Goal: Task Accomplishment & Management: Manage account settings

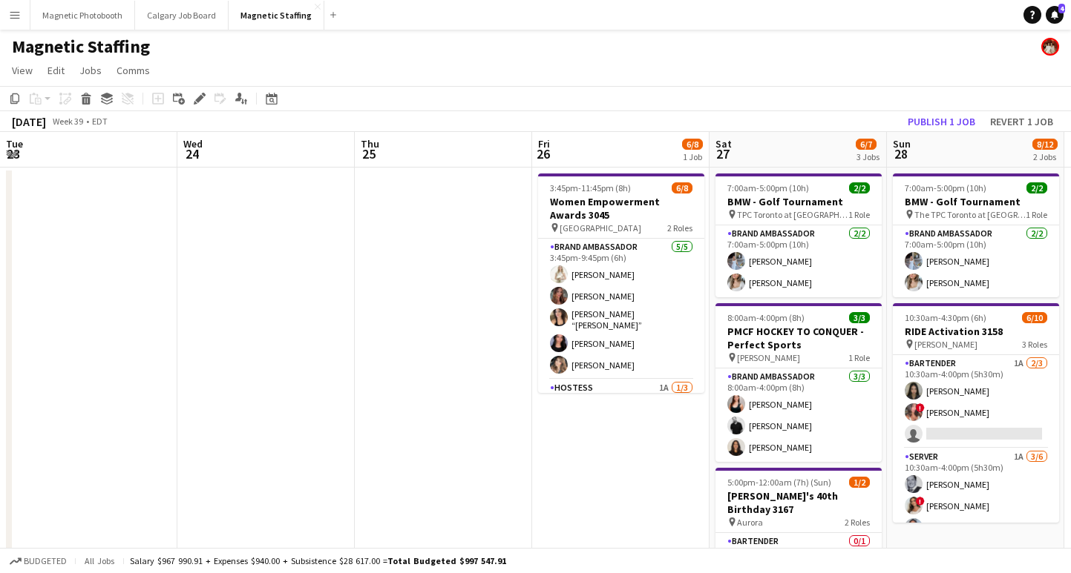
scroll to position [0, 503]
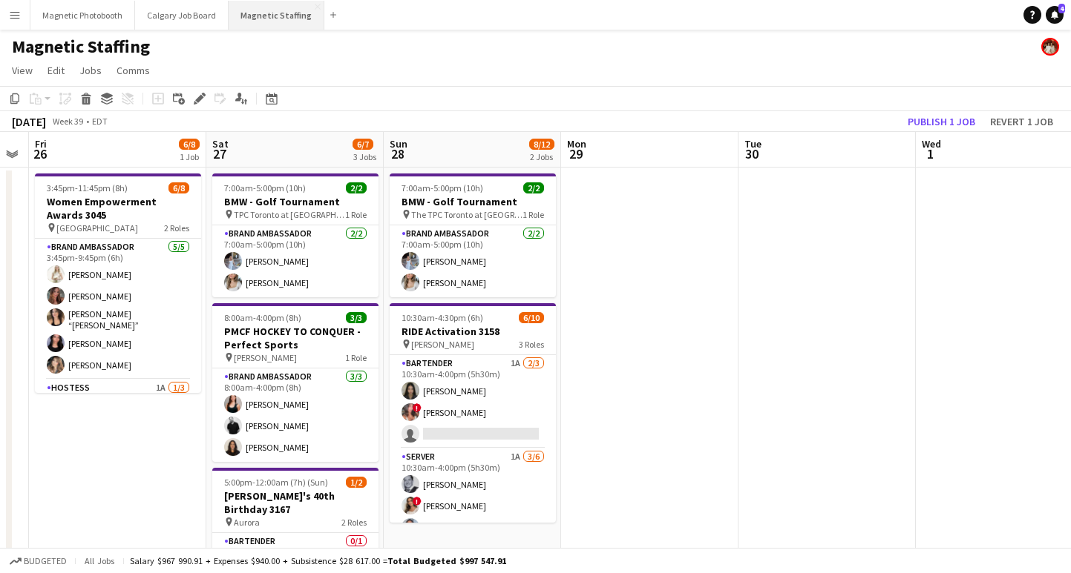
click at [269, 19] on button "Magnetic Staffing Close" at bounding box center [276, 15] width 96 height 29
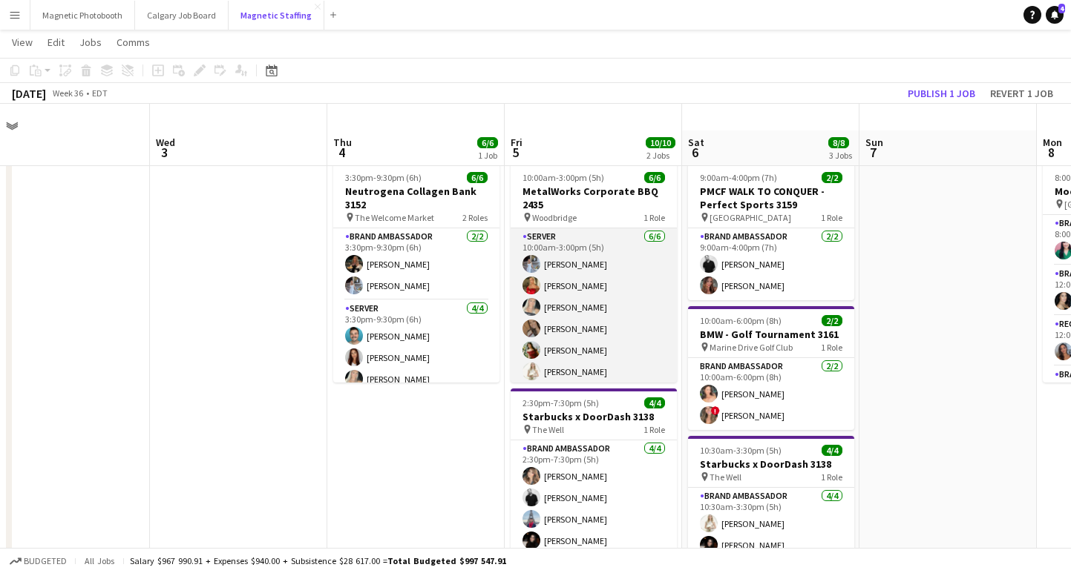
scroll to position [8, 0]
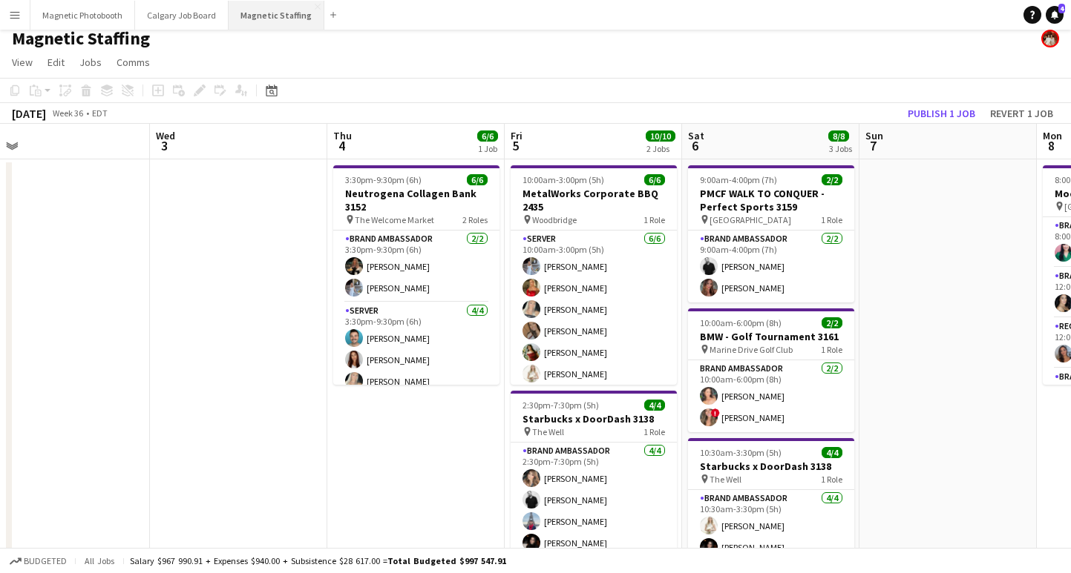
click at [265, 19] on button "Magnetic Staffing Close" at bounding box center [276, 15] width 96 height 29
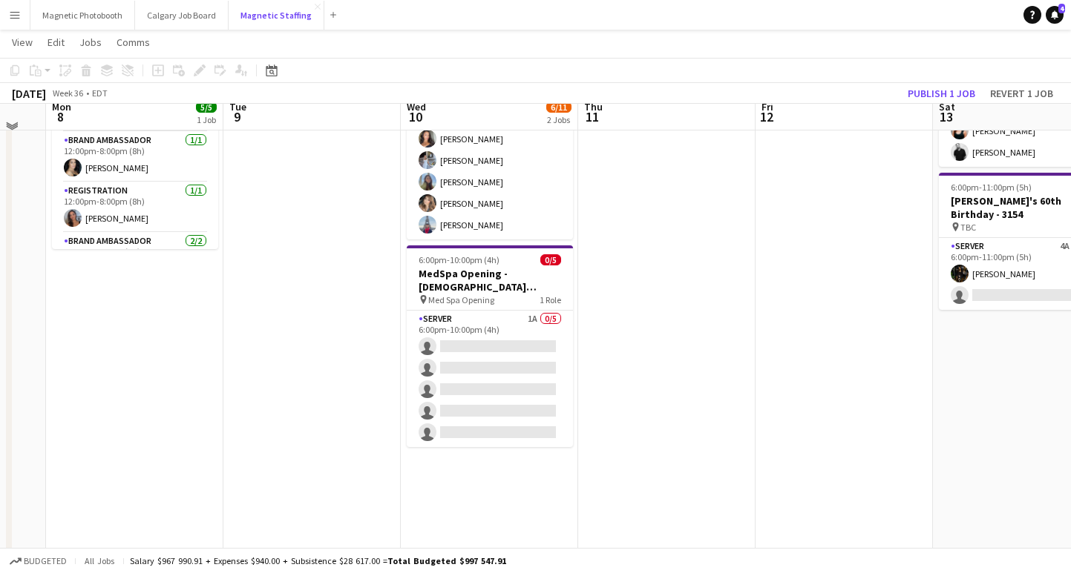
scroll to position [158, 0]
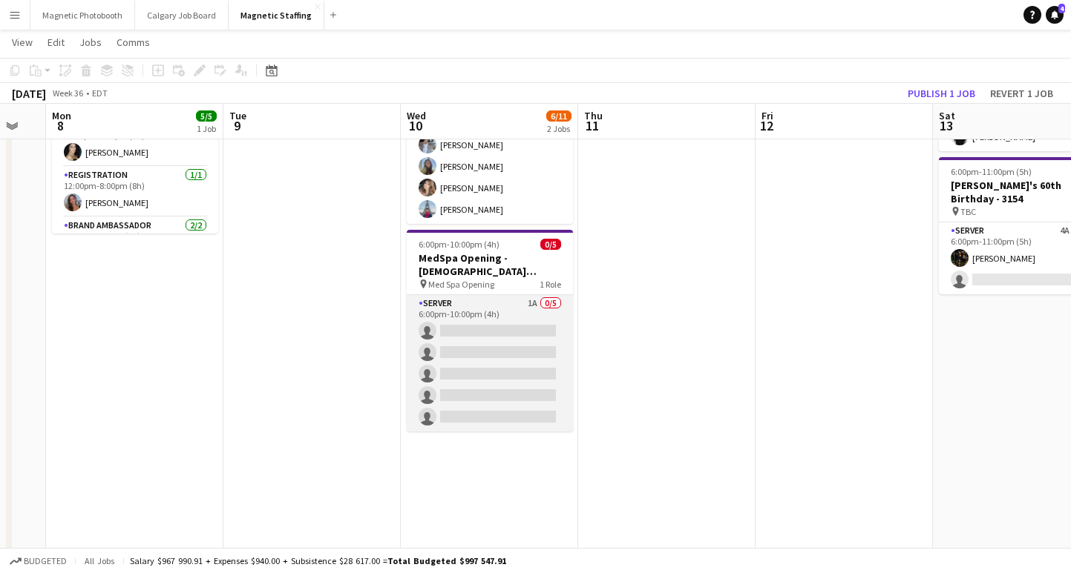
click at [493, 381] on app-card-role "Server 1A 0/5 6:00pm-10:00pm (4h) single-neutral-actions single-neutral-actions…" at bounding box center [490, 363] width 166 height 137
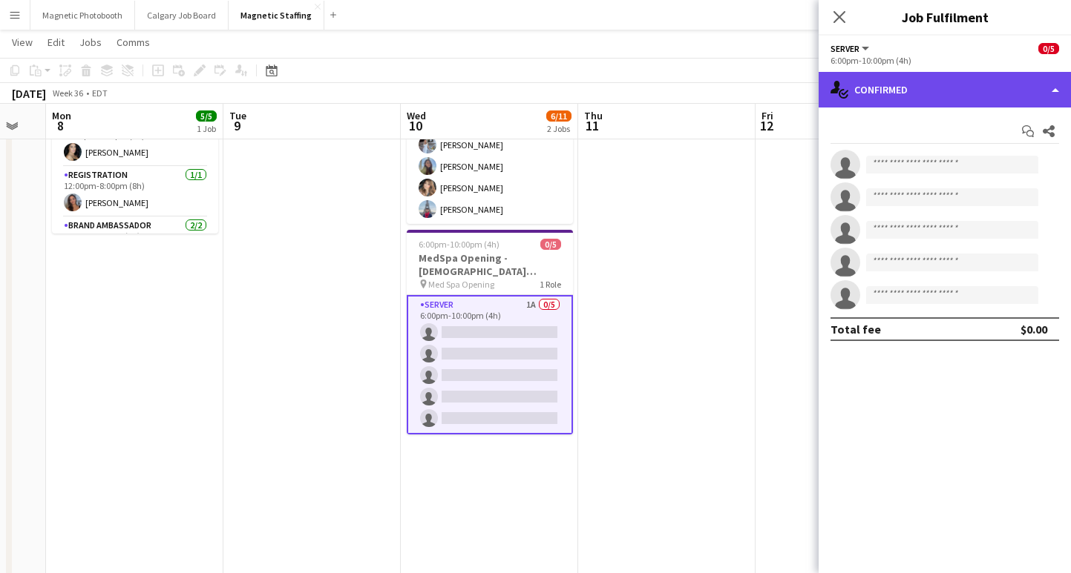
click at [935, 89] on div "single-neutral-actions-check-2 Confirmed" at bounding box center [944, 90] width 252 height 36
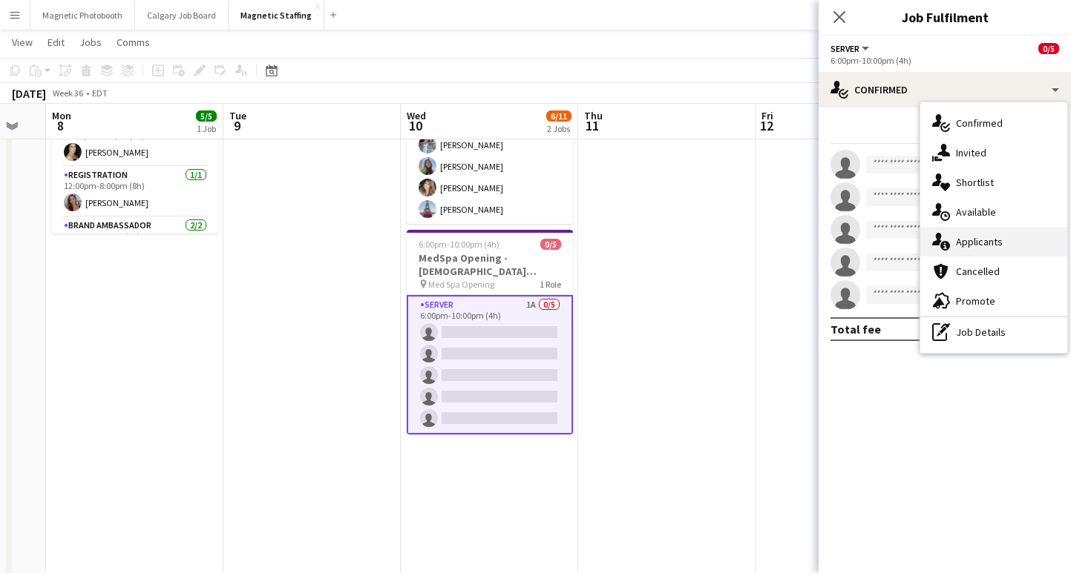
click at [977, 247] on div "single-neutral-actions-information Applicants" at bounding box center [993, 242] width 147 height 30
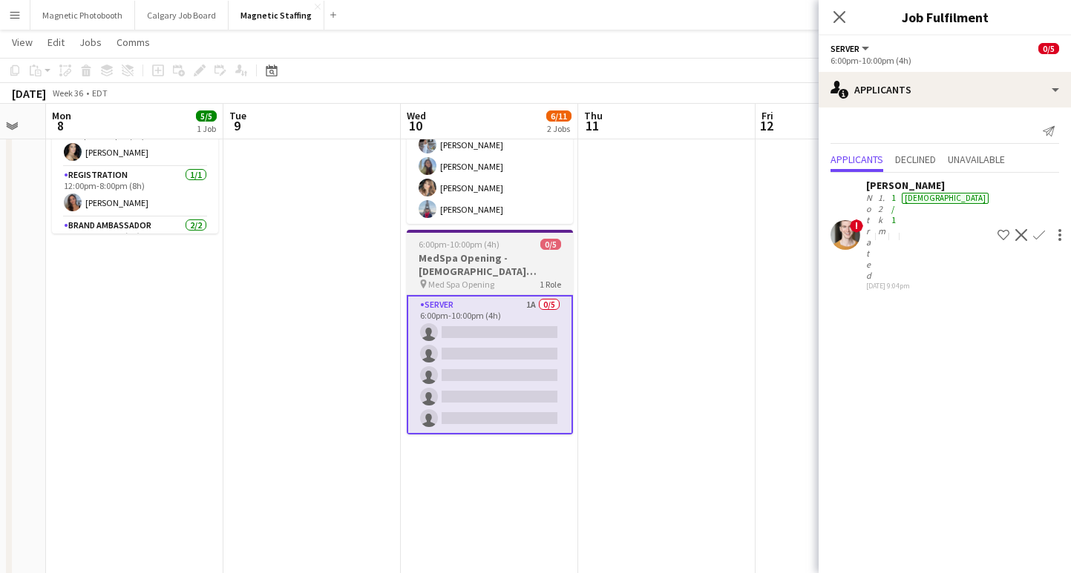
click at [503, 263] on h3 "MedSpa Opening - [DEMOGRAPHIC_DATA] Servers / Models" at bounding box center [490, 264] width 166 height 27
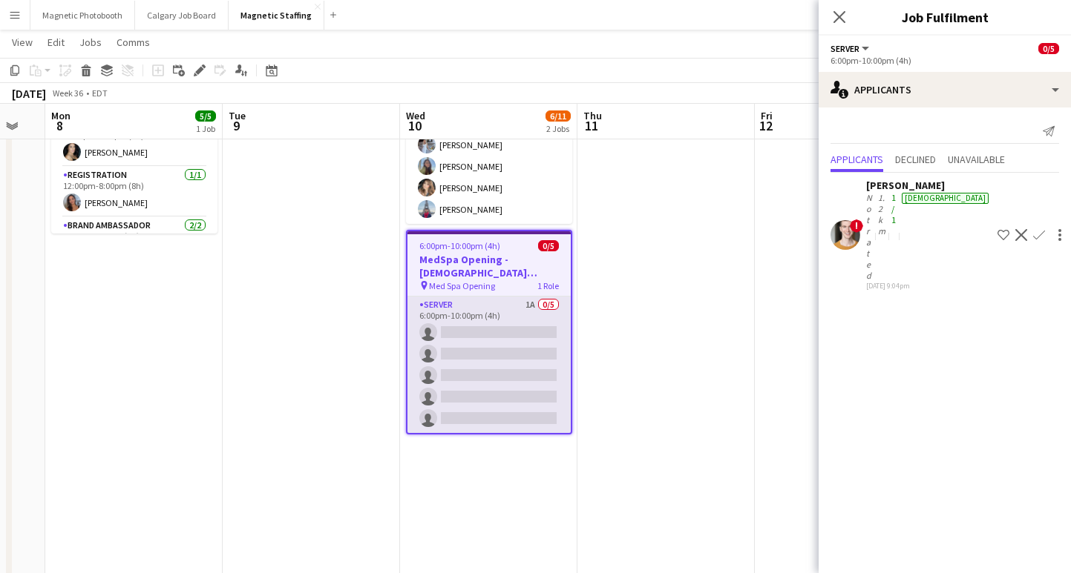
click at [481, 349] on app-card-role "Server 1A 0/5 6:00pm-10:00pm (4h) single-neutral-actions single-neutral-actions…" at bounding box center [488, 365] width 163 height 137
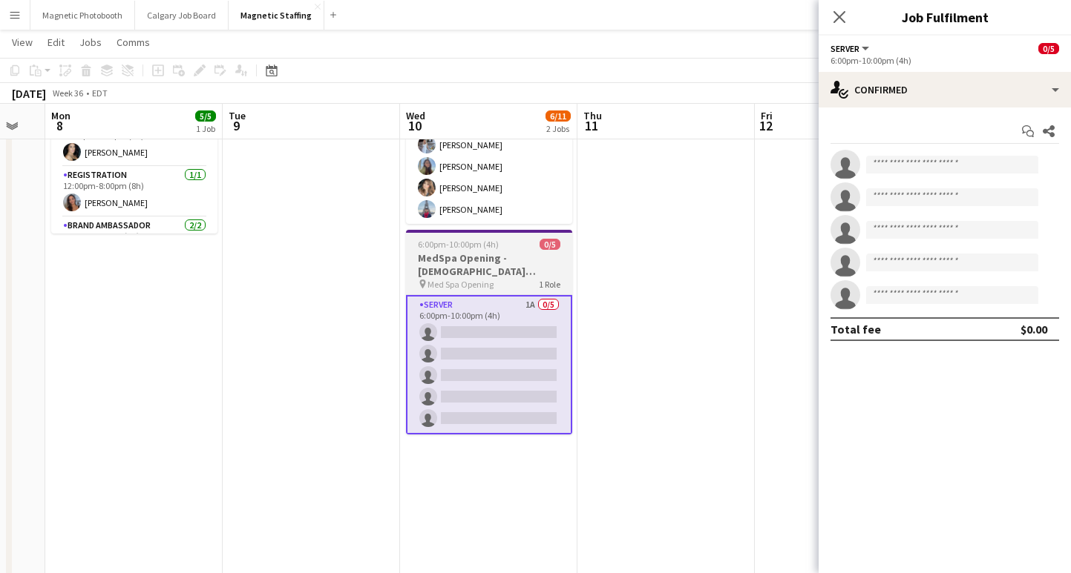
click at [481, 241] on span "6:00pm-10:00pm (4h)" at bounding box center [458, 244] width 81 height 11
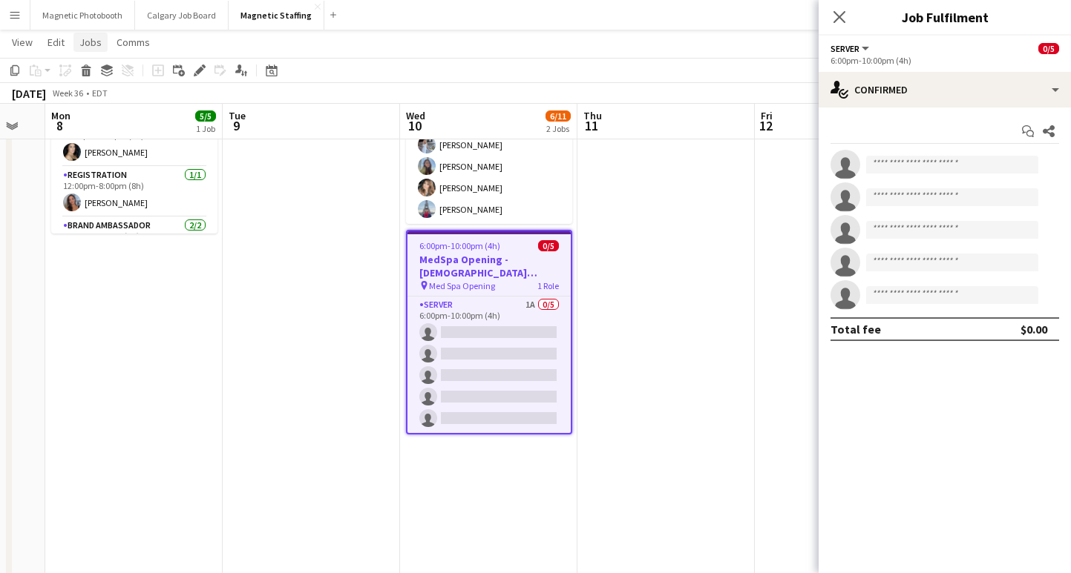
click at [88, 40] on span "Jobs" at bounding box center [90, 42] width 22 height 13
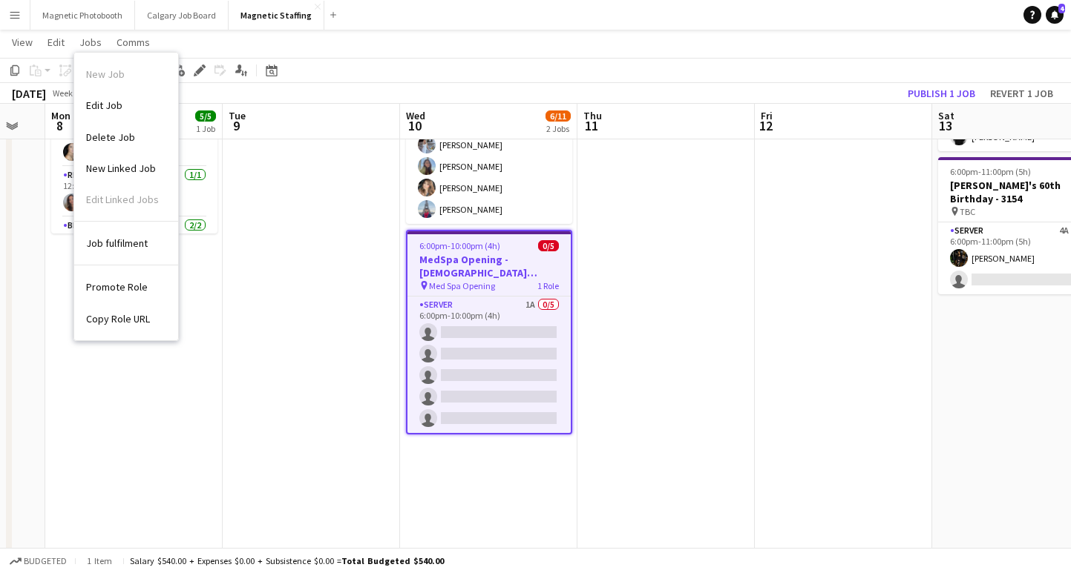
click at [123, 320] on span "Copy Role URL" at bounding box center [118, 318] width 64 height 13
type textarea "**********"
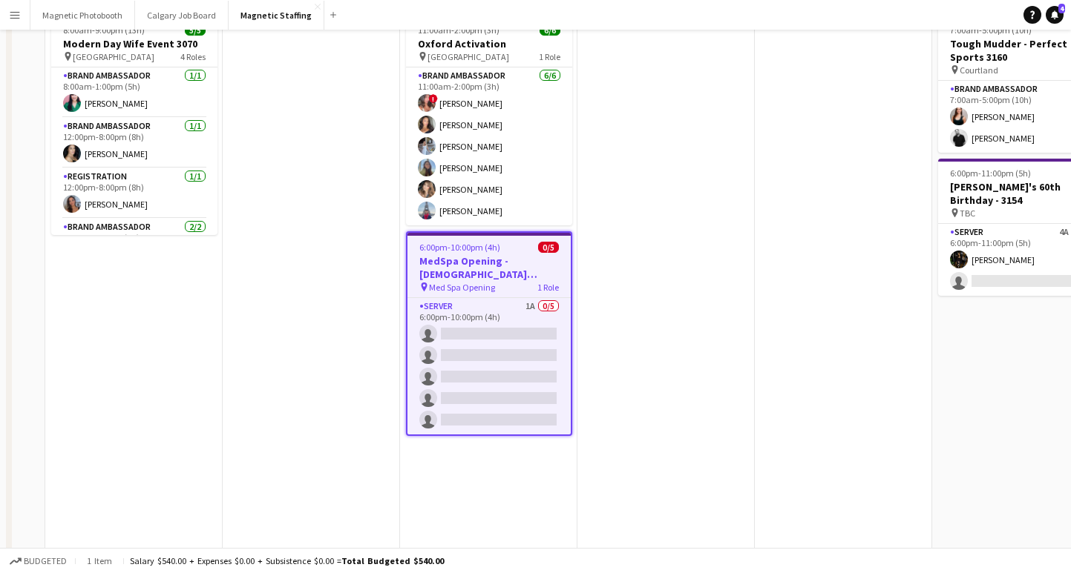
scroll to position [0, 0]
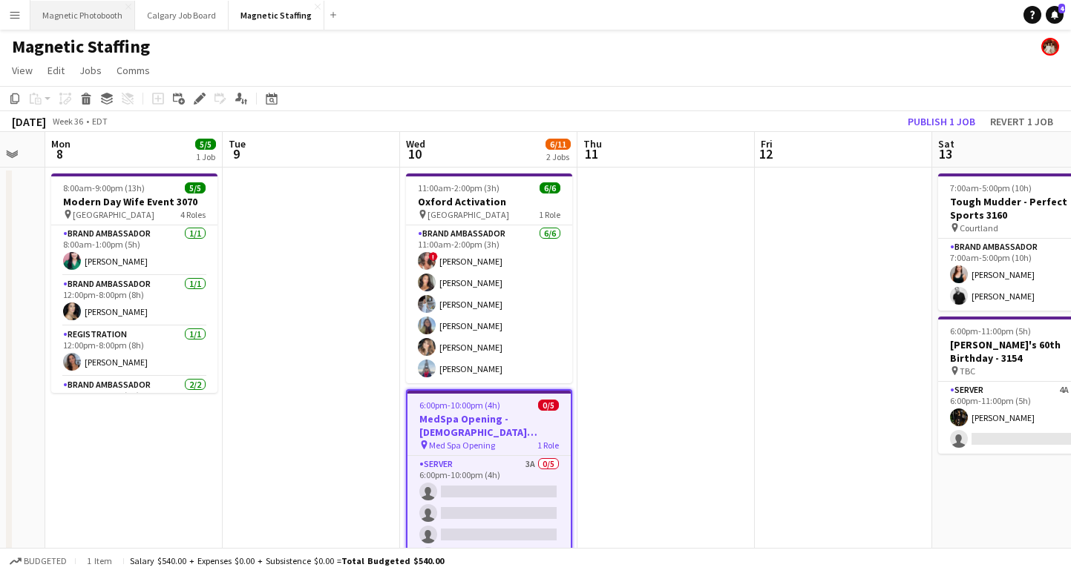
click at [88, 13] on button "Magnetic Photobooth Close" at bounding box center [82, 15] width 105 height 29
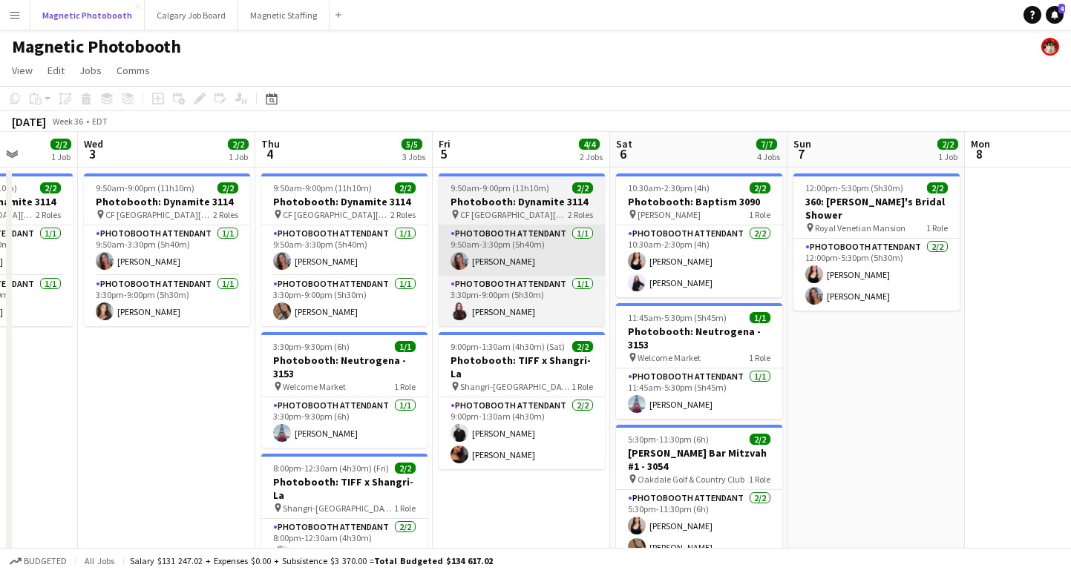
scroll to position [0, 432]
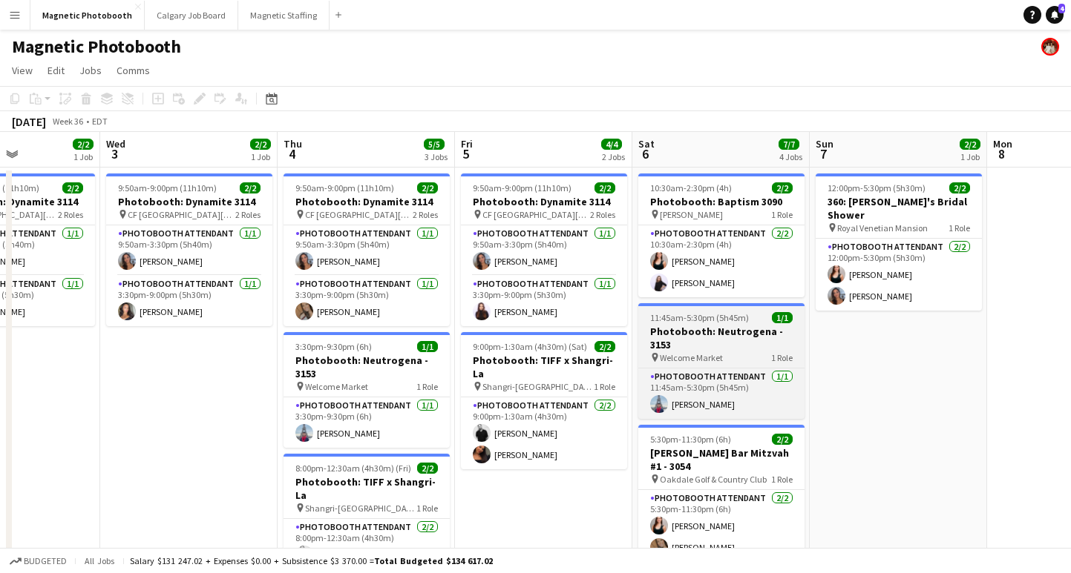
click at [678, 329] on h3 "Photobooth: Neutrogena - 3153" at bounding box center [721, 338] width 166 height 27
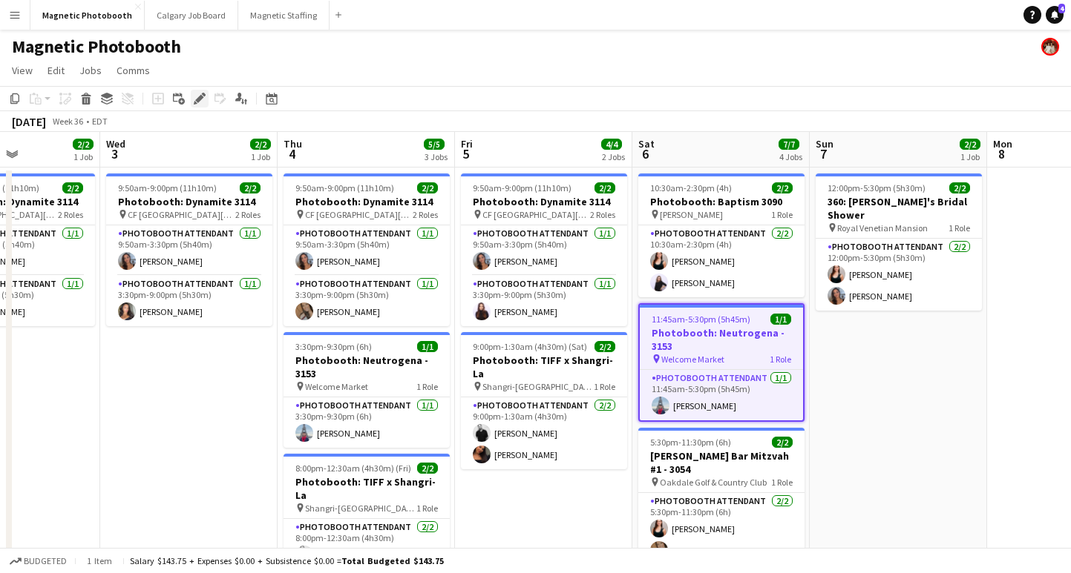
click at [200, 94] on icon "Edit" at bounding box center [200, 99] width 12 height 12
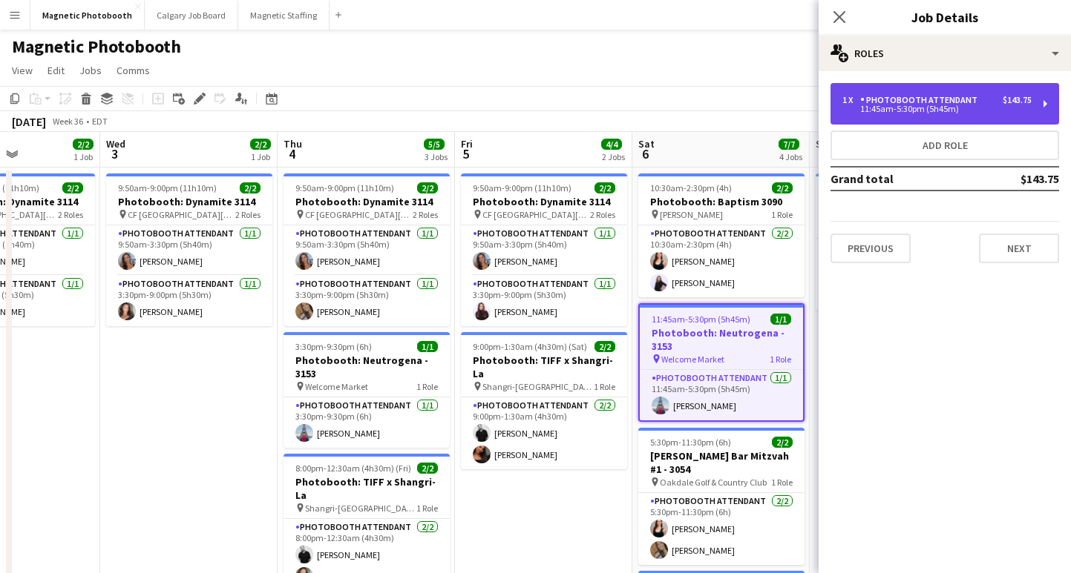
click at [864, 99] on div "Photobooth Attendant" at bounding box center [921, 100] width 123 height 10
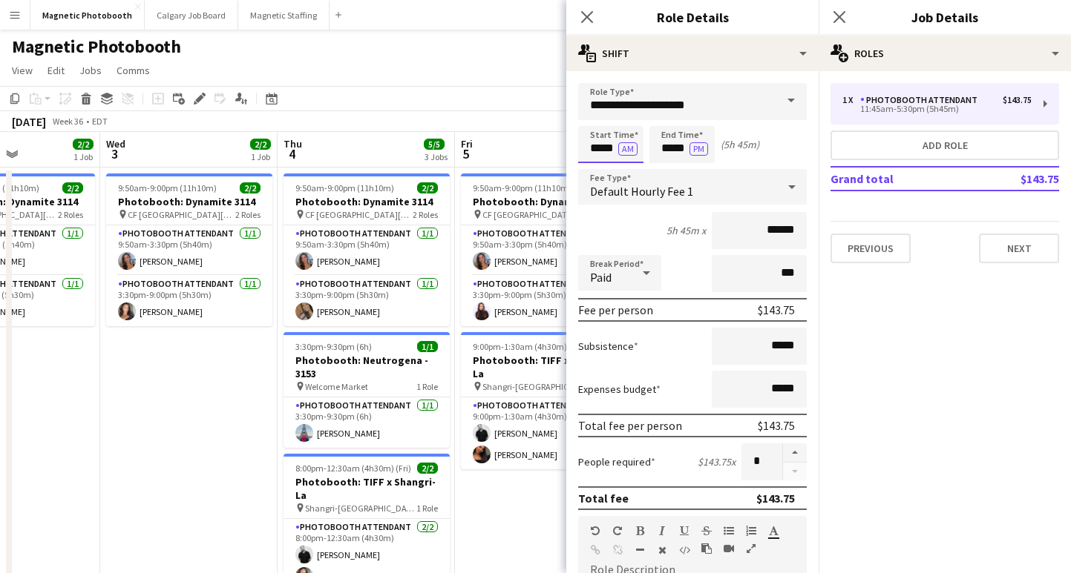
click at [599, 148] on input "*****" at bounding box center [610, 144] width 65 height 37
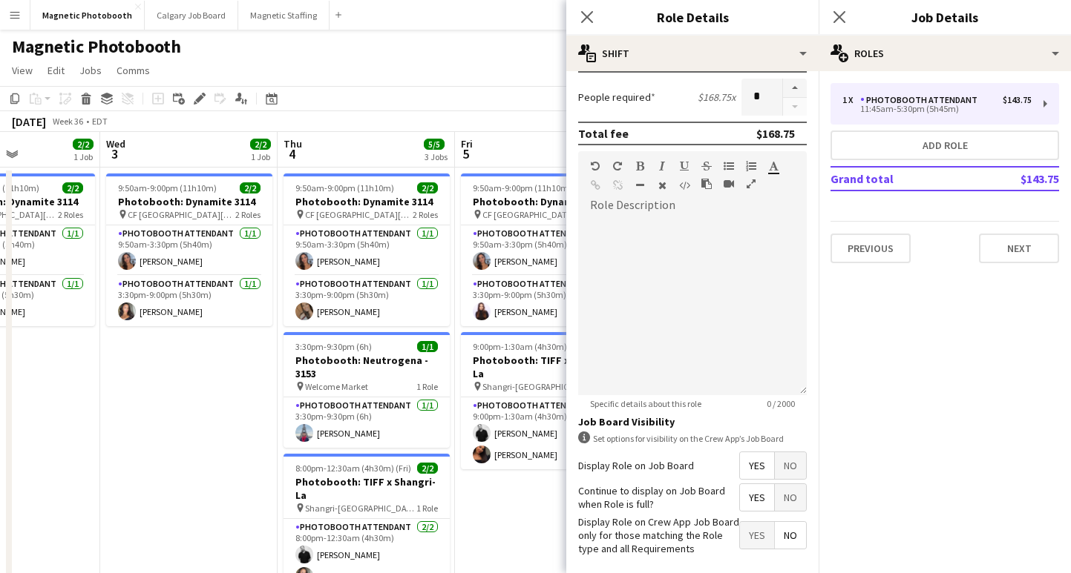
scroll to position [431, 0]
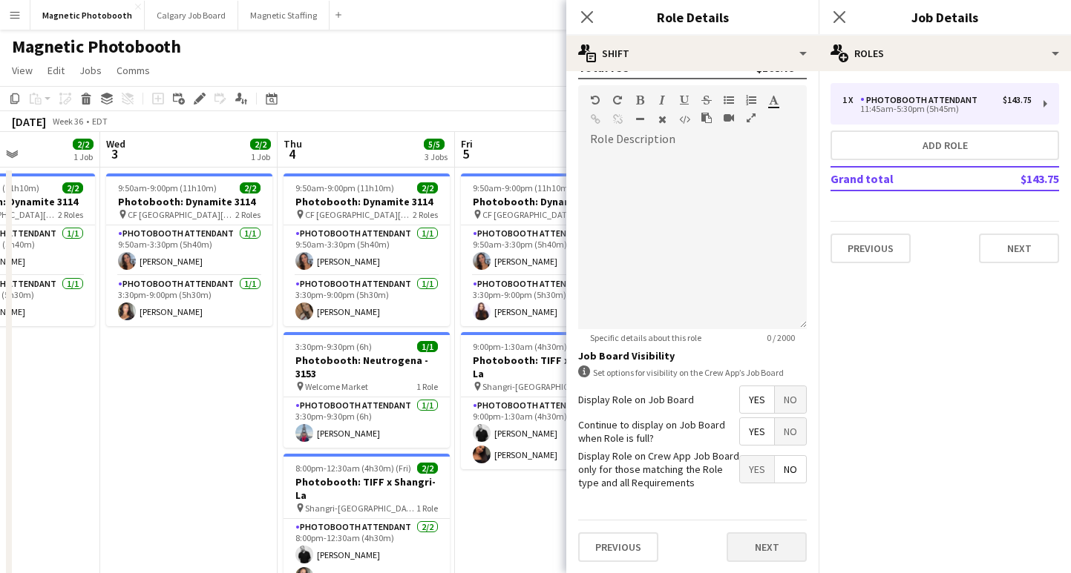
type input "*****"
click at [757, 539] on button "Next" at bounding box center [766, 548] width 80 height 30
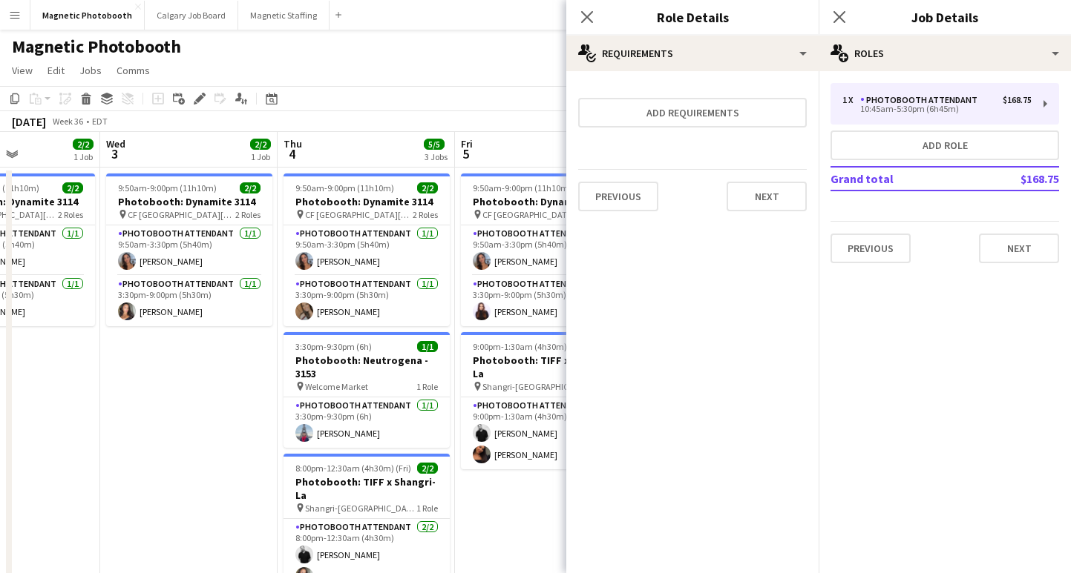
scroll to position [0, 0]
click at [839, 12] on icon "Close pop-in" at bounding box center [839, 17] width 14 height 14
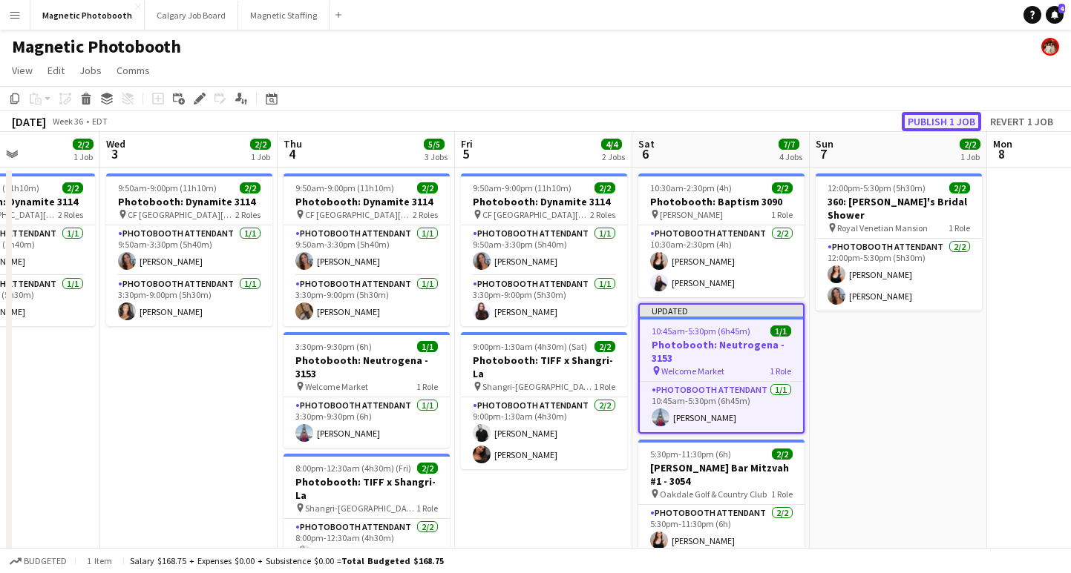
click at [936, 115] on button "Publish 1 job" at bounding box center [940, 121] width 79 height 19
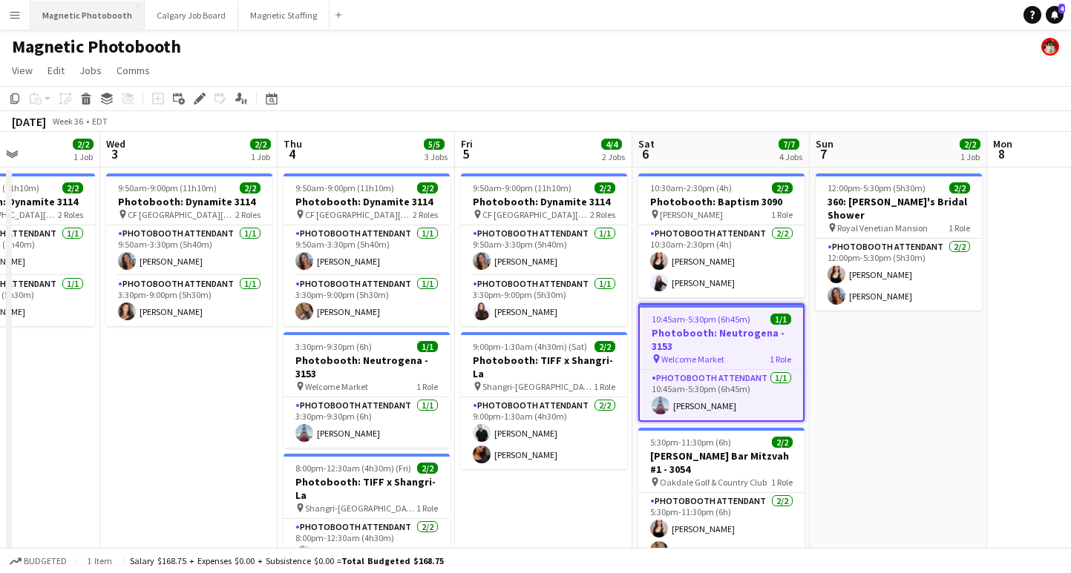
click at [73, 19] on button "Magnetic Photobooth Close" at bounding box center [87, 15] width 114 height 29
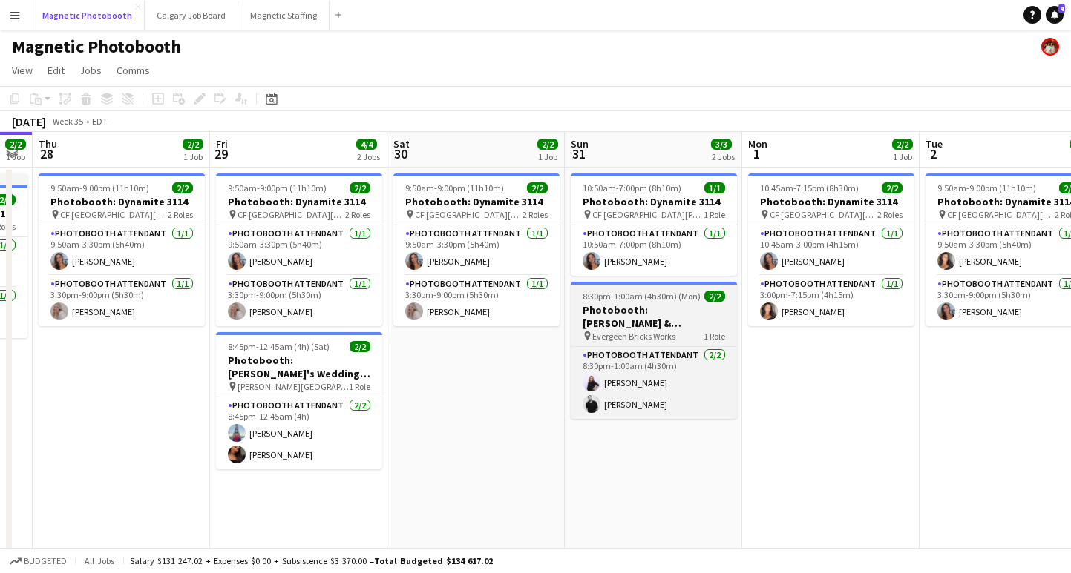
scroll to position [0, 683]
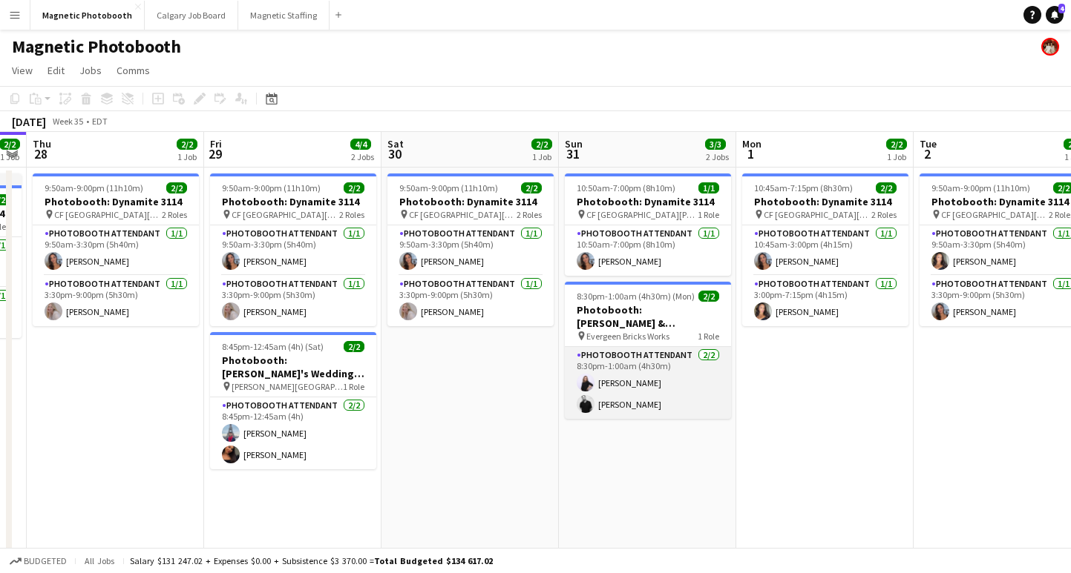
click at [625, 368] on app-card-role "Photobooth Attendant [DATE] 8:30pm-1:00am (4h30m) [PERSON_NAME] [PERSON_NAME]" at bounding box center [648, 383] width 166 height 72
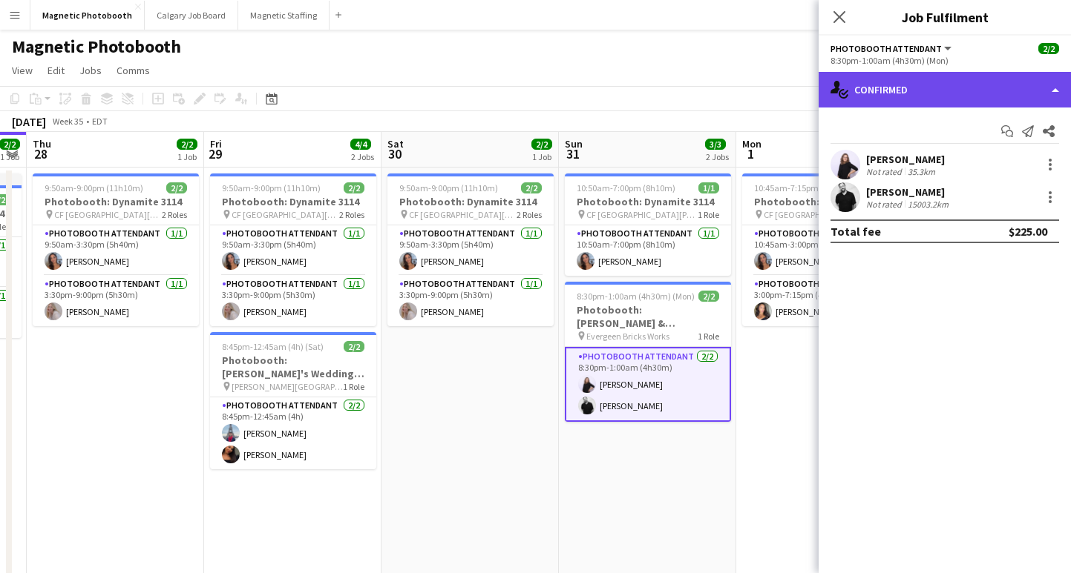
click at [936, 79] on div "single-neutral-actions-check-2 Confirmed" at bounding box center [944, 90] width 252 height 36
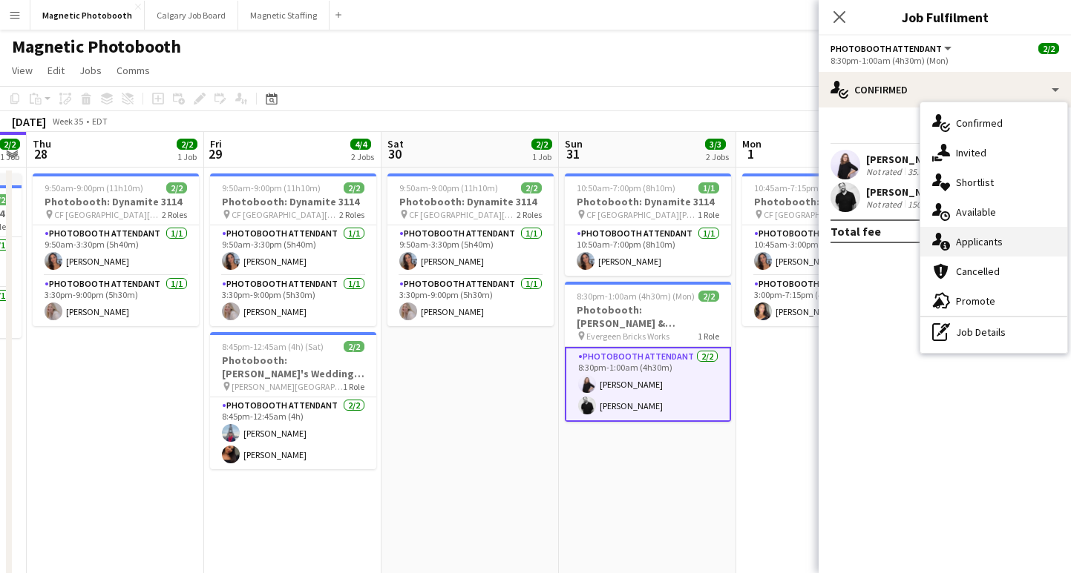
click at [994, 245] on div "single-neutral-actions-information Applicants" at bounding box center [993, 242] width 147 height 30
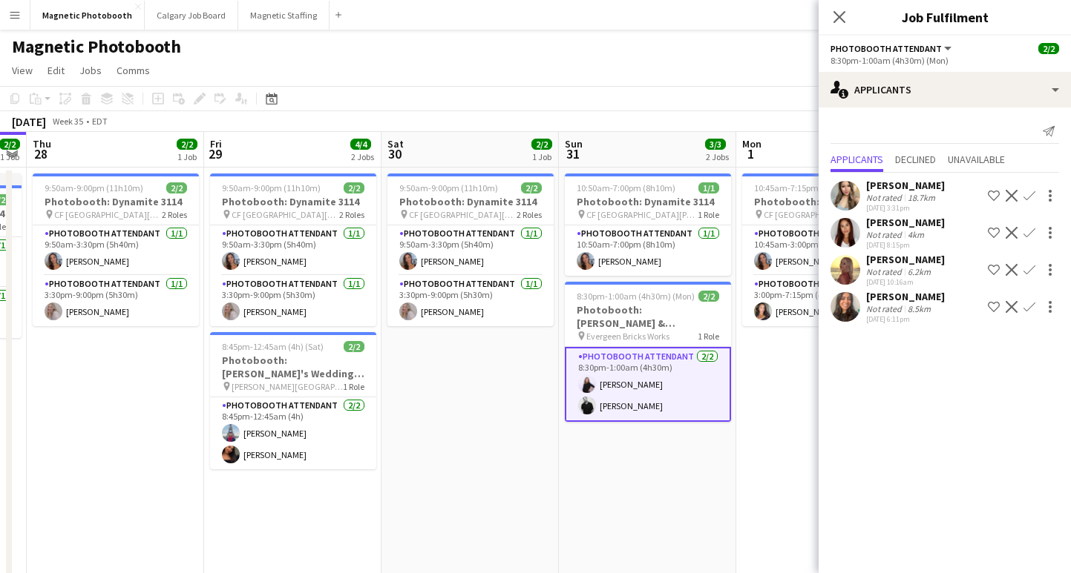
click at [174, 383] on app-date-cell "9:50am-9:00pm (11h10m) 2/2 Photobooth: Dynamite 3114 pin [GEOGRAPHIC_DATA][PERS…" at bounding box center [115, 428] width 177 height 521
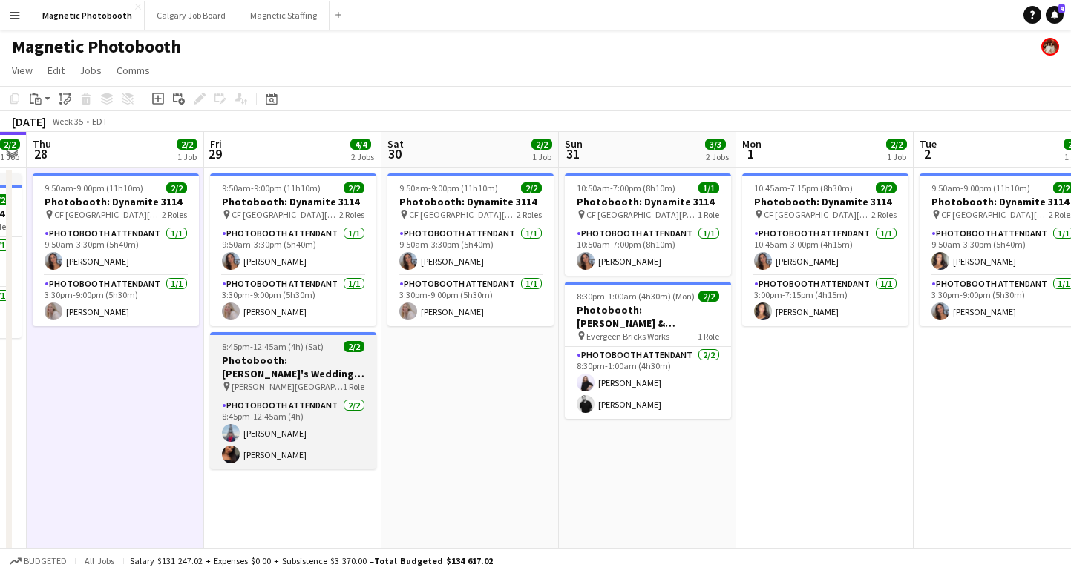
click at [328, 381] on div "pin [PERSON_NAME] Manor 1 Role" at bounding box center [293, 387] width 166 height 12
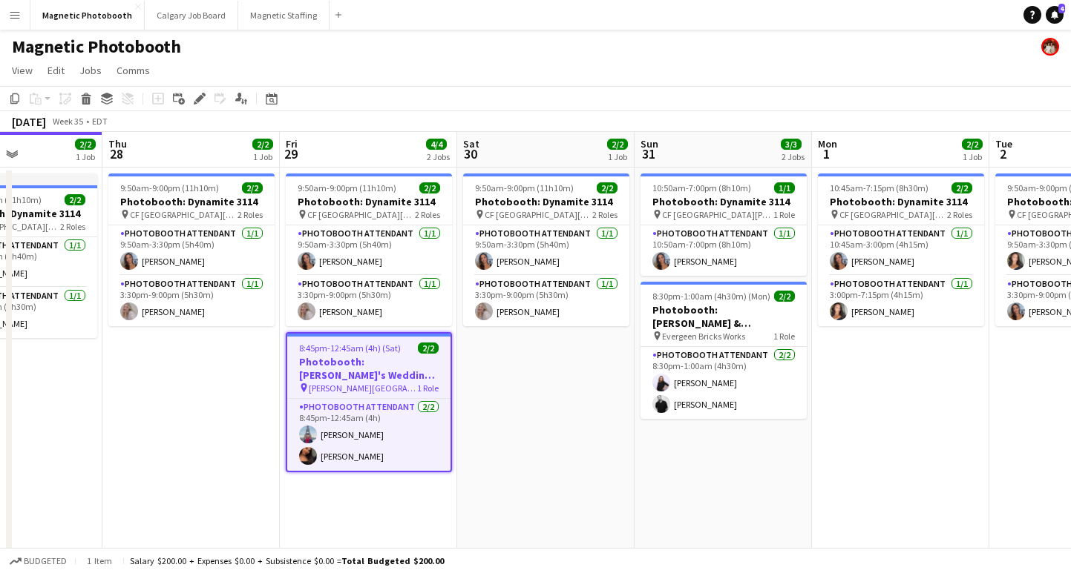
scroll to position [0, 608]
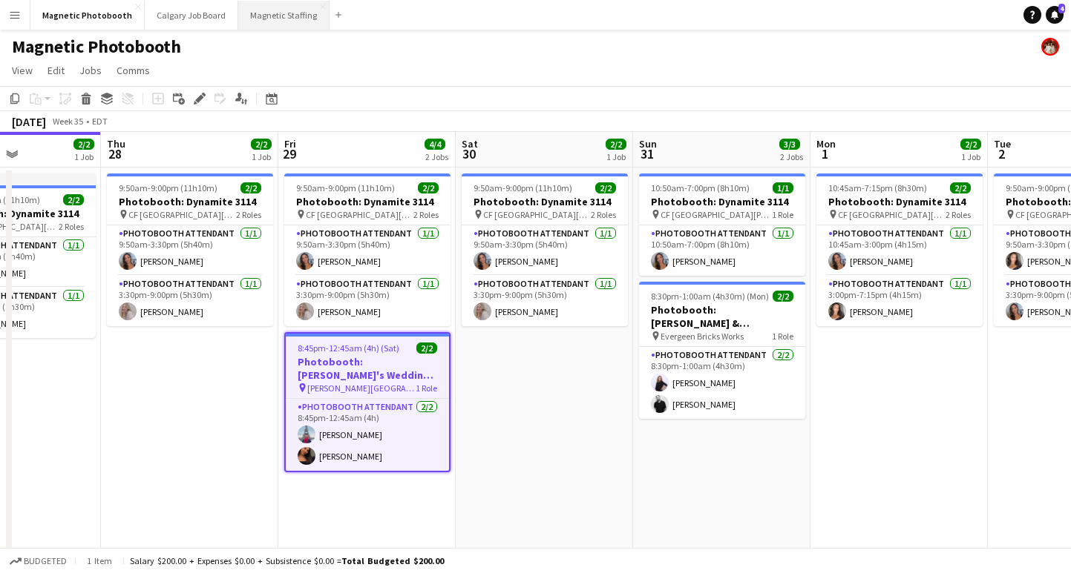
click at [274, 6] on button "Magnetic Staffing Close" at bounding box center [283, 15] width 91 height 29
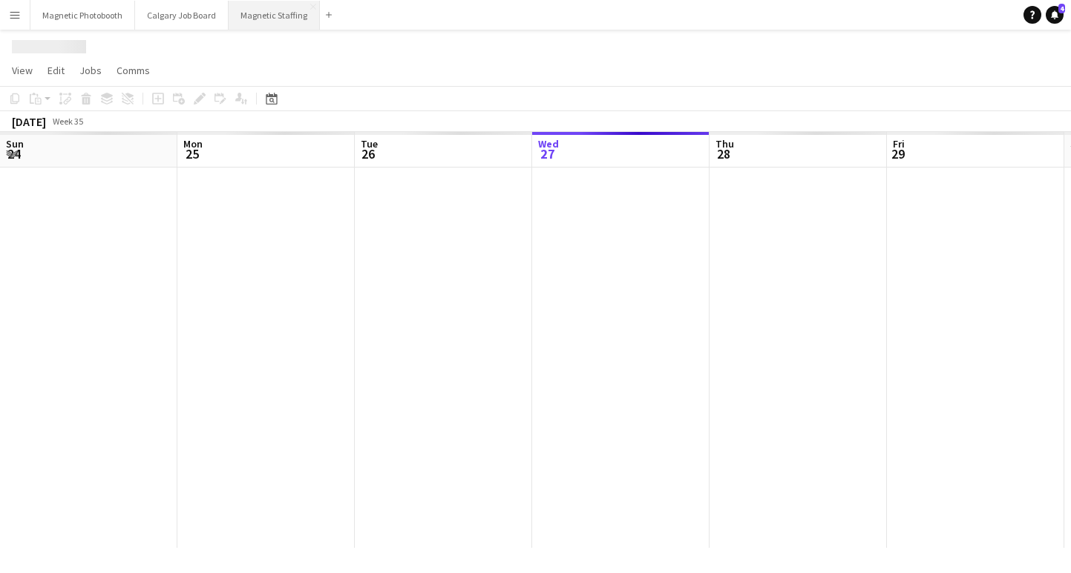
scroll to position [0, 355]
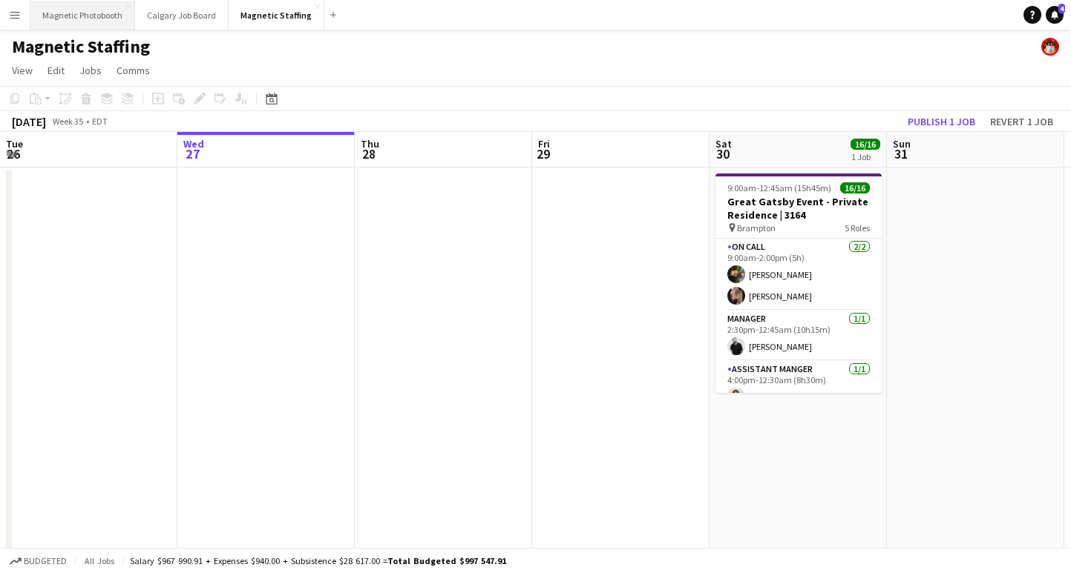
click at [96, 21] on button "Magnetic Photobooth Close" at bounding box center [82, 15] width 105 height 29
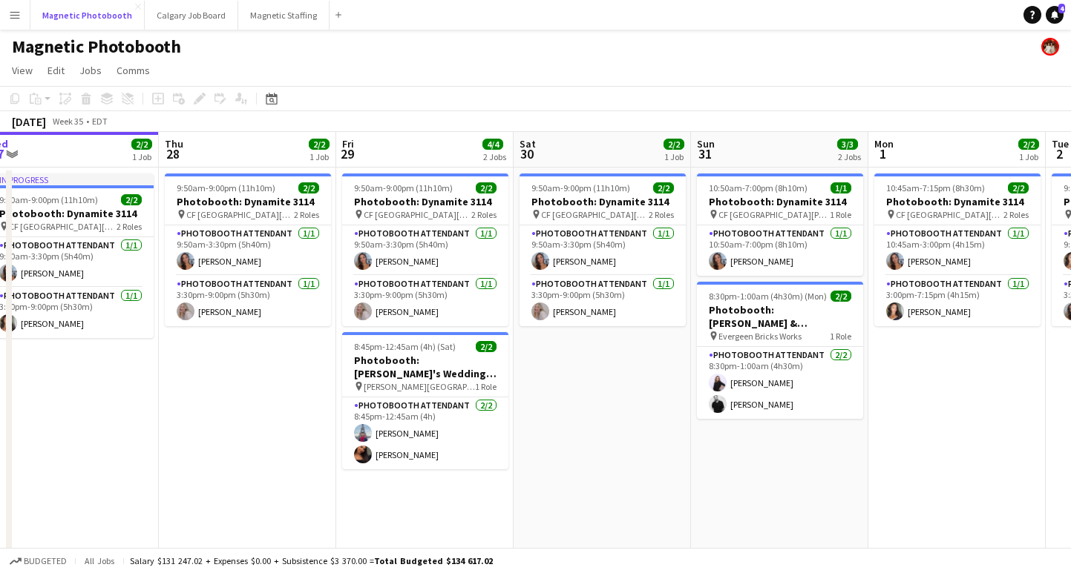
scroll to position [0, 394]
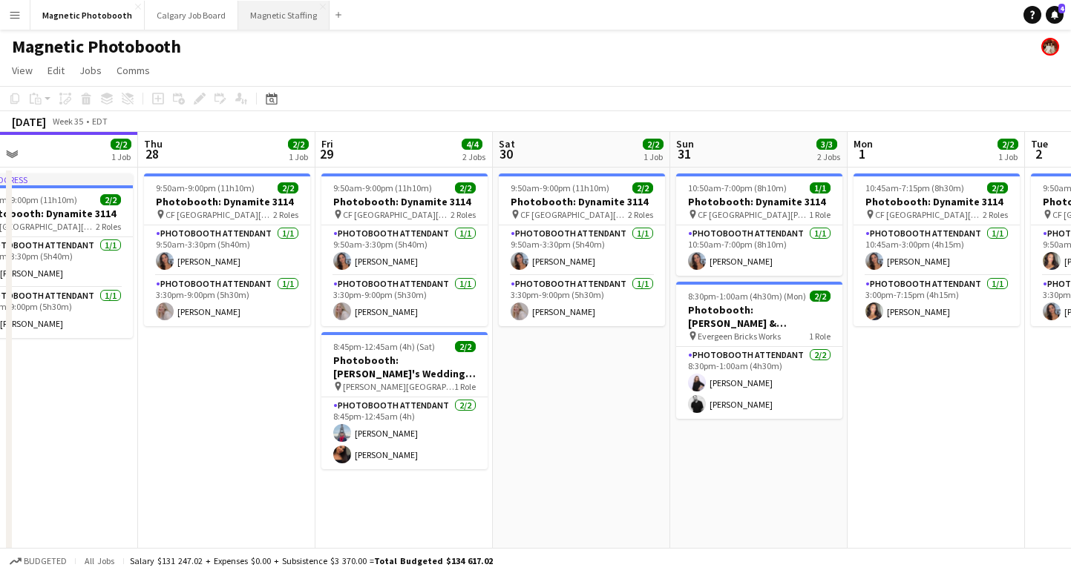
click at [292, 4] on button "Magnetic Staffing Close" at bounding box center [283, 15] width 91 height 29
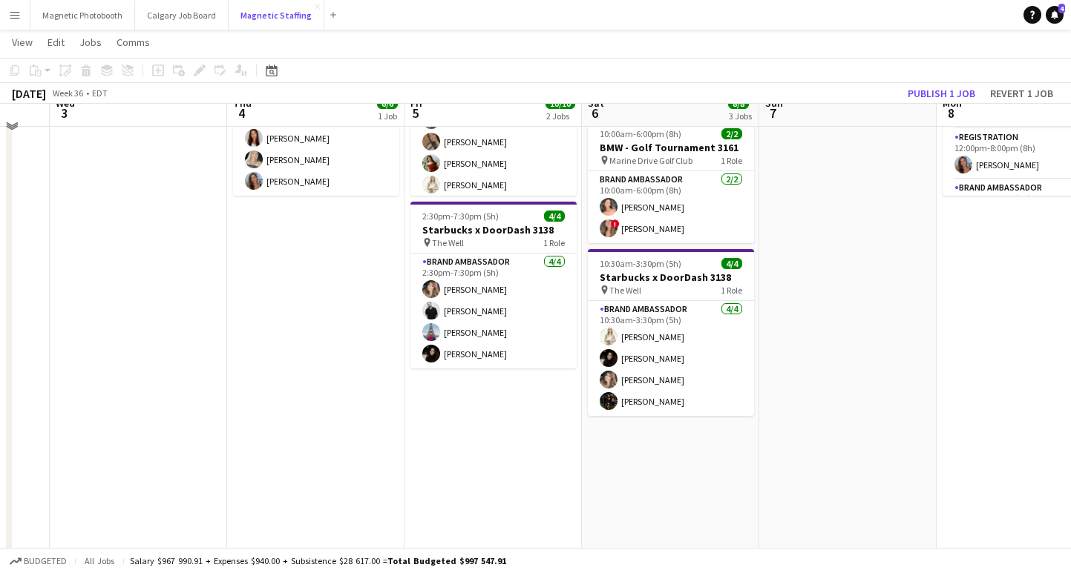
scroll to position [220, 0]
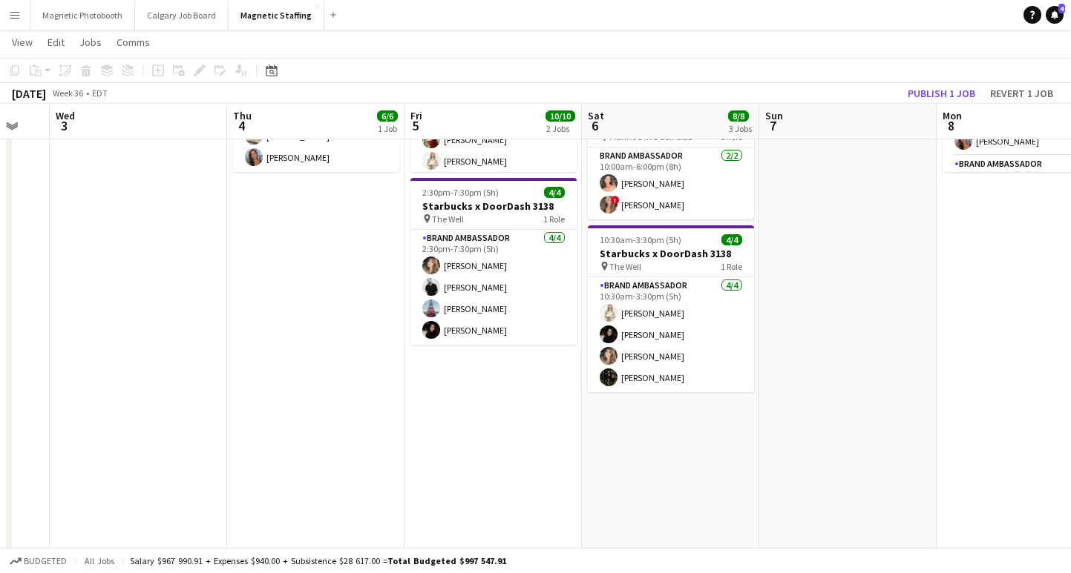
click at [641, 419] on app-date-cell "9:00am-4:00pm (7h) 2/2 PMCF WALK TO CONQUER - Perfect Sports 3159 pin Corktown …" at bounding box center [670, 259] width 177 height 625
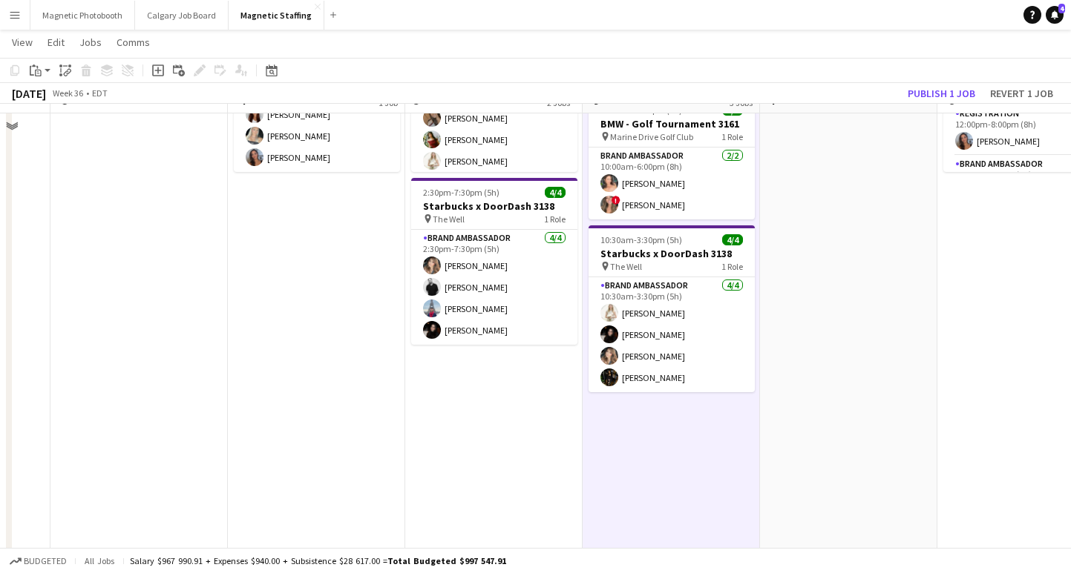
scroll to position [0, 0]
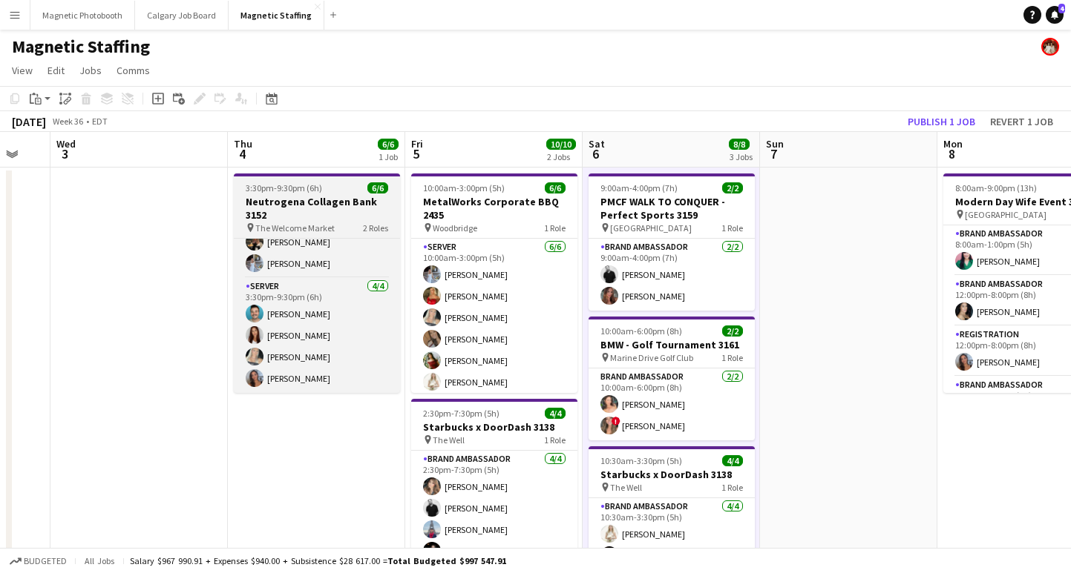
click at [309, 207] on h3 "Neutrogena Collagen Bank 3152" at bounding box center [317, 208] width 166 height 27
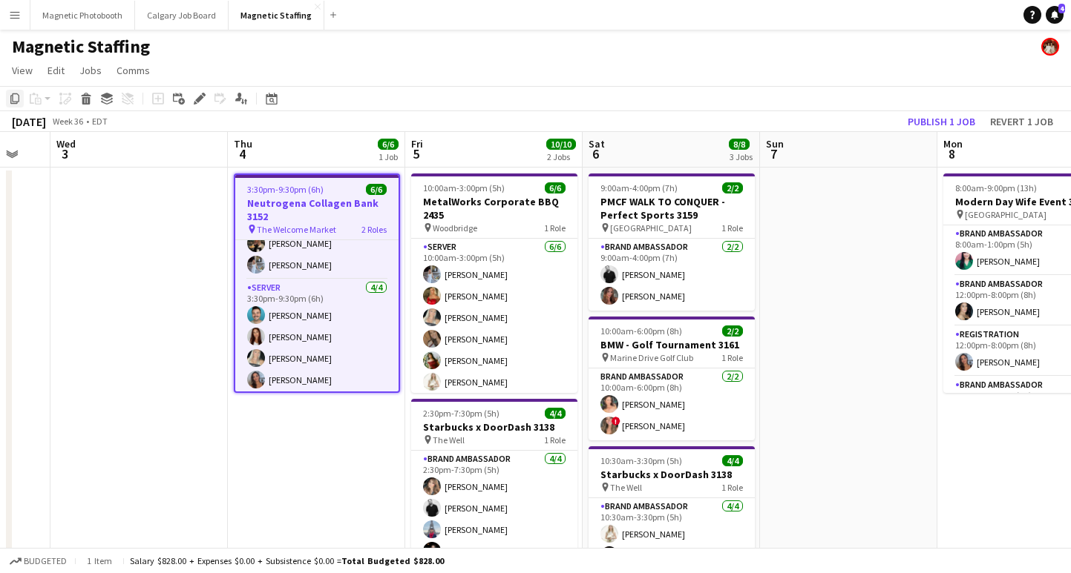
click at [13, 96] on icon "Copy" at bounding box center [15, 99] width 12 height 12
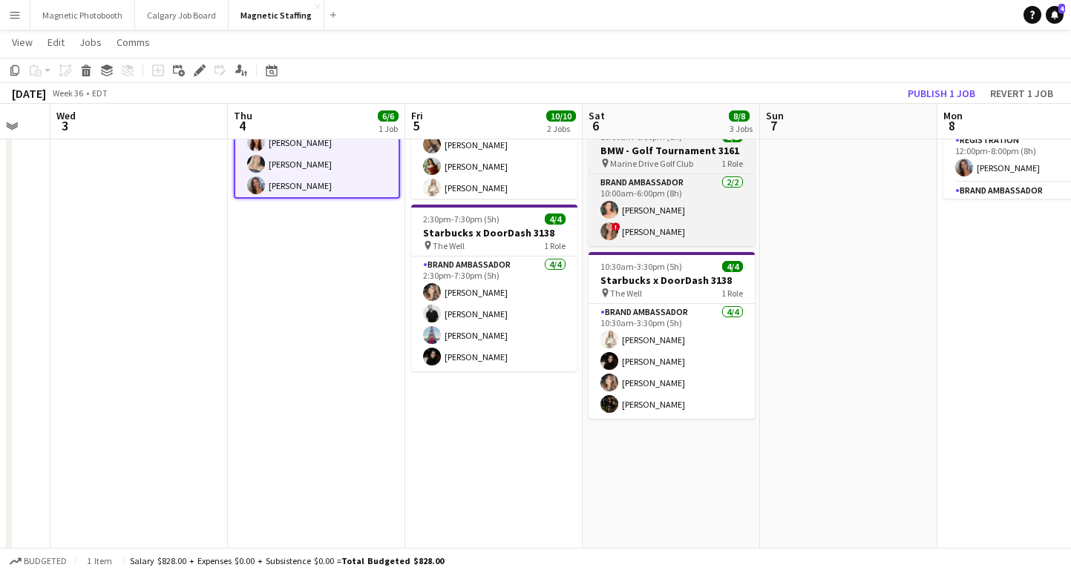
scroll to position [241, 0]
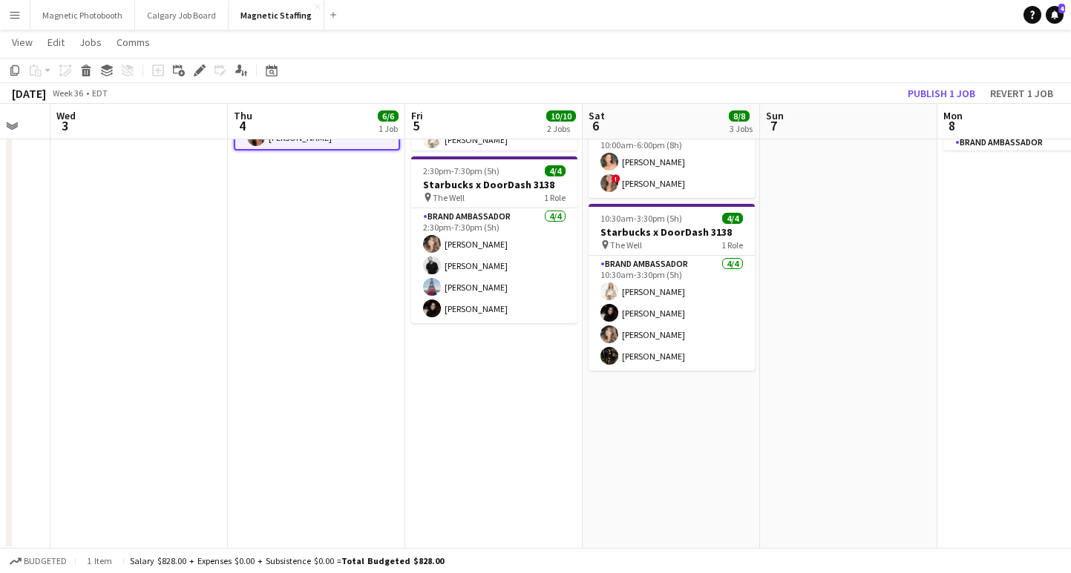
click at [635, 422] on app-date-cell "9:00am-4:00pm (7h) 2/2 PMCF WALK TO CONQUER - Perfect Sports 3159 pin Corktown …" at bounding box center [670, 237] width 177 height 625
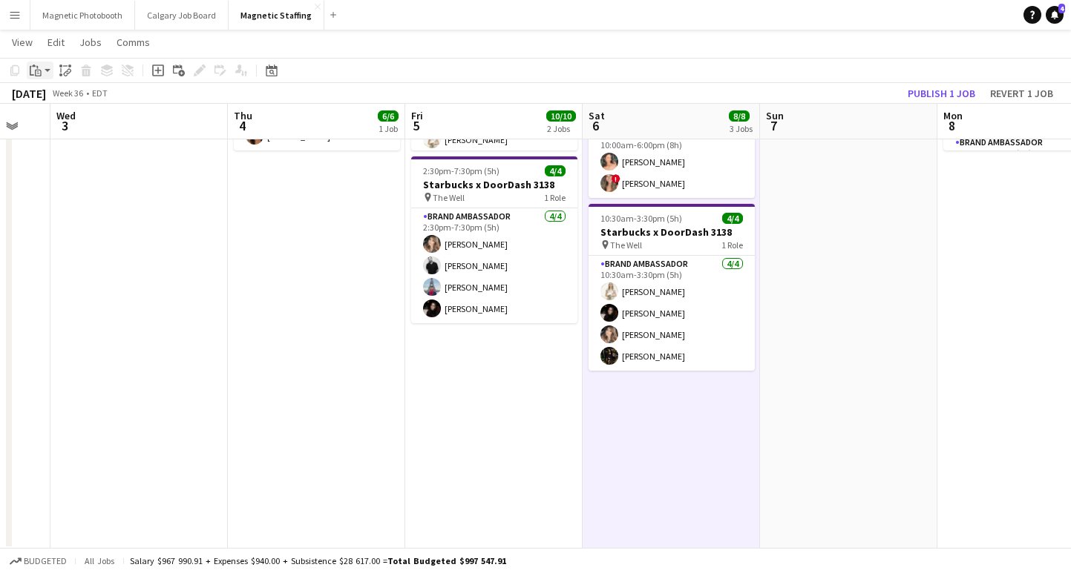
click at [41, 67] on icon "Paste" at bounding box center [36, 71] width 12 height 12
click at [70, 102] on link "Paste Command V" at bounding box center [97, 98] width 117 height 13
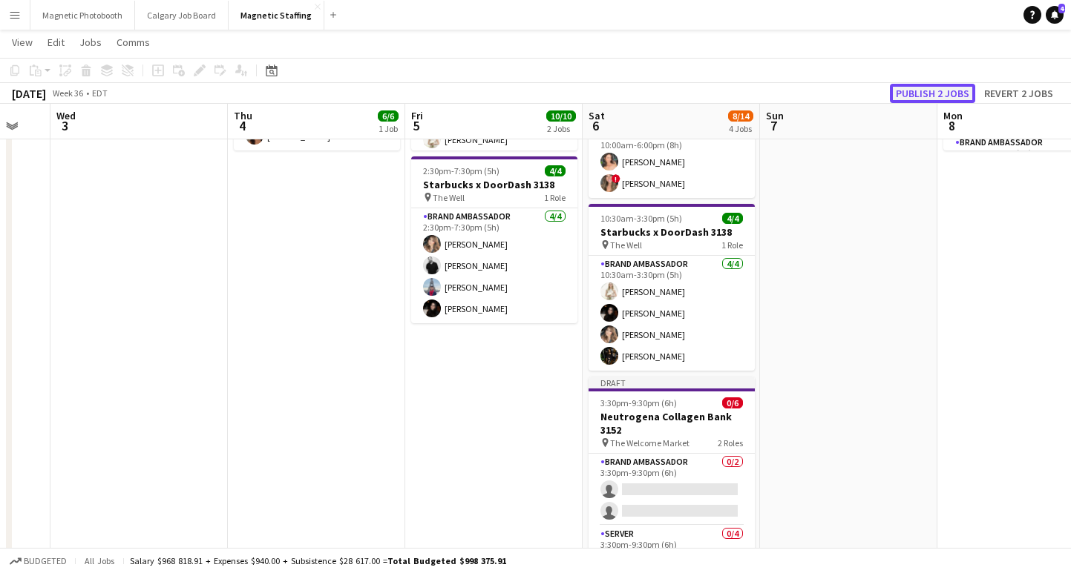
click at [939, 96] on button "Publish 2 jobs" at bounding box center [932, 93] width 85 height 19
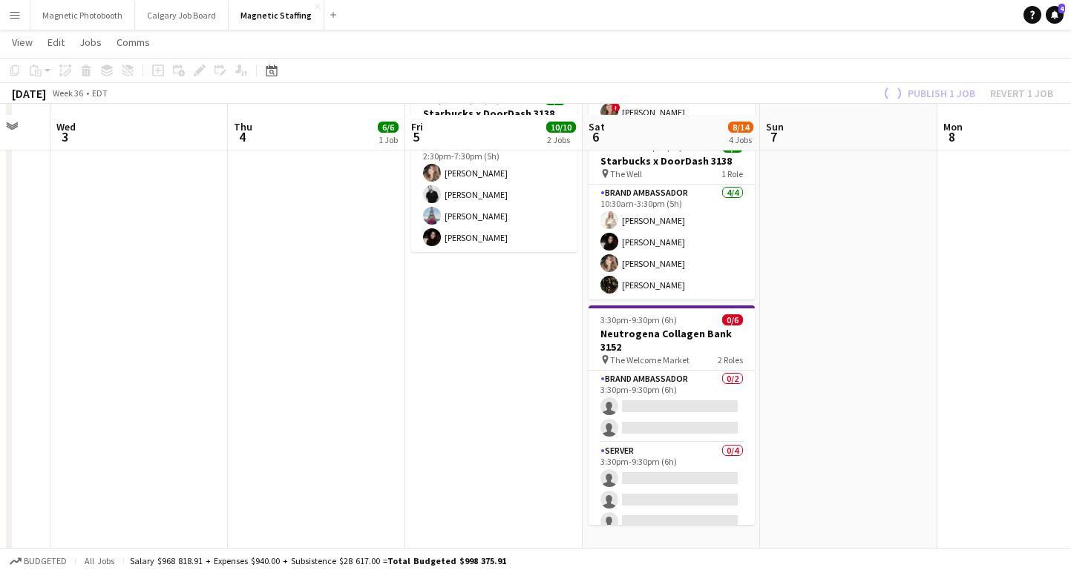
scroll to position [329, 0]
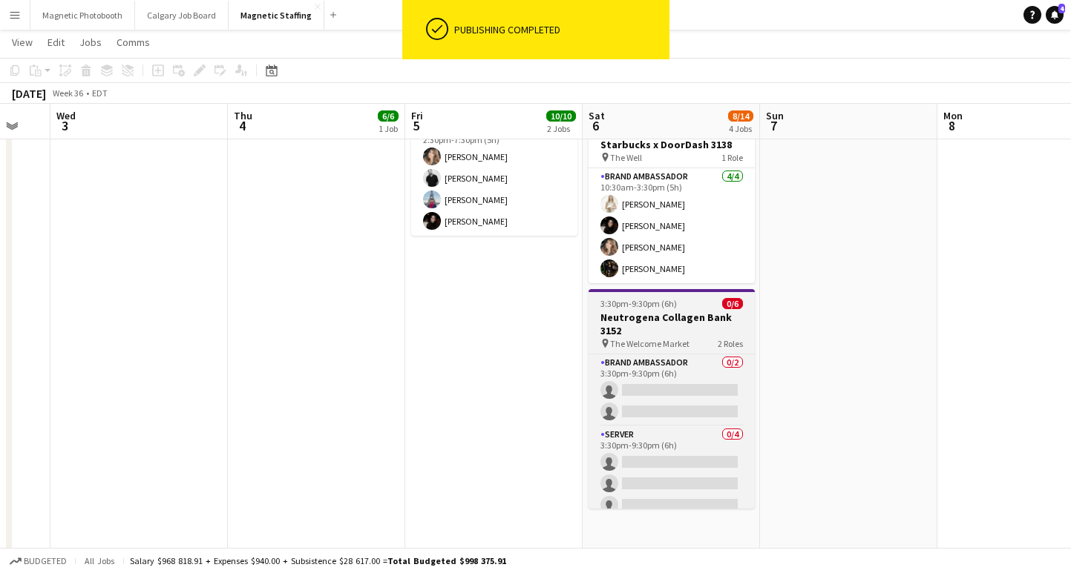
click at [654, 307] on span "3:30pm-9:30pm (6h)" at bounding box center [638, 303] width 76 height 11
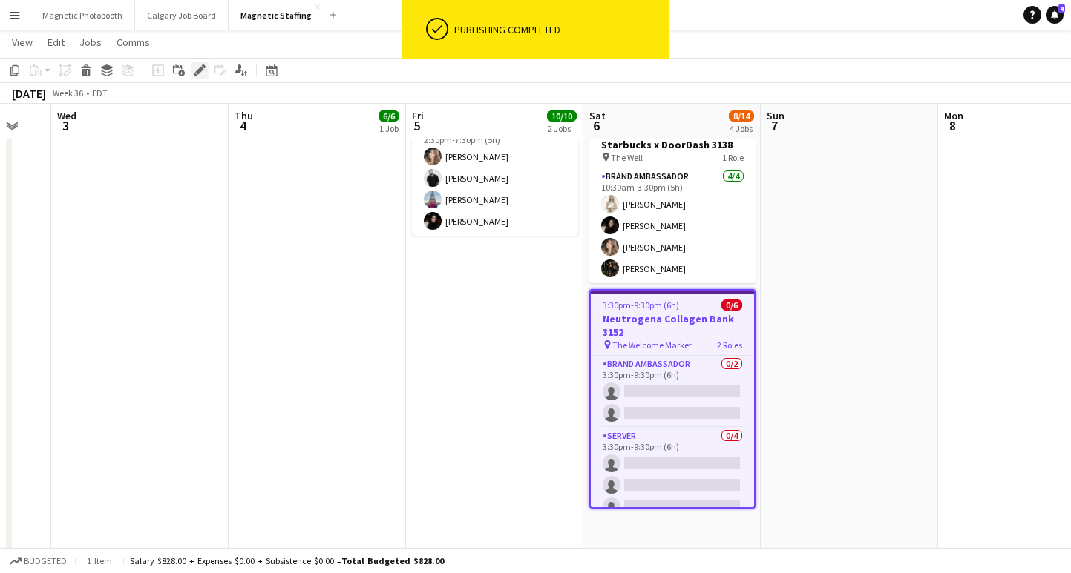
click at [203, 73] on icon "Edit" at bounding box center [200, 71] width 12 height 12
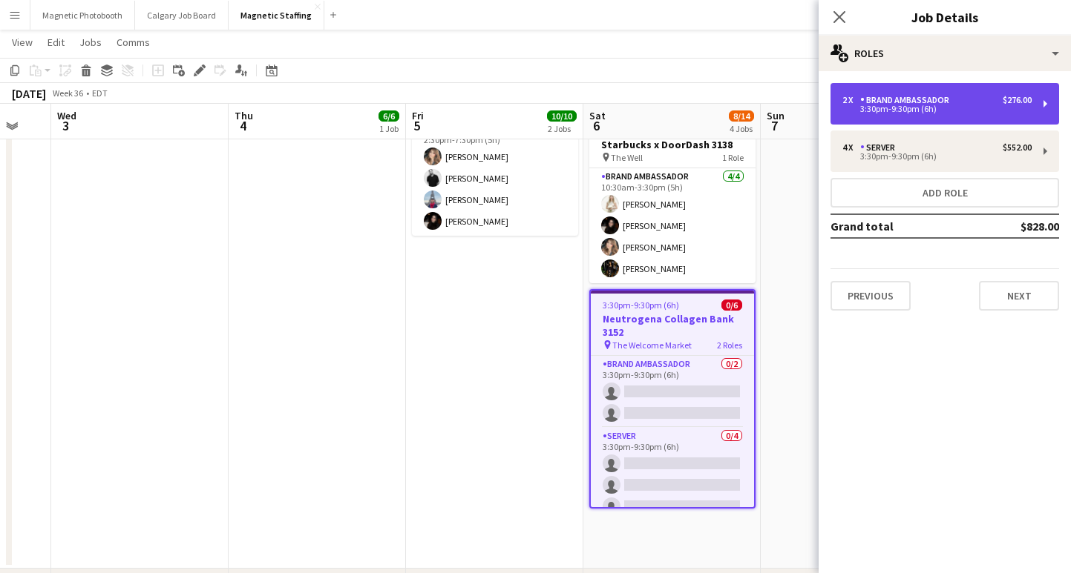
click at [931, 90] on div "2 x Brand Ambassador $276.00 3:30pm-9:30pm (6h)" at bounding box center [944, 104] width 228 height 42
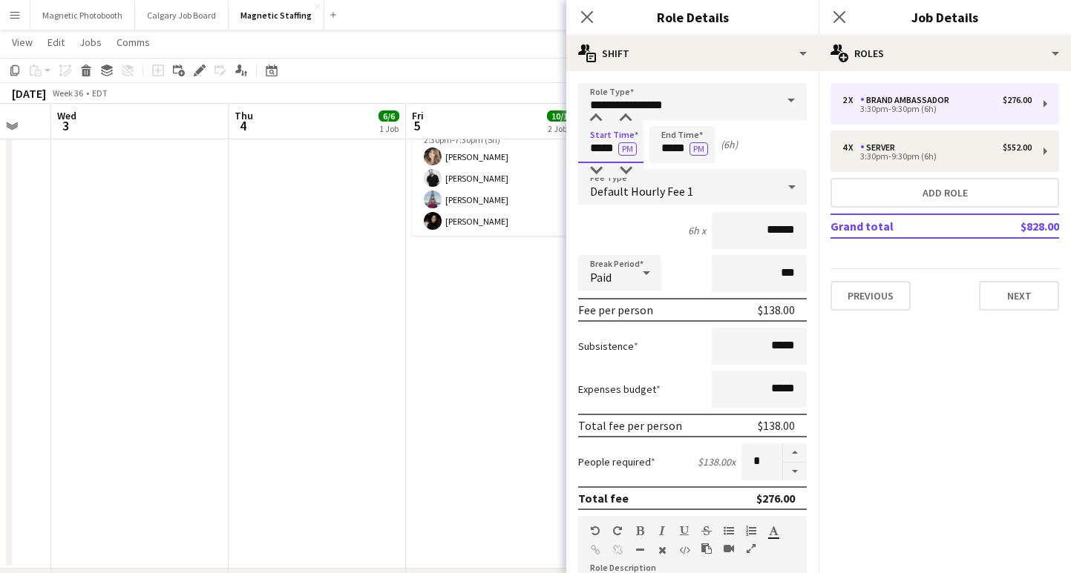
click at [597, 149] on input "*****" at bounding box center [610, 144] width 65 height 37
type input "*****"
click at [666, 148] on input "*****" at bounding box center [681, 144] width 65 height 37
type input "*****"
click at [630, 219] on div "19h 30m x ******" at bounding box center [692, 230] width 228 height 37
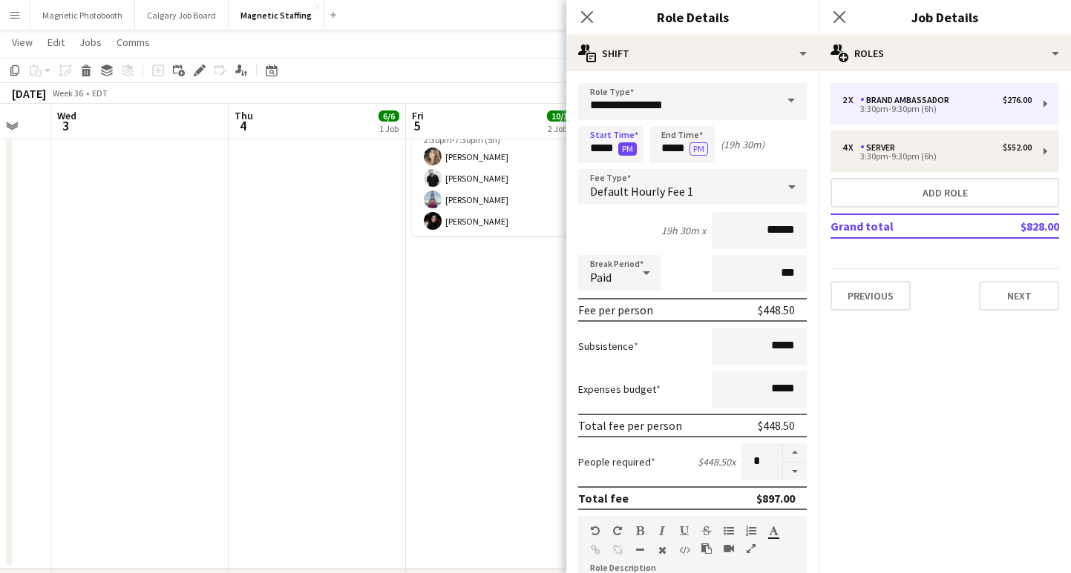
click at [622, 149] on button "PM" at bounding box center [627, 148] width 19 height 13
click at [623, 228] on div "7h 30m x ******" at bounding box center [692, 230] width 228 height 37
click at [792, 456] on button "button" at bounding box center [795, 453] width 24 height 19
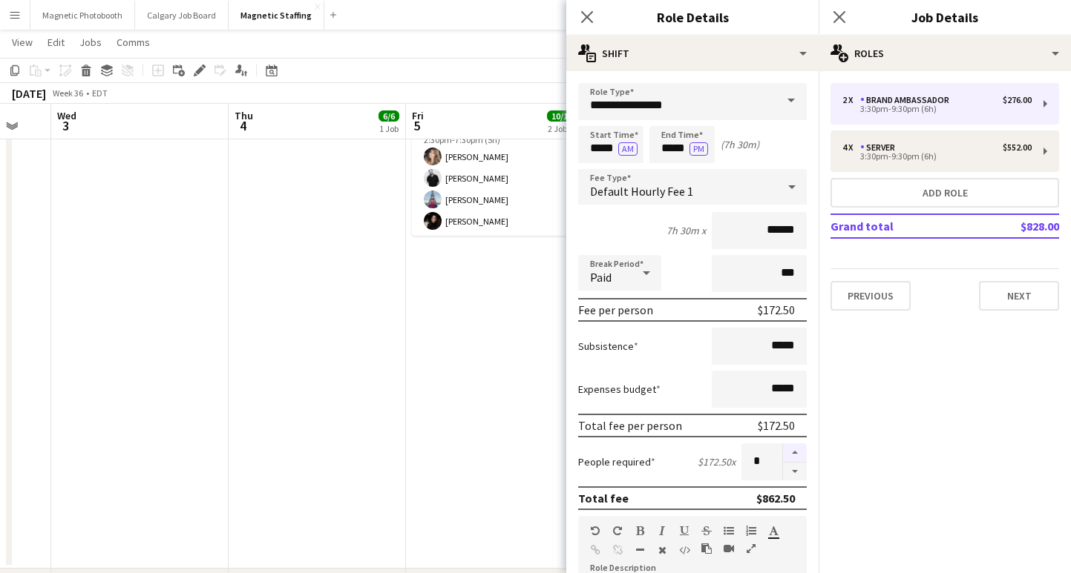
click at [792, 456] on button "button" at bounding box center [795, 453] width 24 height 19
type input "*"
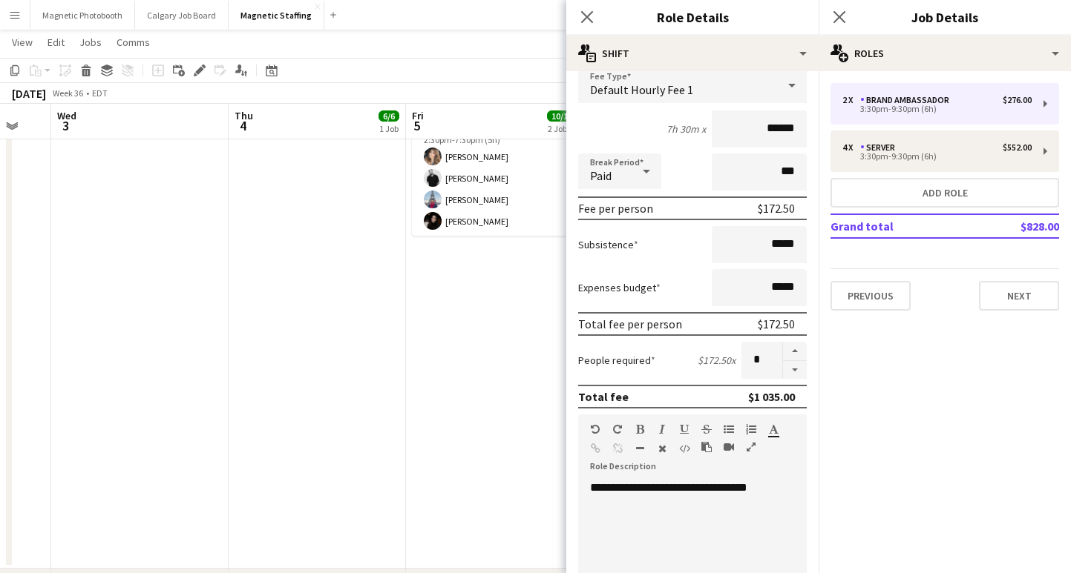
scroll to position [431, 0]
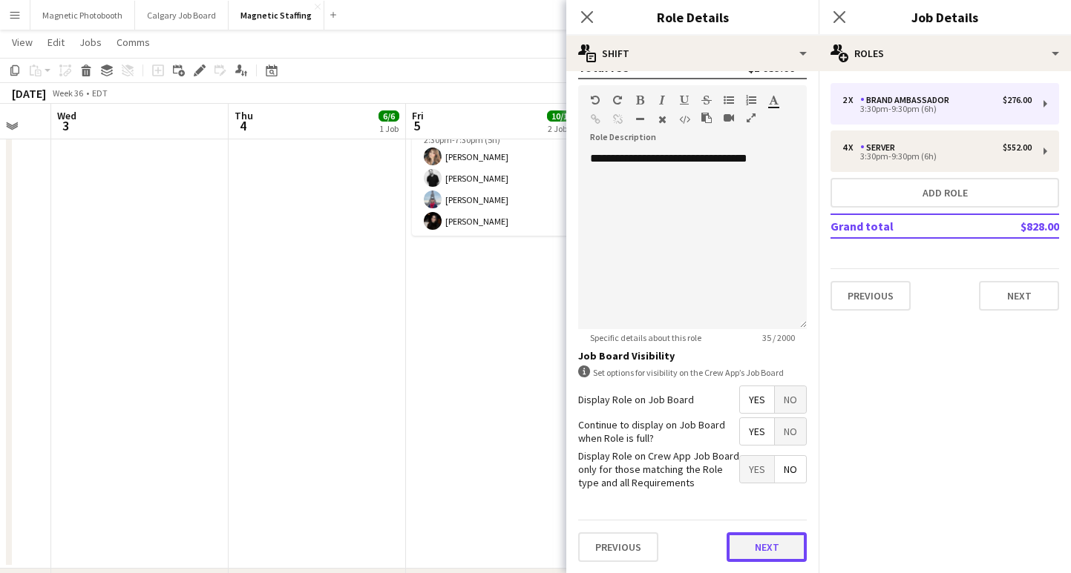
click at [757, 544] on button "Next" at bounding box center [766, 548] width 80 height 30
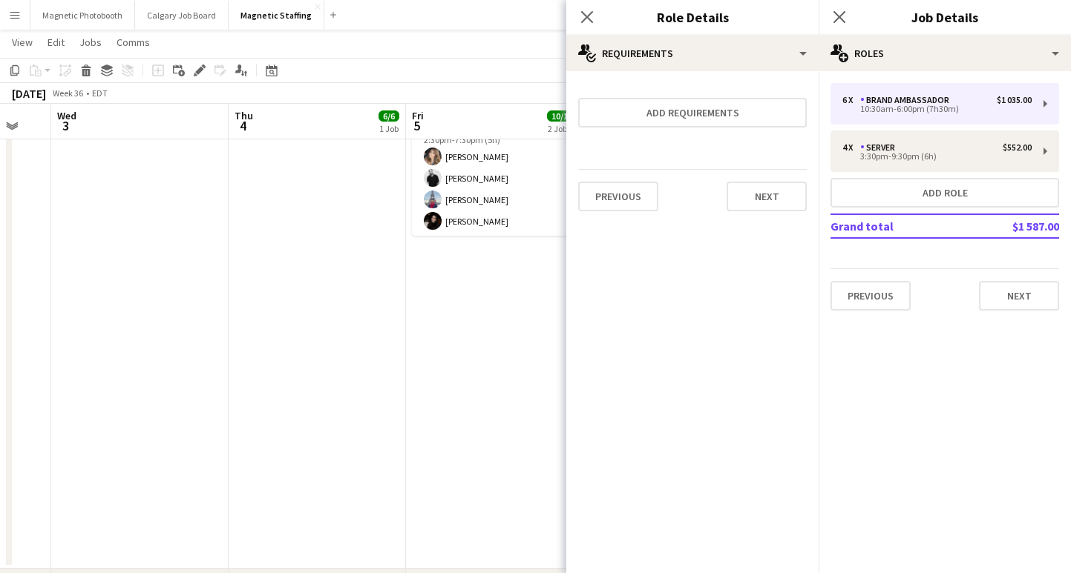
scroll to position [0, 0]
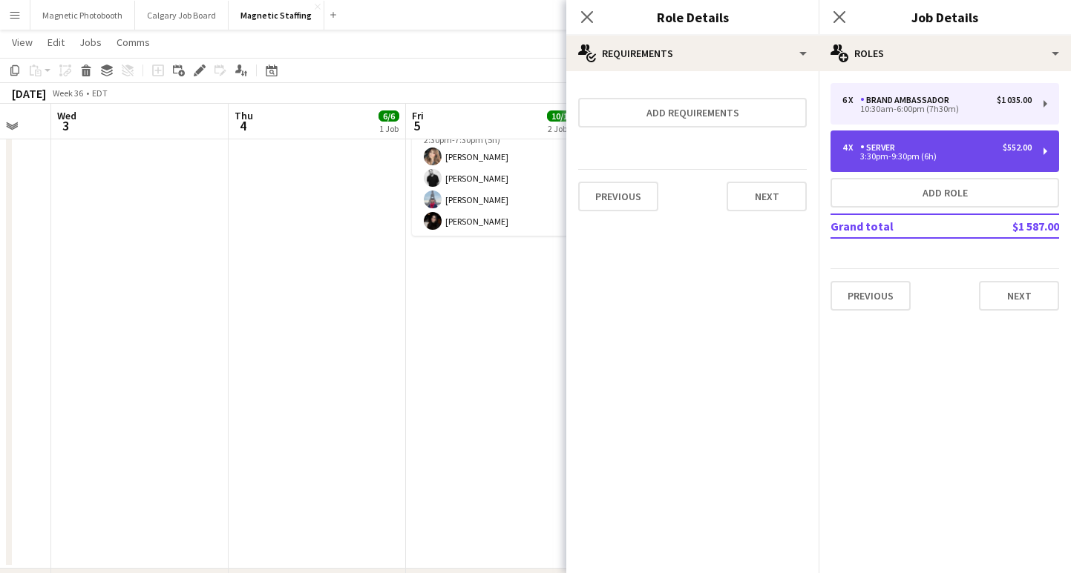
click at [1018, 147] on div "$552.00" at bounding box center [1016, 147] width 29 height 10
type input "******"
type input "*****"
type input "*"
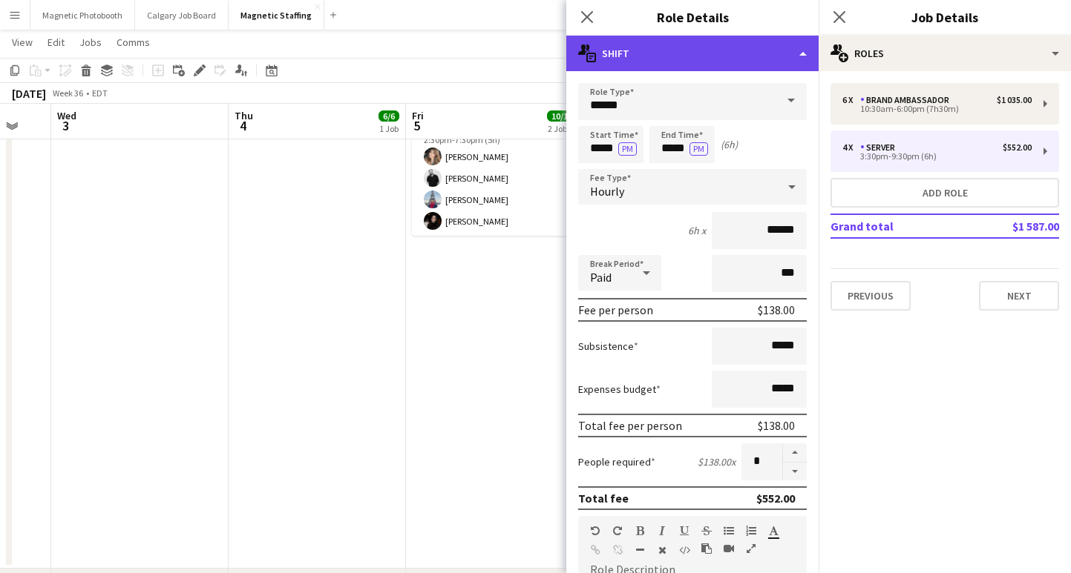
click at [675, 53] on div "multiple-actions-text Shift" at bounding box center [692, 54] width 252 height 36
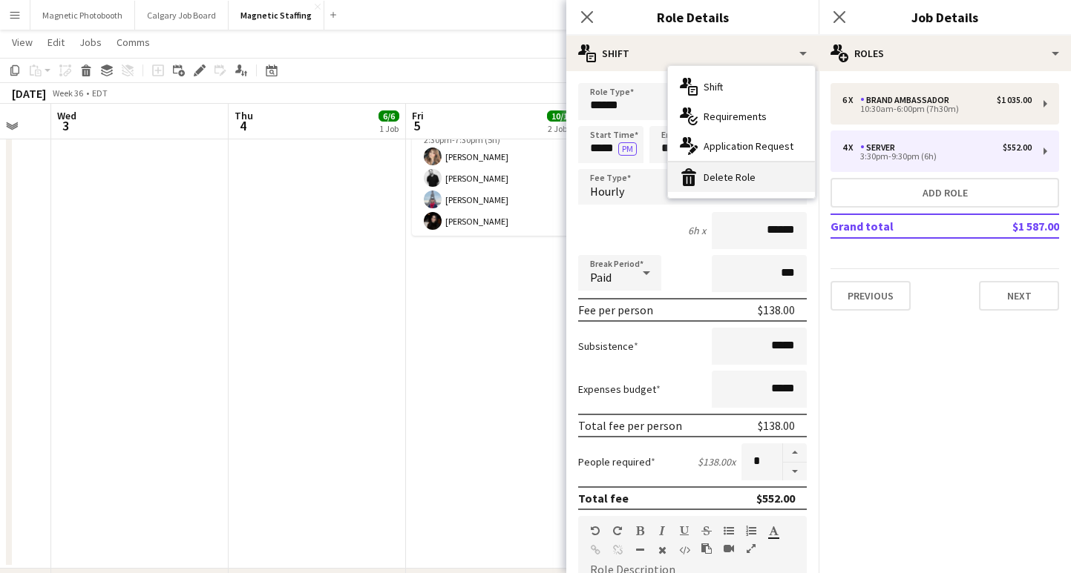
click at [708, 183] on div "bin-2 Delete Role" at bounding box center [741, 177] width 147 height 30
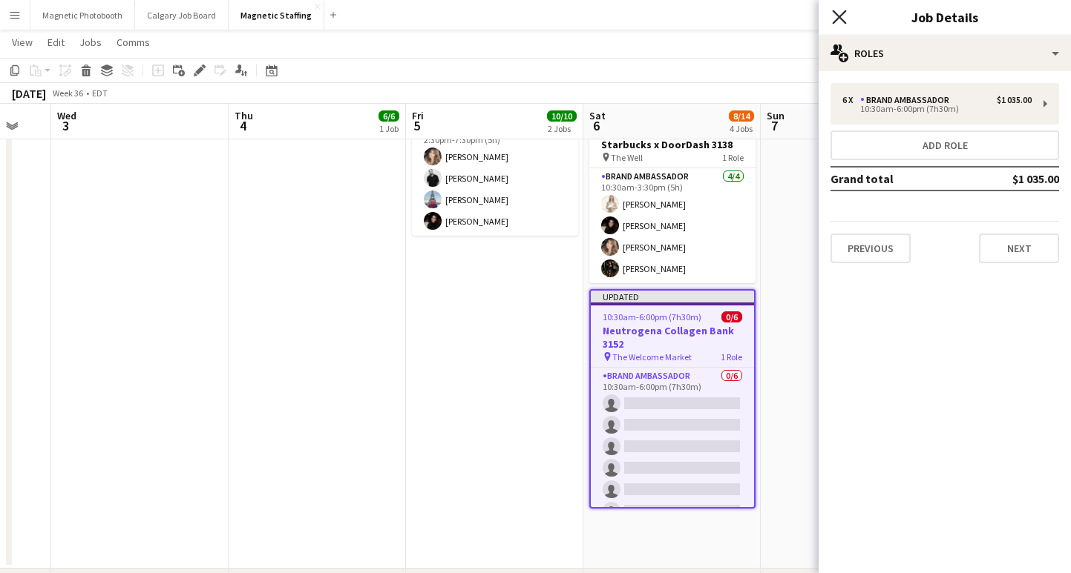
click at [836, 14] on icon at bounding box center [839, 17] width 14 height 14
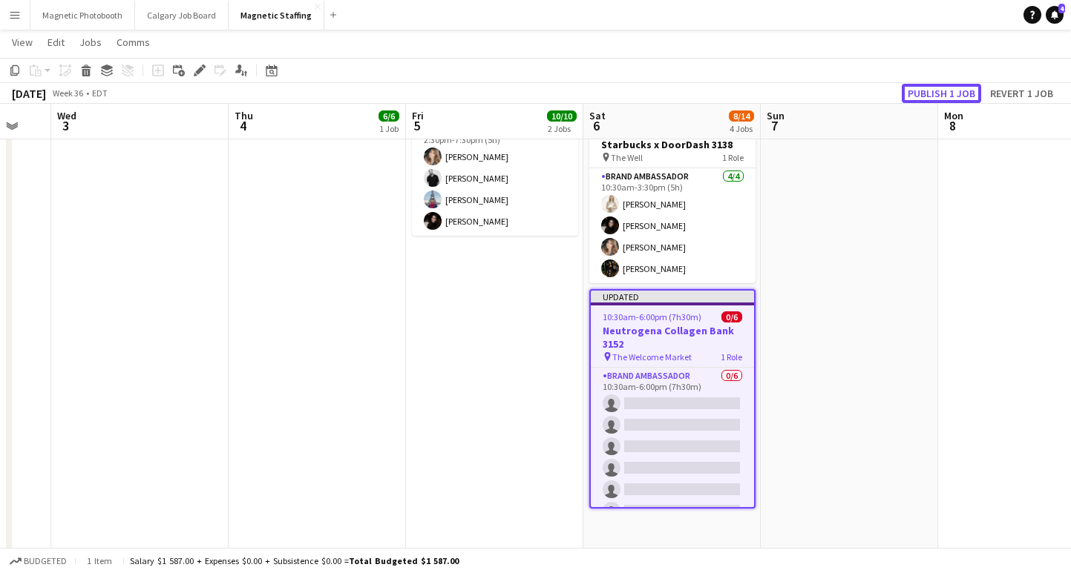
click at [922, 90] on button "Publish 1 job" at bounding box center [940, 93] width 79 height 19
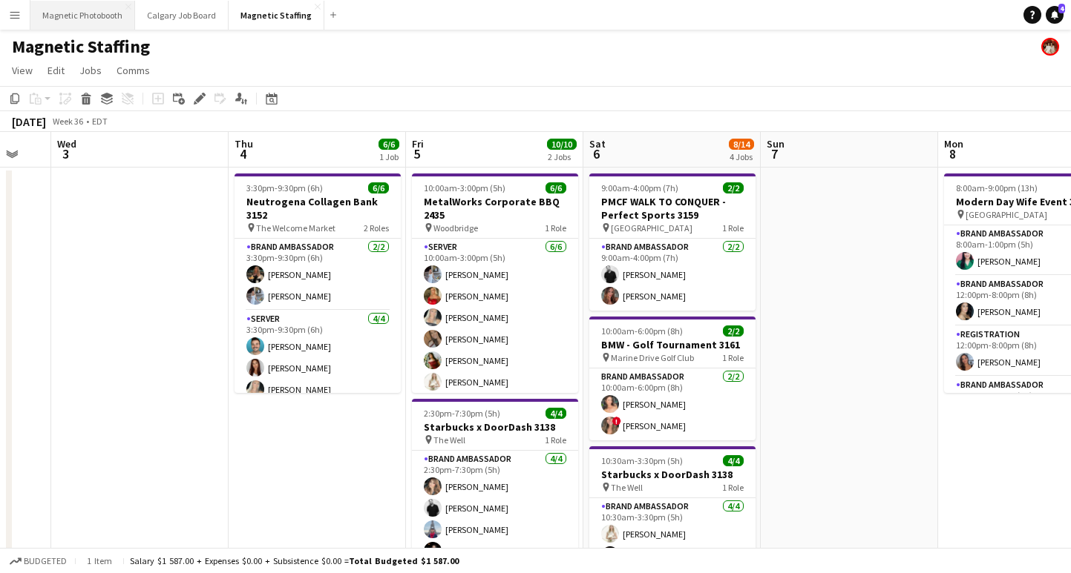
click at [84, 24] on button "Magnetic Photobooth Close" at bounding box center [82, 15] width 105 height 29
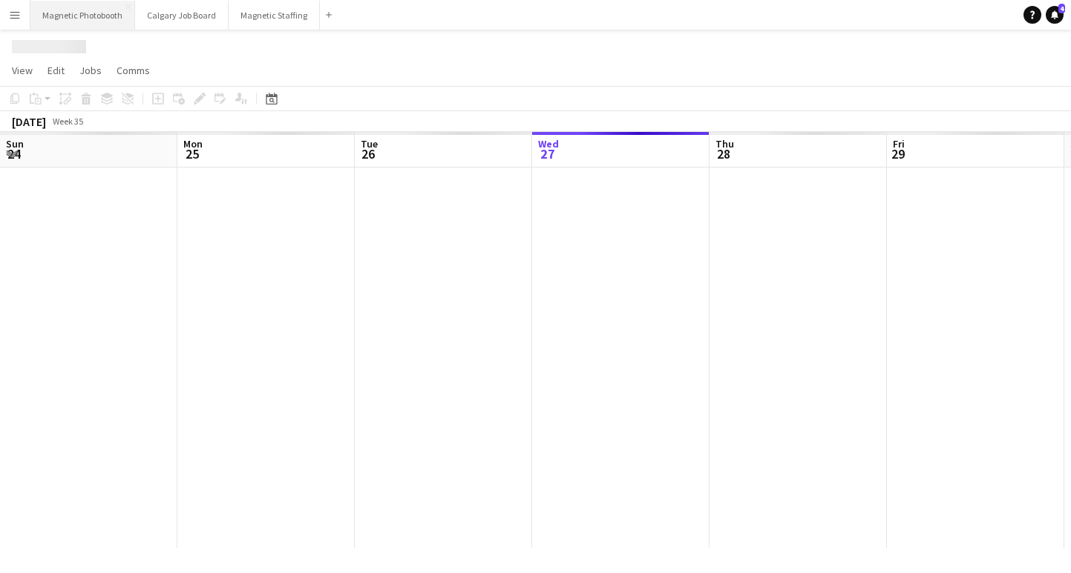
scroll to position [0, 355]
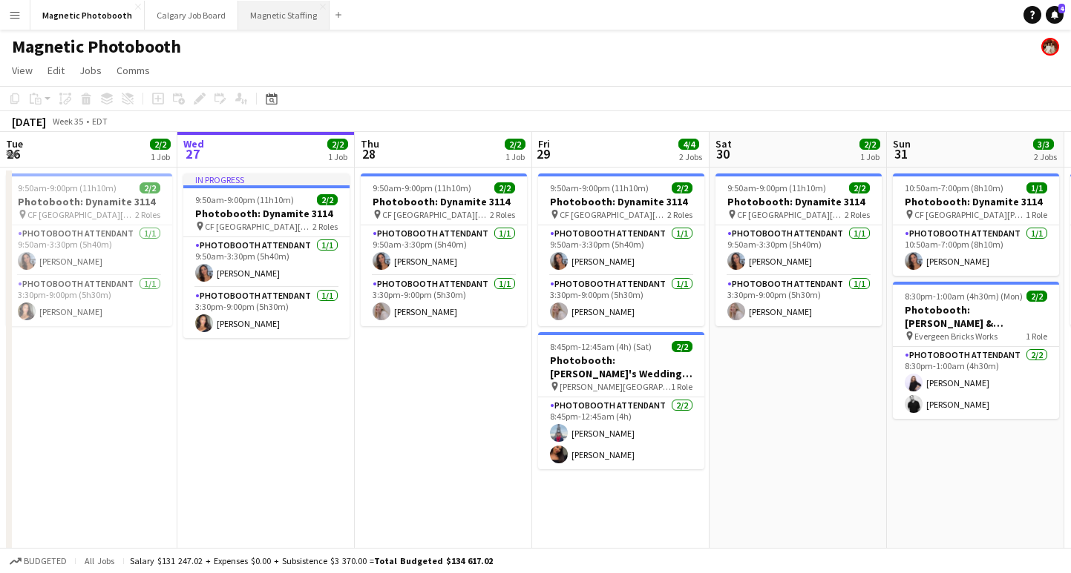
click at [272, 16] on button "Magnetic Staffing Close" at bounding box center [283, 15] width 91 height 29
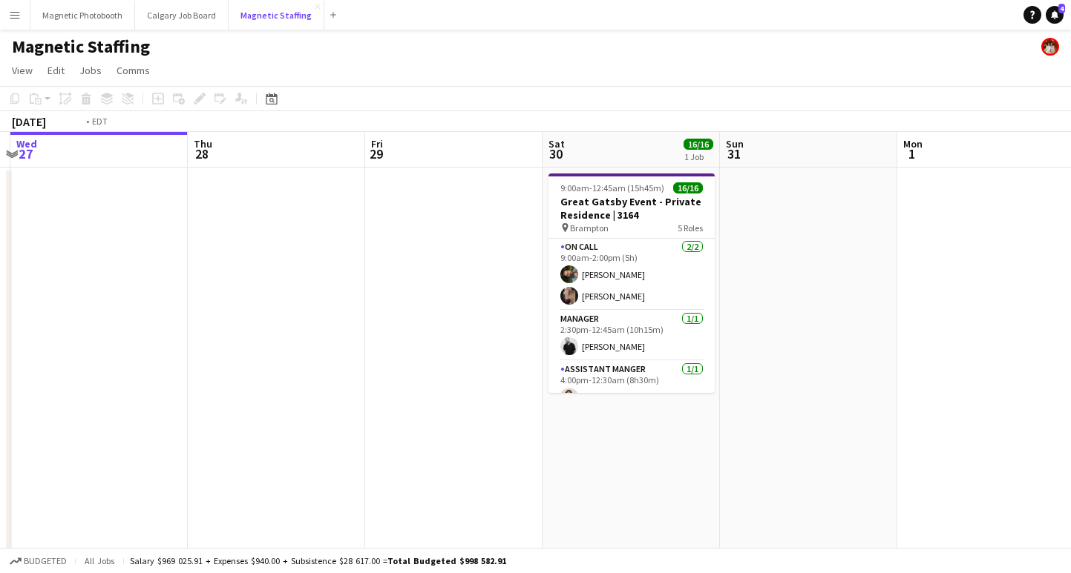
scroll to position [0, 586]
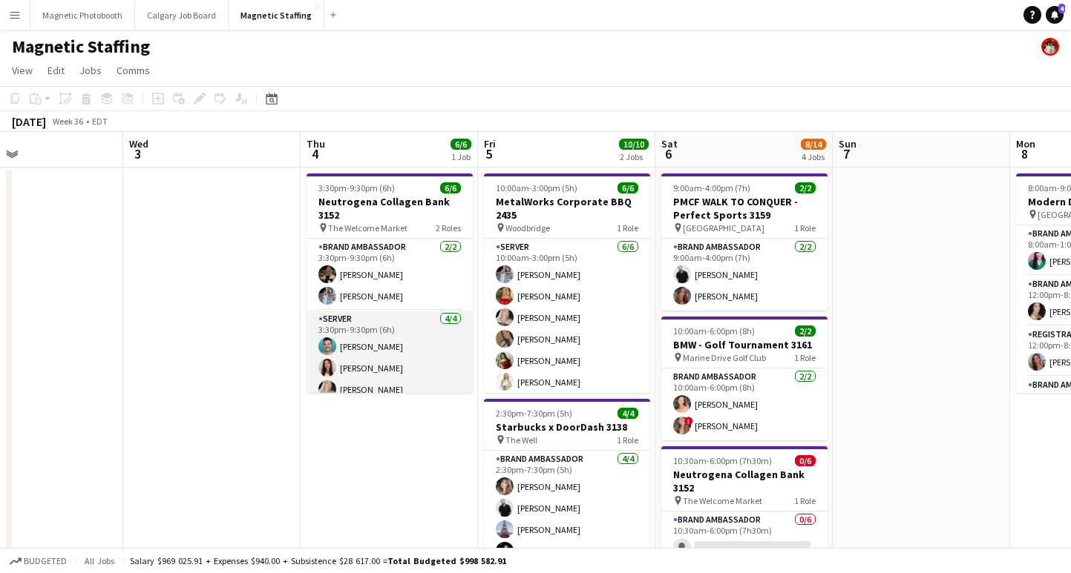
click at [383, 353] on app-card-role "Server [DATE] 3:30pm-9:30pm (6h) [PERSON_NAME] [PERSON_NAME] [PERSON_NAME] [PER…" at bounding box center [389, 368] width 166 height 115
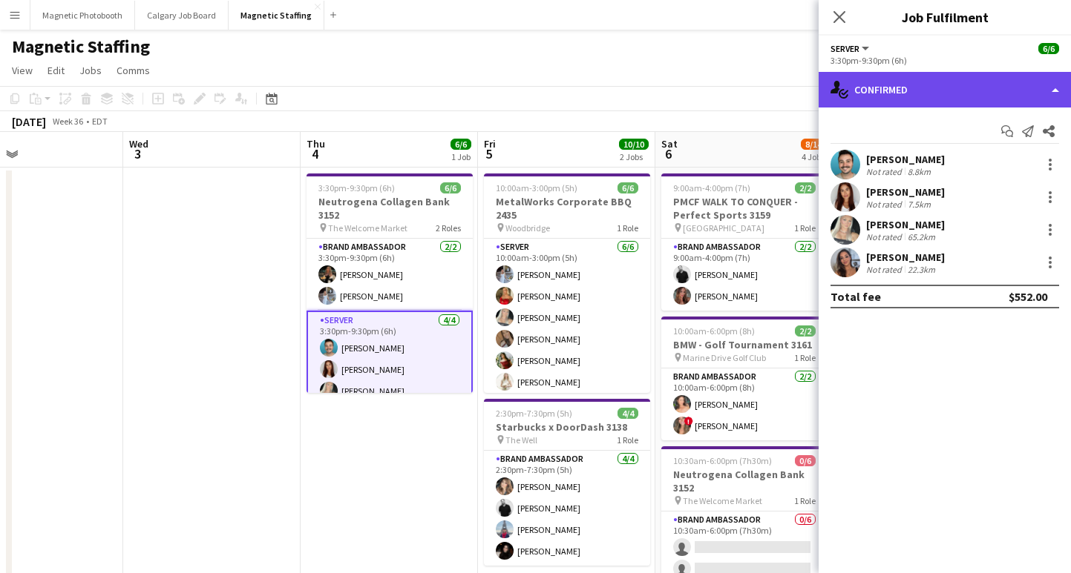
click at [950, 83] on div "single-neutral-actions-check-2 Confirmed" at bounding box center [944, 90] width 252 height 36
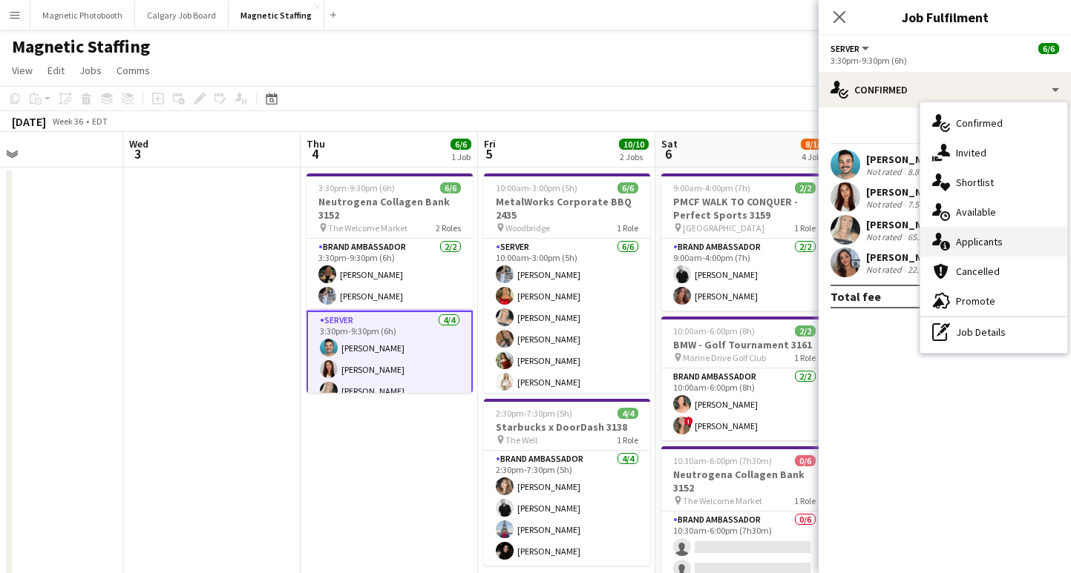
click at [974, 245] on div "single-neutral-actions-information Applicants" at bounding box center [993, 242] width 147 height 30
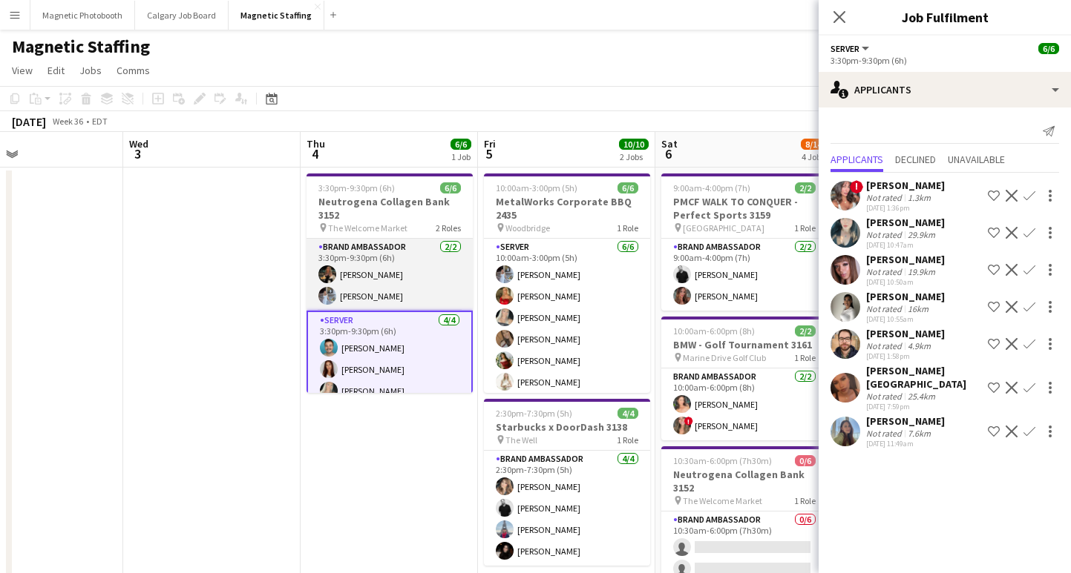
click at [395, 270] on app-card-role "Brand Ambassador [DATE] 3:30pm-9:30pm (6h) [PERSON_NAME] [PERSON_NAME]" at bounding box center [389, 275] width 166 height 72
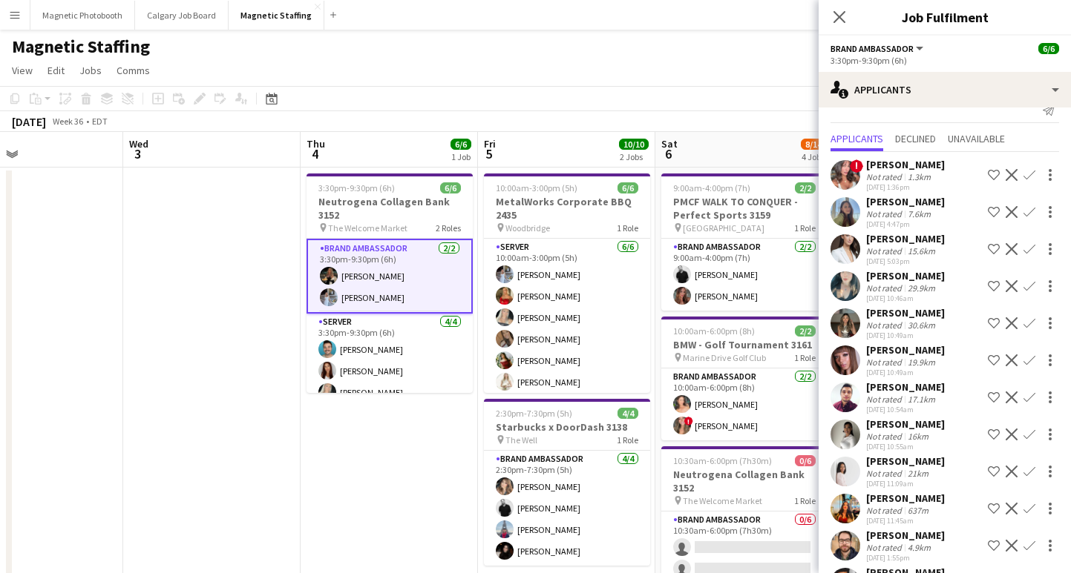
scroll to position [99, 0]
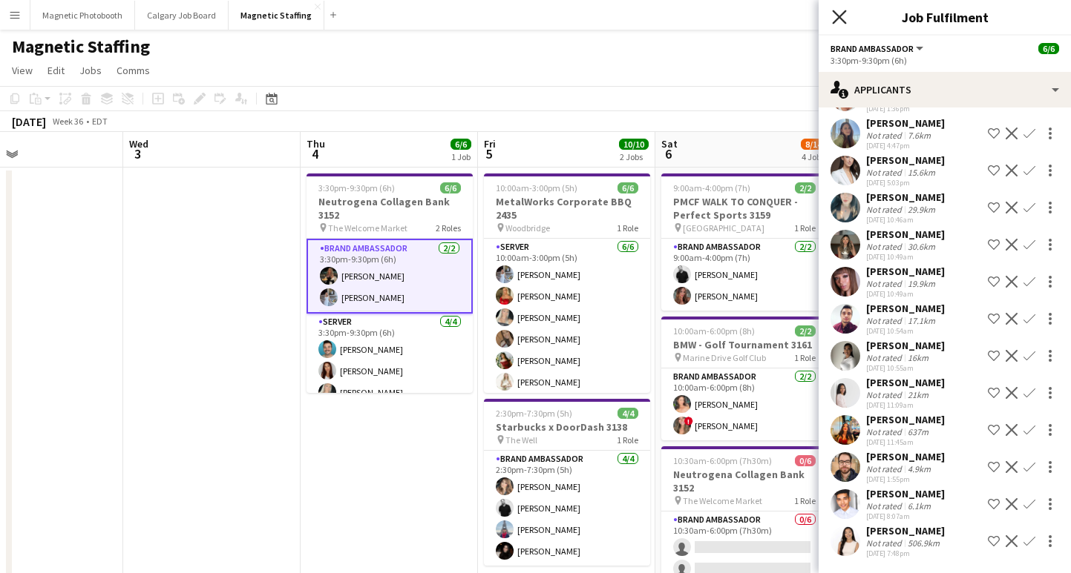
click at [837, 14] on icon "Close pop-in" at bounding box center [839, 17] width 14 height 14
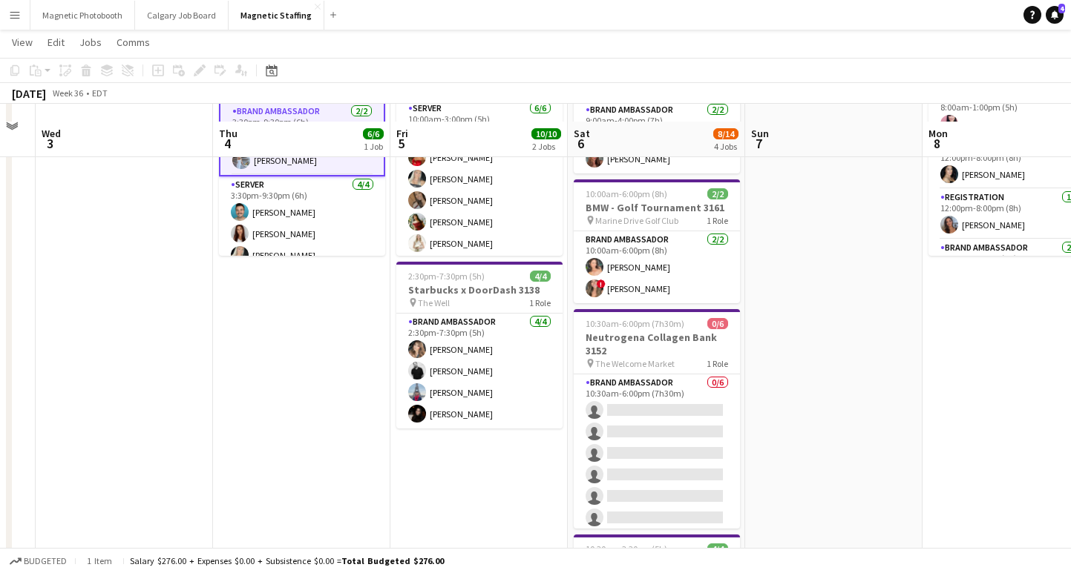
scroll to position [200, 0]
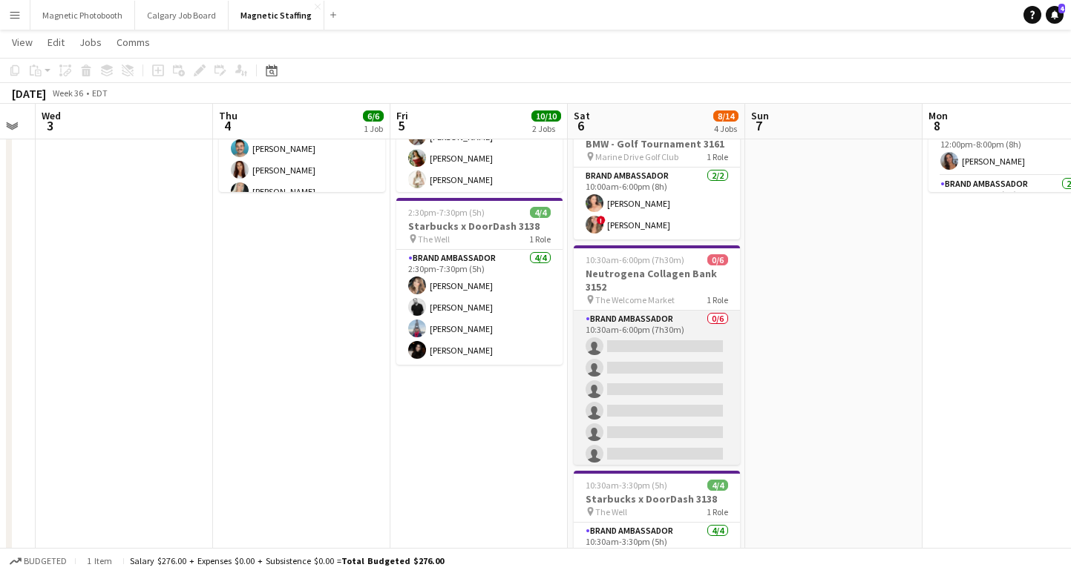
click at [631, 345] on app-card-role "Brand Ambassador 0/6 10:30am-6:00pm (7h30m) single-neutral-actions single-neutr…" at bounding box center [656, 390] width 166 height 158
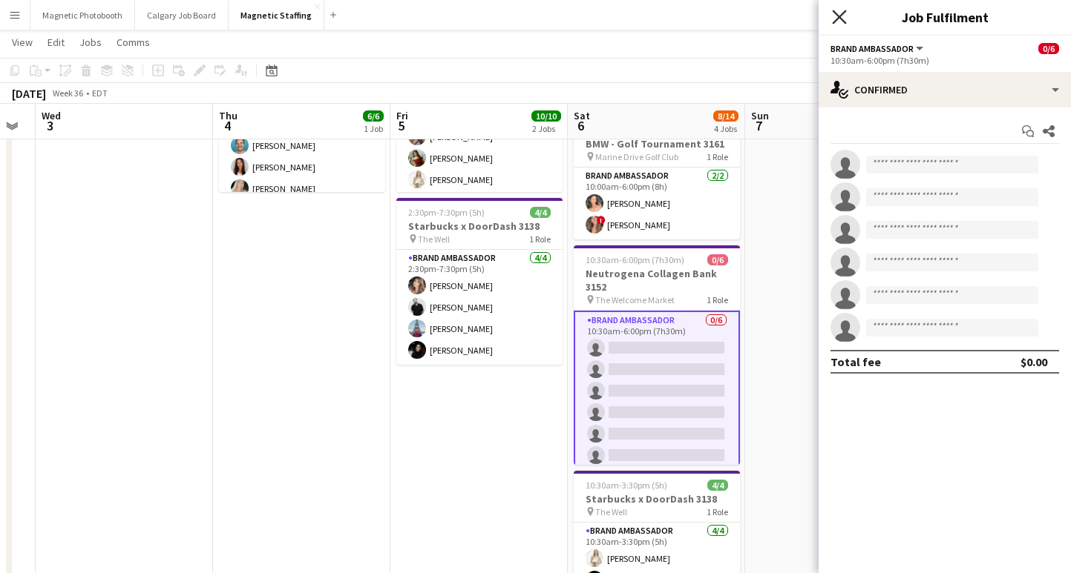
click at [842, 16] on icon "Close pop-in" at bounding box center [839, 17] width 14 height 14
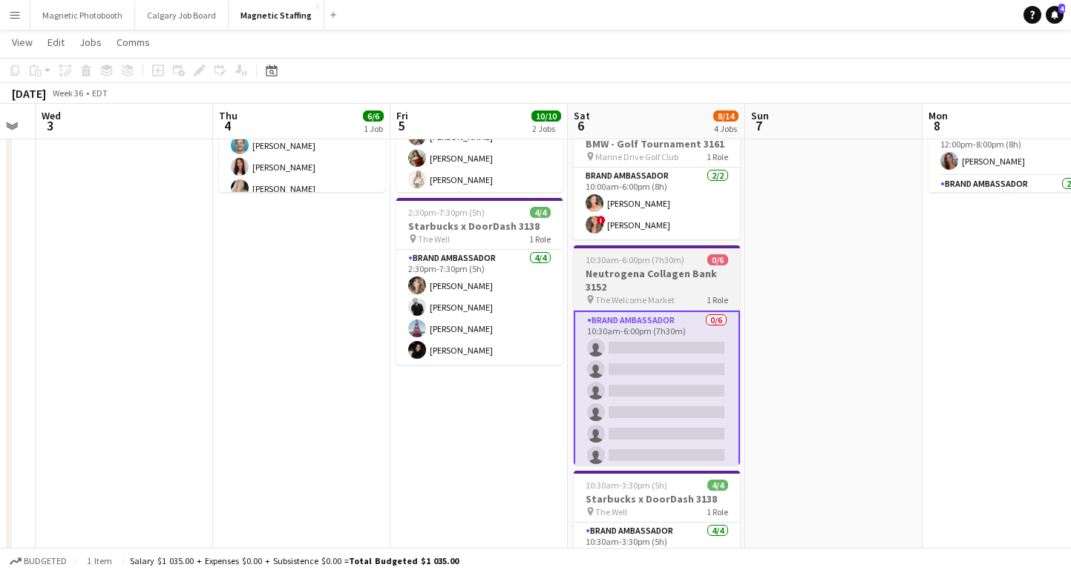
click at [662, 267] on h3 "Neutrogena Collagen Bank 3152" at bounding box center [656, 280] width 166 height 27
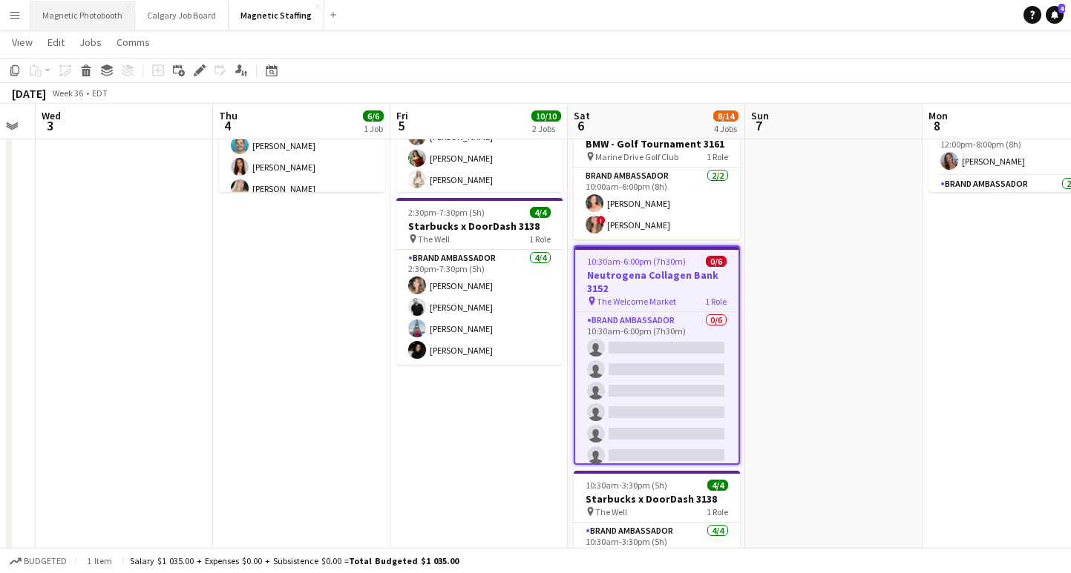
click at [96, 13] on button "Magnetic Photobooth Close" at bounding box center [82, 15] width 105 height 29
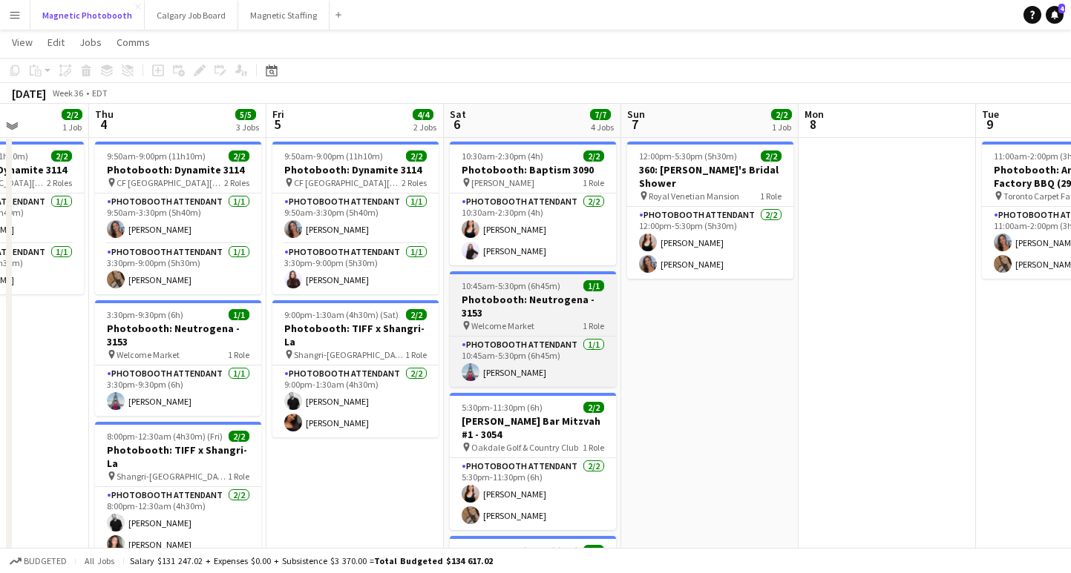
scroll to position [15, 0]
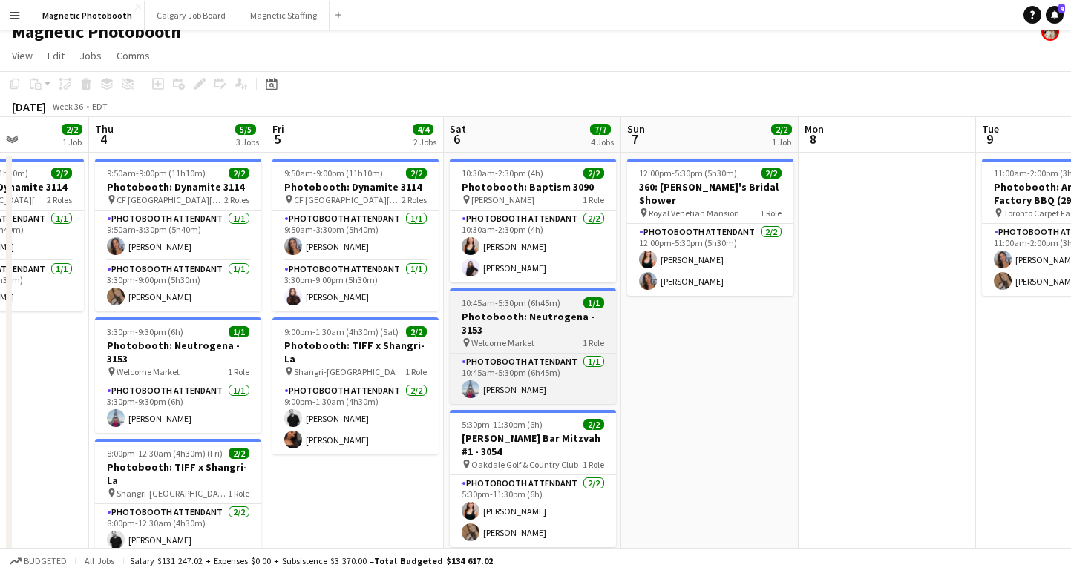
click at [517, 320] on h3 "Photobooth: Neutrogena - 3153" at bounding box center [533, 323] width 166 height 27
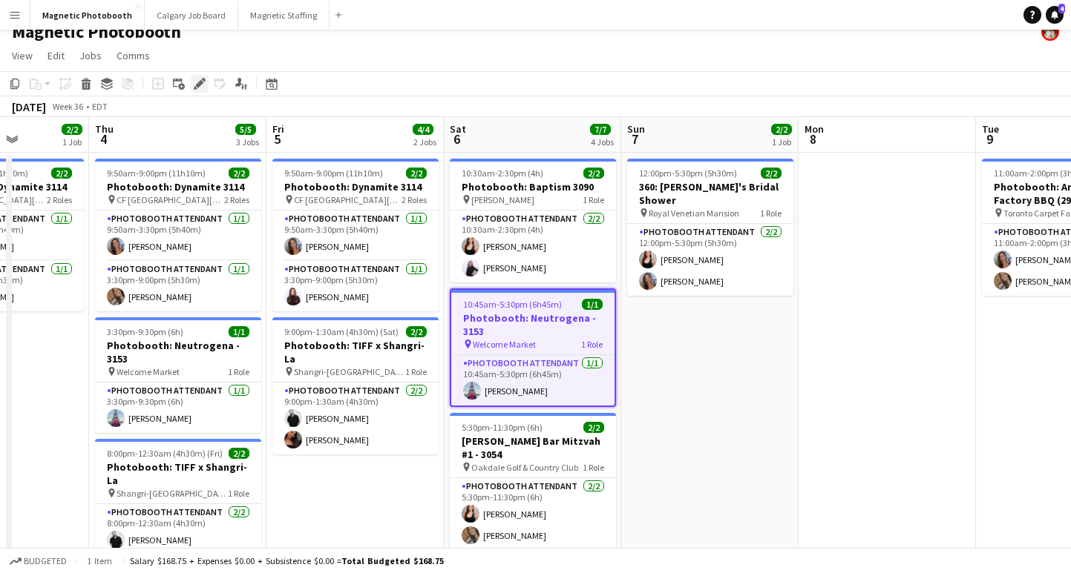
click at [200, 85] on icon at bounding box center [199, 84] width 8 height 8
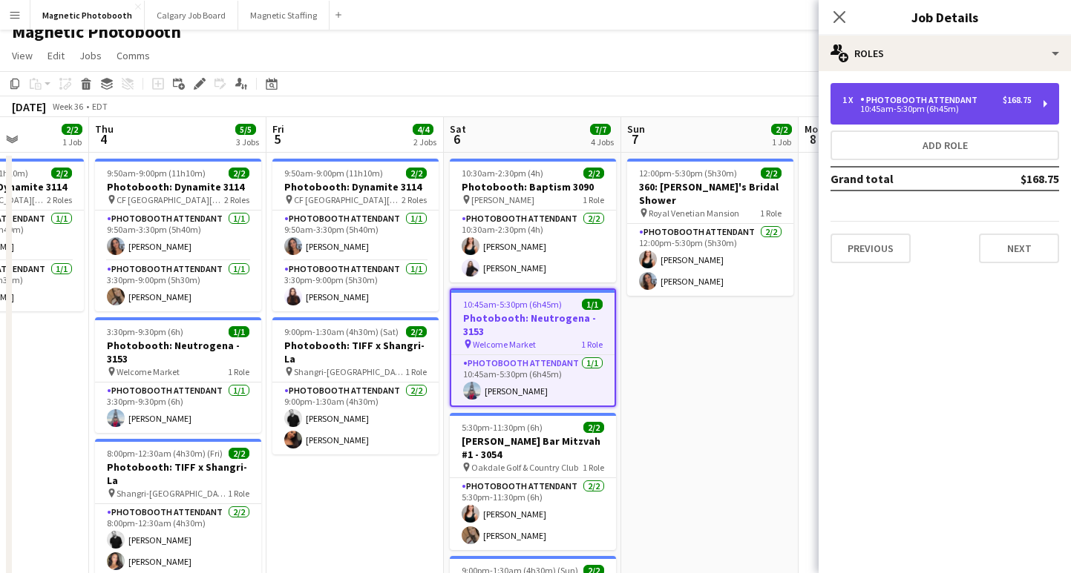
click at [929, 115] on div "1 x Photobooth Attendant $168.75 10:45am-5:30pm (6h45m)" at bounding box center [944, 104] width 228 height 42
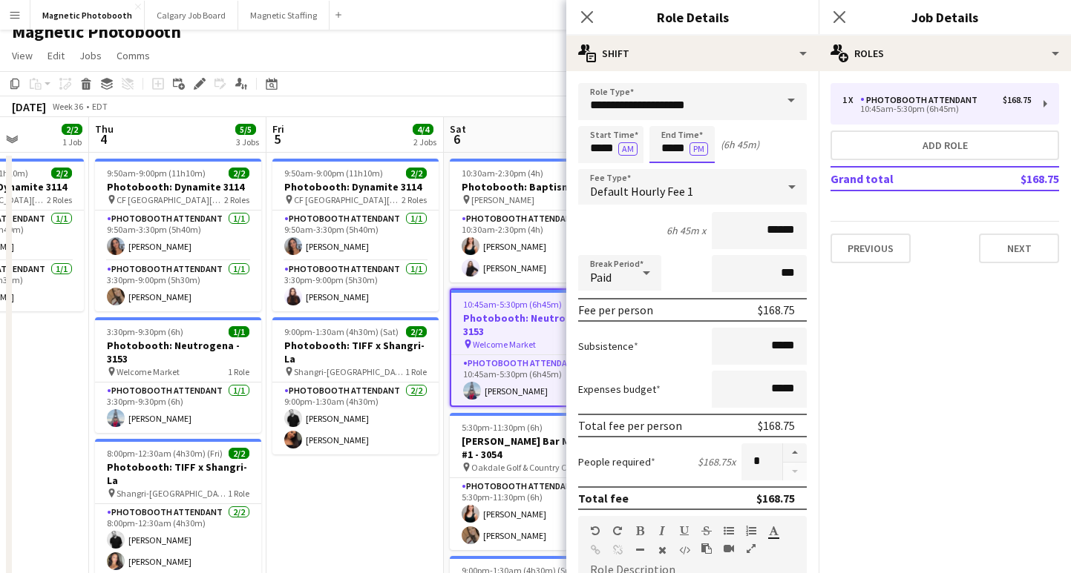
click at [672, 152] on input "*****" at bounding box center [681, 144] width 65 height 37
type input "*****"
click at [674, 266] on div "Break Period Paid ***" at bounding box center [692, 273] width 228 height 37
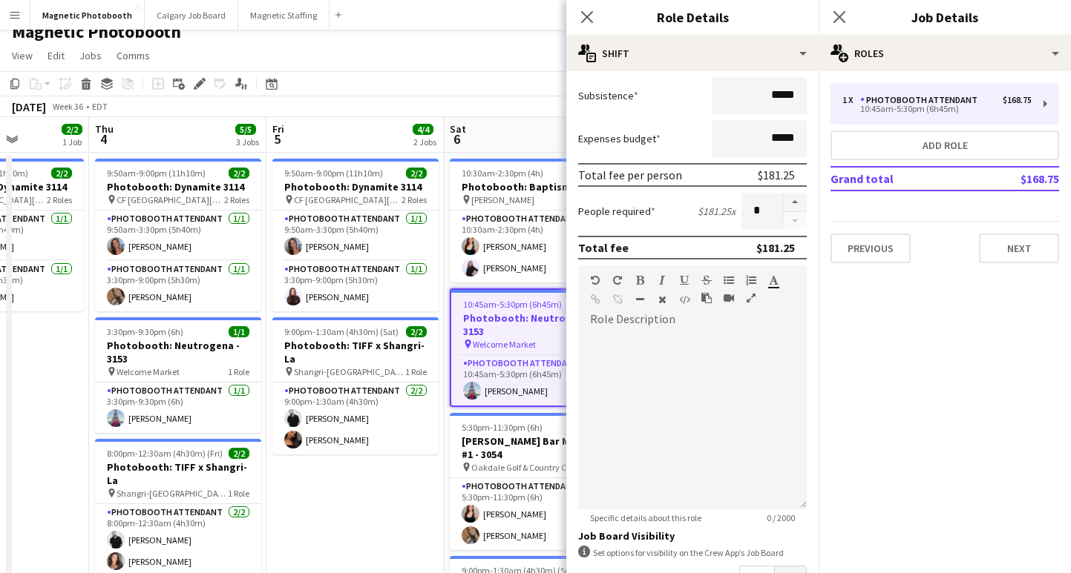
scroll to position [422, 0]
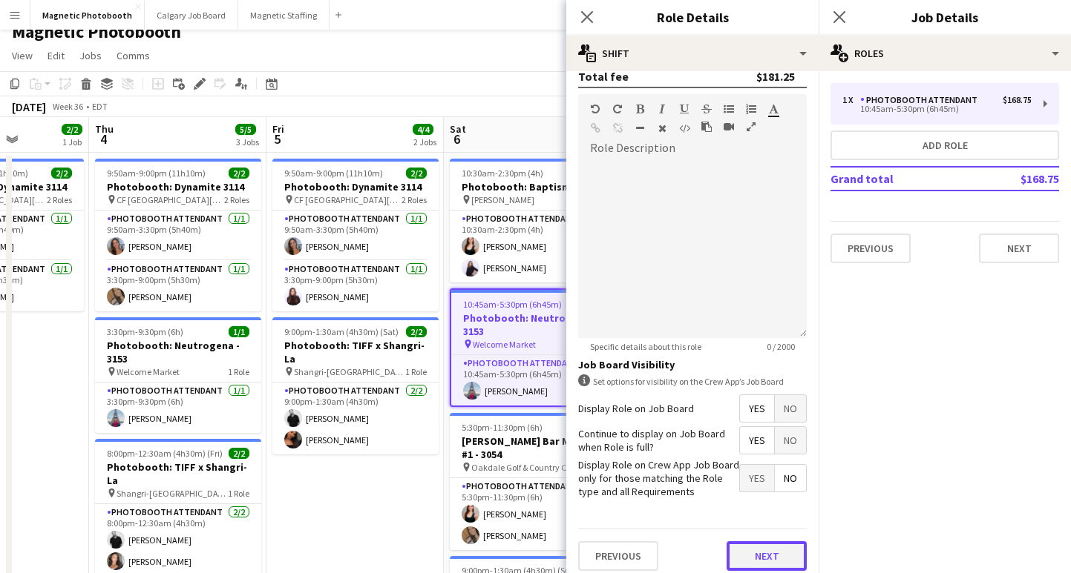
click at [750, 553] on button "Next" at bounding box center [766, 557] width 80 height 30
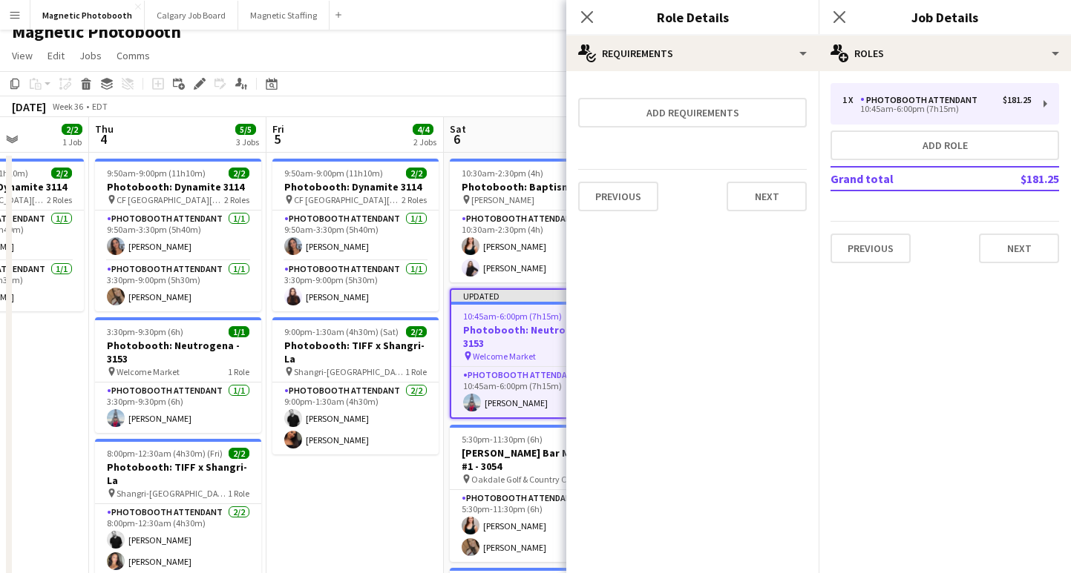
scroll to position [0, 0]
click at [842, 19] on icon at bounding box center [839, 17] width 14 height 14
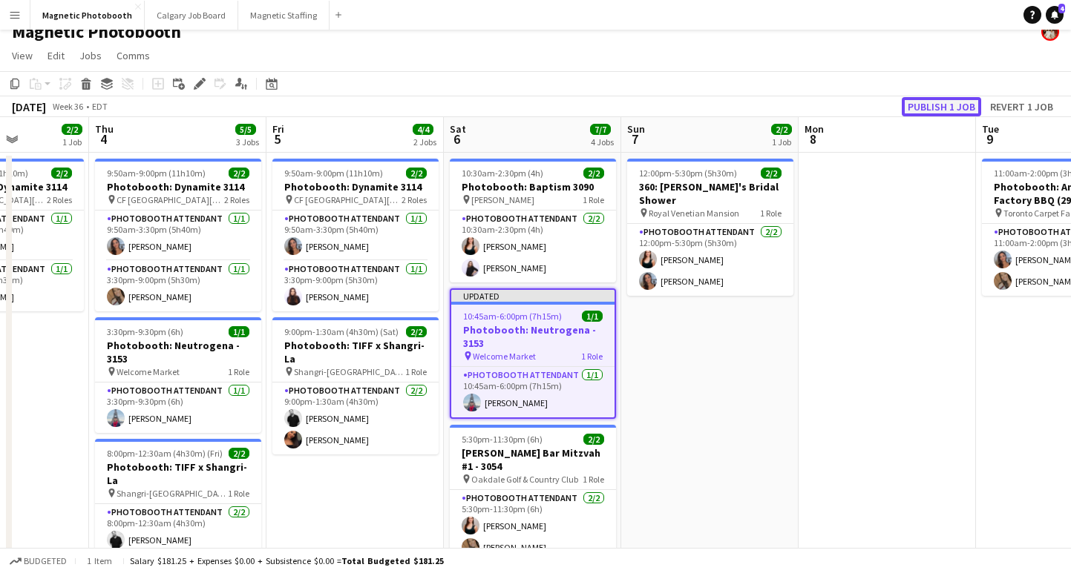
click at [915, 104] on button "Publish 1 job" at bounding box center [940, 106] width 79 height 19
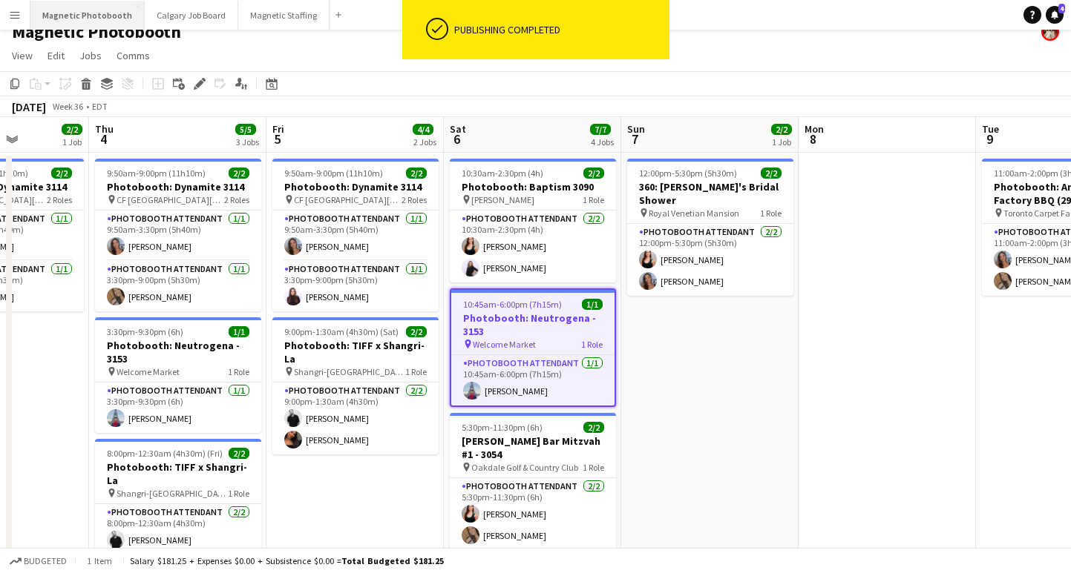
click at [73, 13] on button "Magnetic Photobooth Close" at bounding box center [87, 15] width 114 height 29
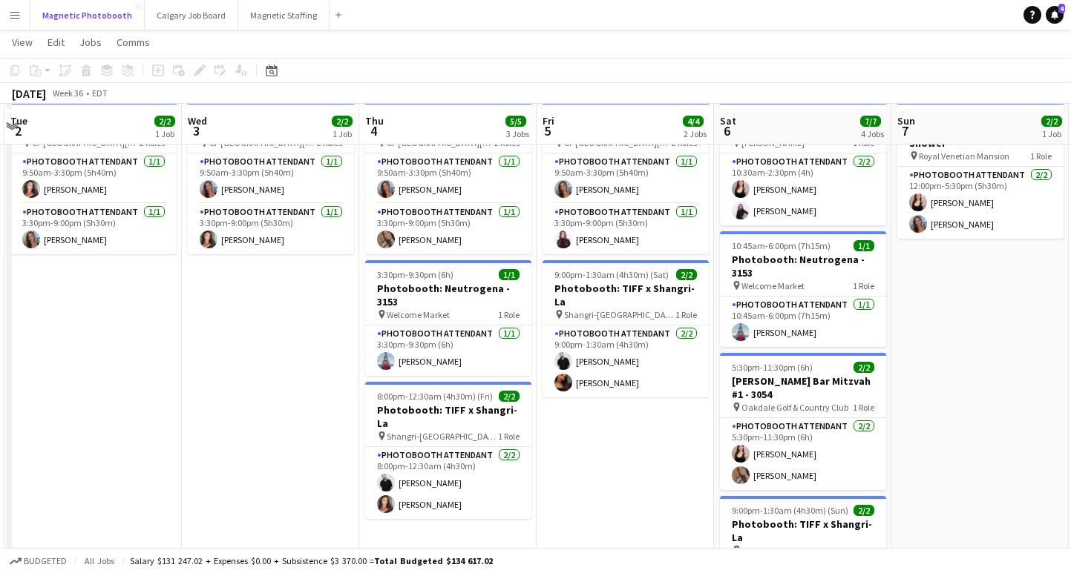
scroll to position [70, 0]
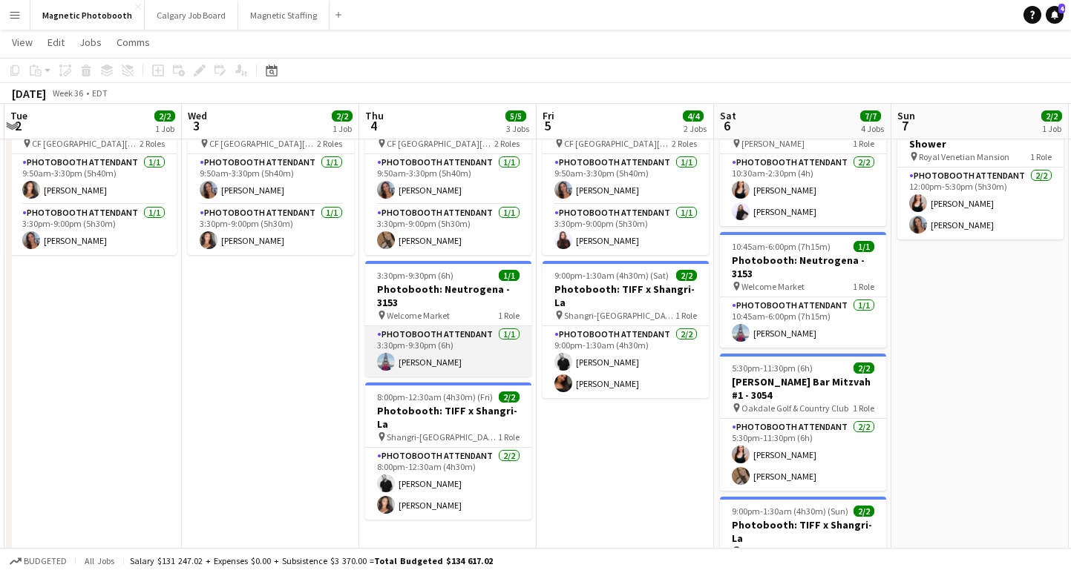
click at [441, 364] on app-card-role "Photobooth Attendant [DATE] 3:30pm-9:30pm (6h) [PERSON_NAME]" at bounding box center [448, 351] width 166 height 50
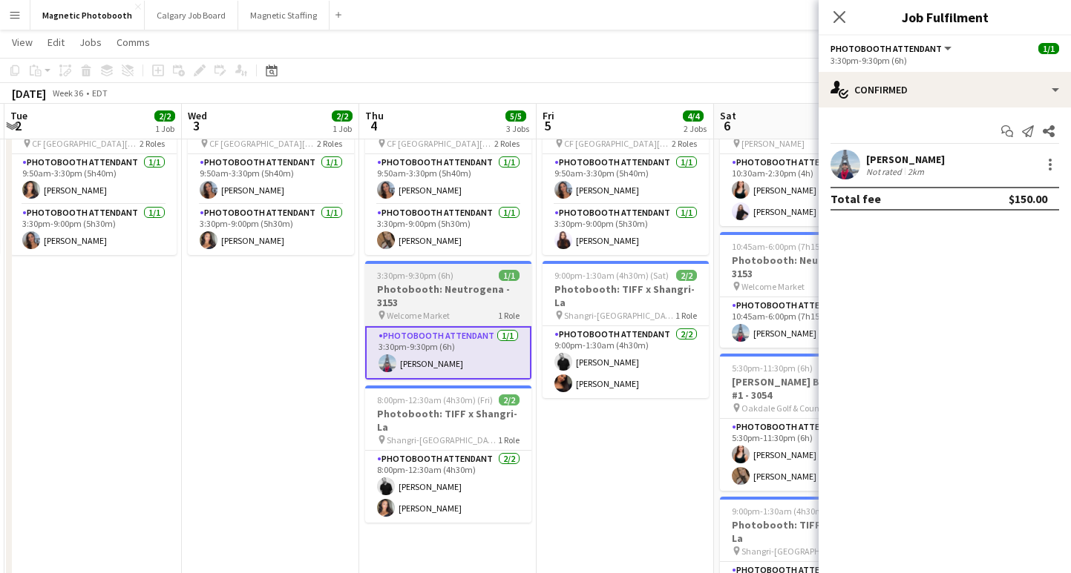
click at [469, 292] on h3 "Photobooth: Neutrogena - 3153" at bounding box center [448, 296] width 166 height 27
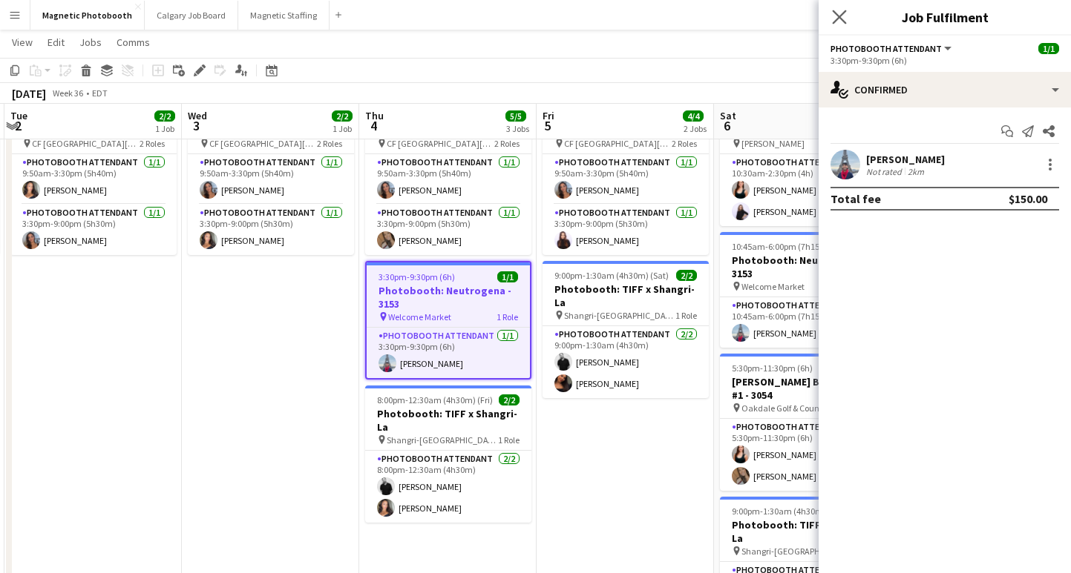
click at [846, 13] on app-icon "Close pop-in" at bounding box center [840, 18] width 22 height 22
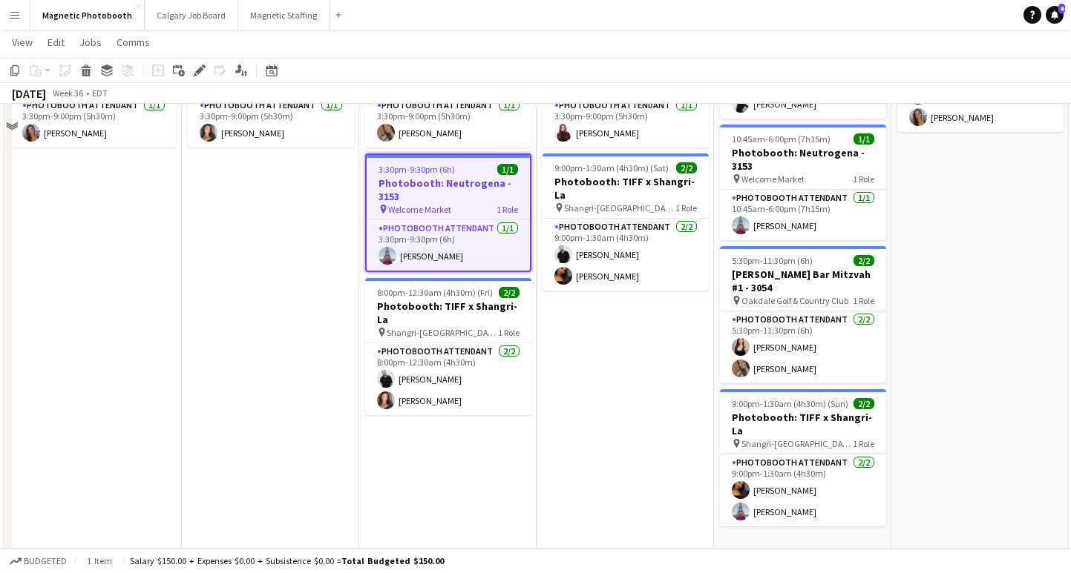
scroll to position [178, 0]
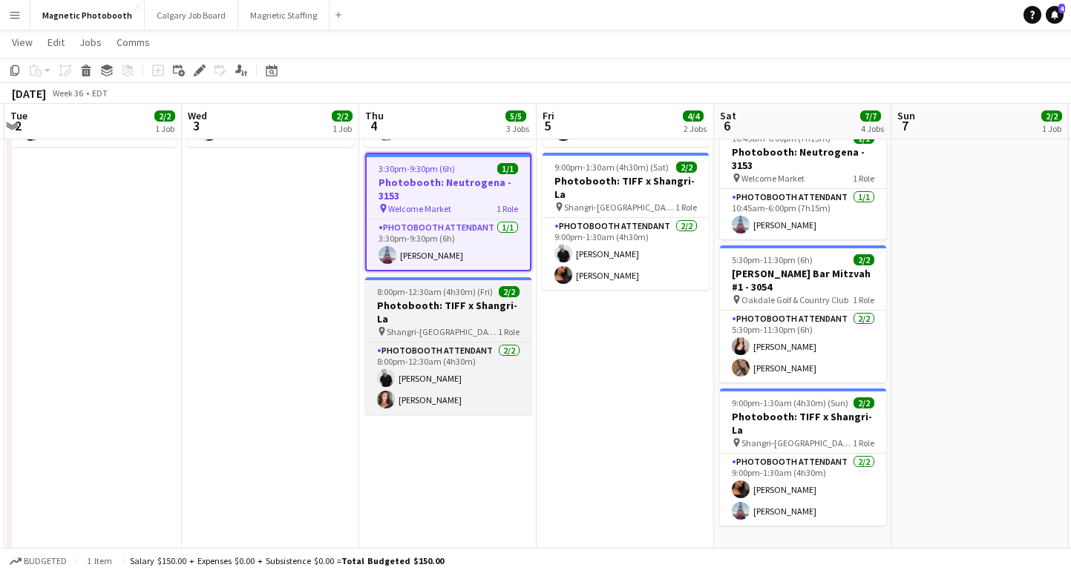
click at [391, 305] on h3 "Photobooth: TIFF x Shangri-La" at bounding box center [448, 312] width 166 height 27
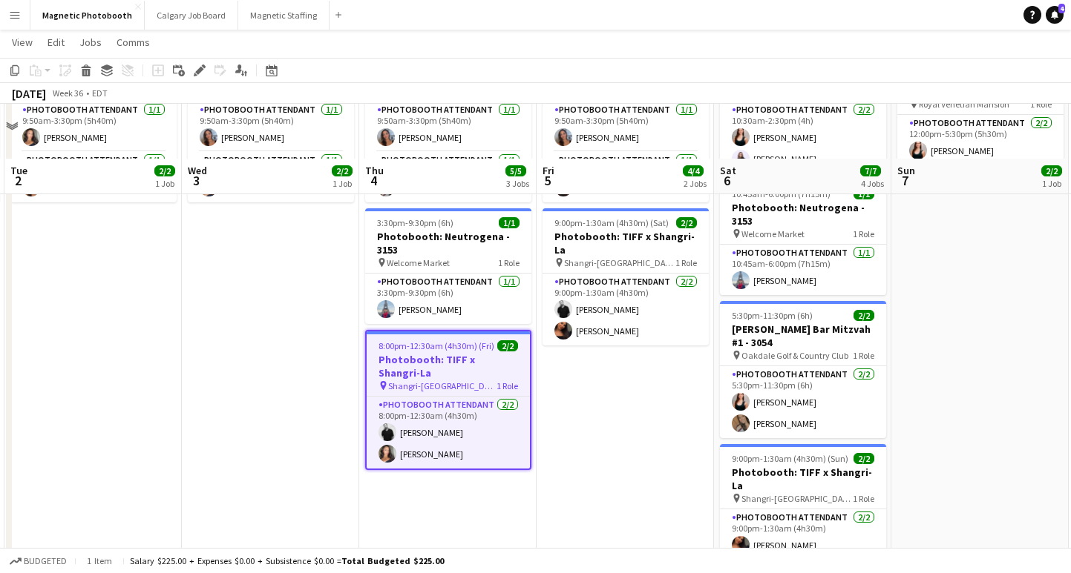
scroll to position [104, 0]
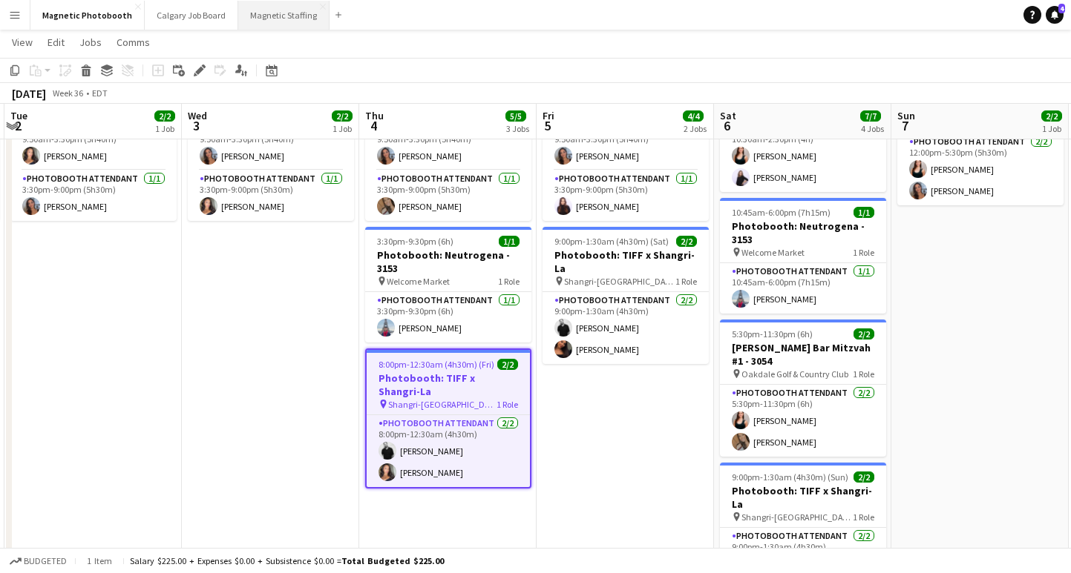
click at [273, 21] on button "Magnetic Staffing Close" at bounding box center [283, 15] width 91 height 29
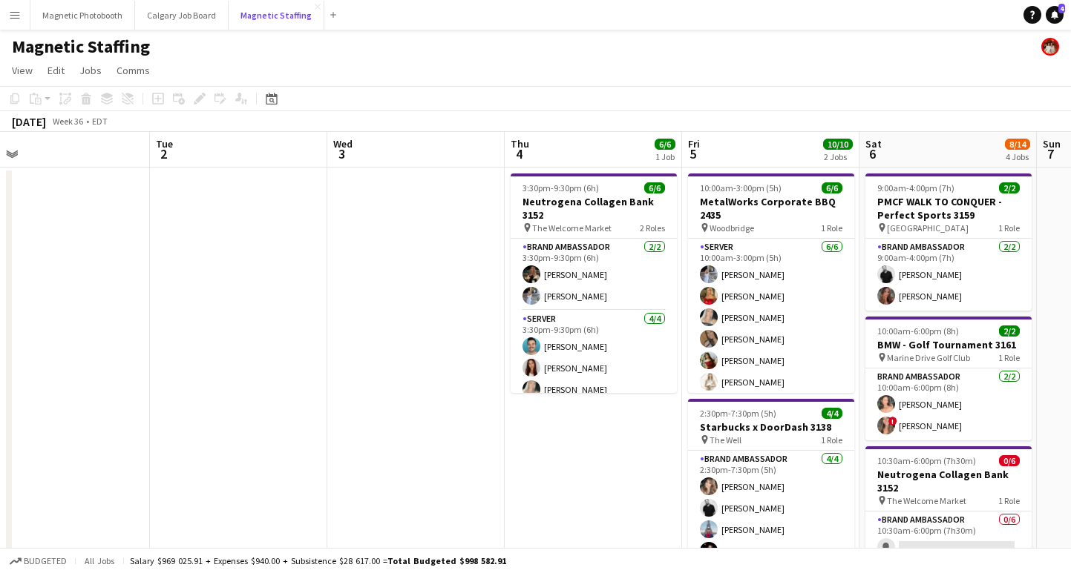
scroll to position [0, 740]
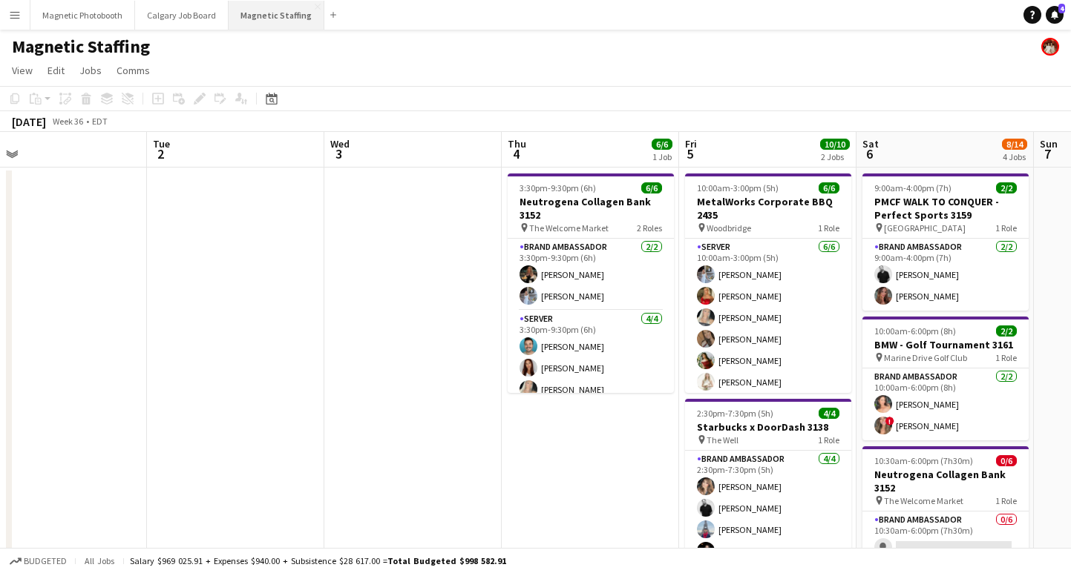
click at [257, 21] on button "Magnetic Staffing Close" at bounding box center [276, 15] width 96 height 29
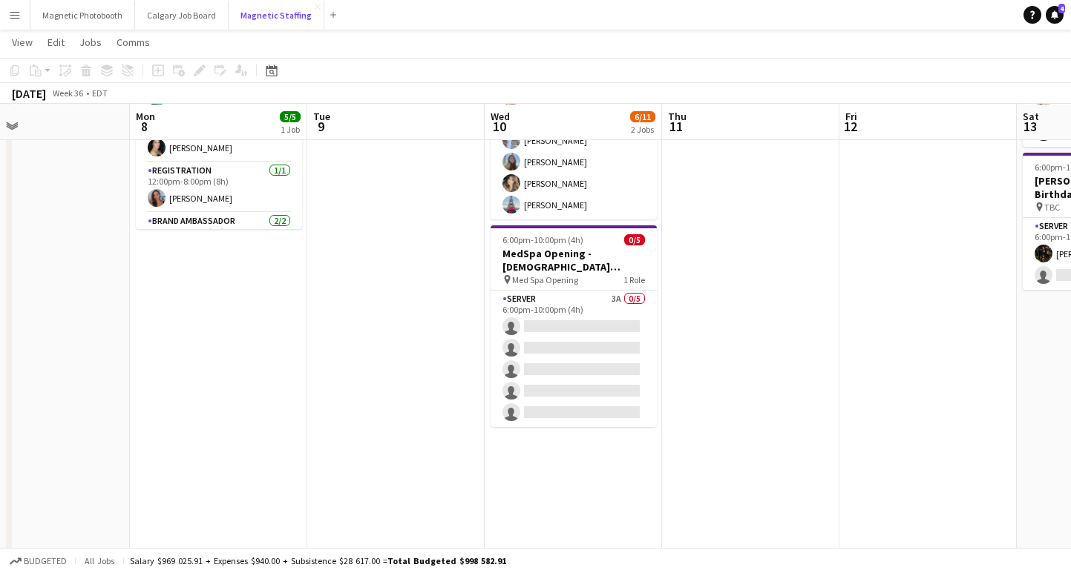
scroll to position [163, 0]
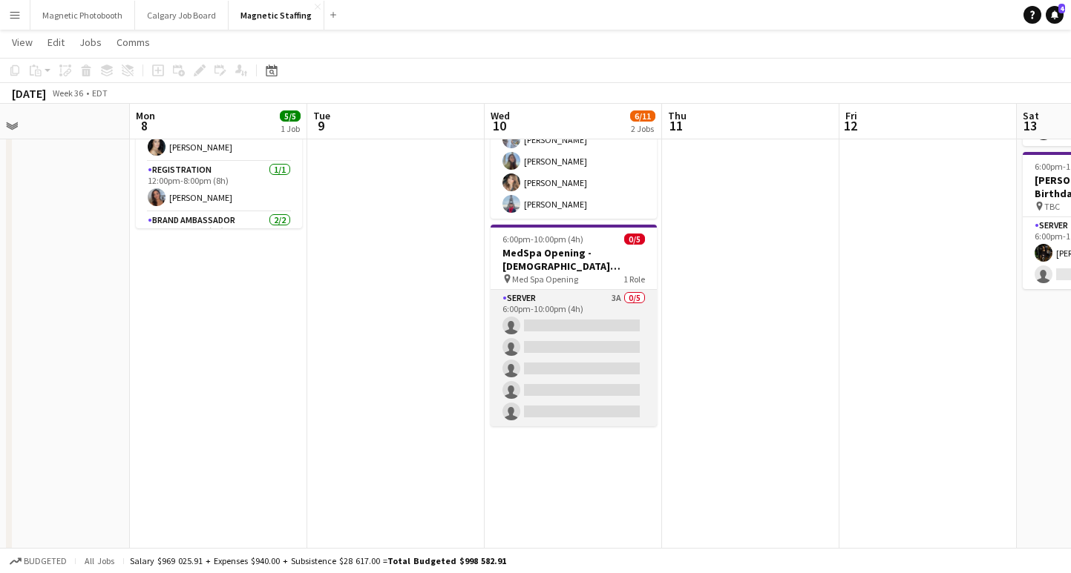
click at [570, 364] on app-card-role "Server 3A 0/5 6:00pm-10:00pm (4h) single-neutral-actions single-neutral-actions…" at bounding box center [573, 358] width 166 height 137
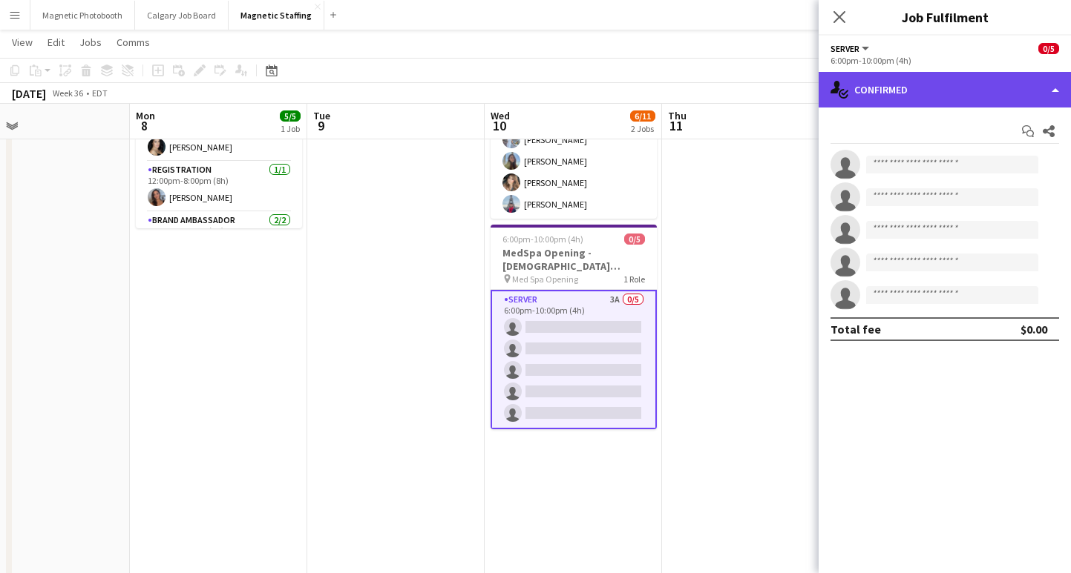
click at [902, 99] on div "single-neutral-actions-check-2 Confirmed" at bounding box center [944, 90] width 252 height 36
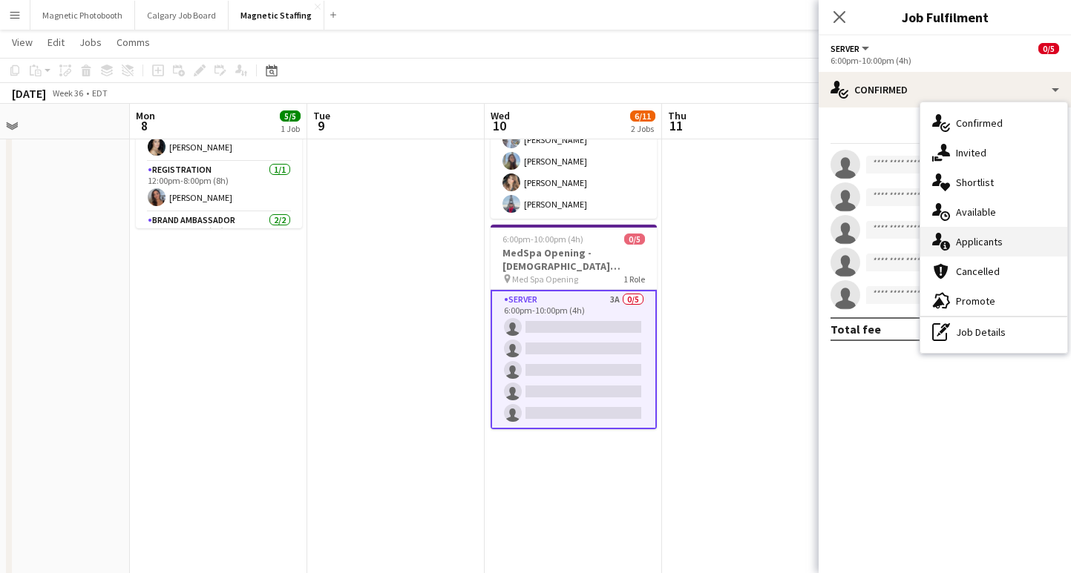
click at [995, 245] on div "single-neutral-actions-information Applicants" at bounding box center [993, 242] width 147 height 30
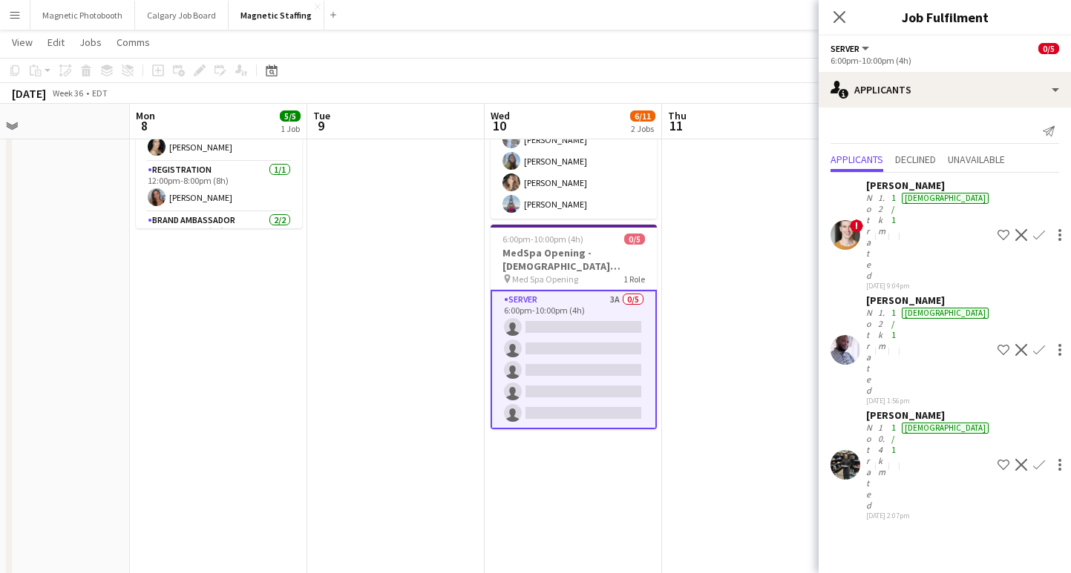
click at [875, 422] on div "Not rated" at bounding box center [870, 466] width 9 height 89
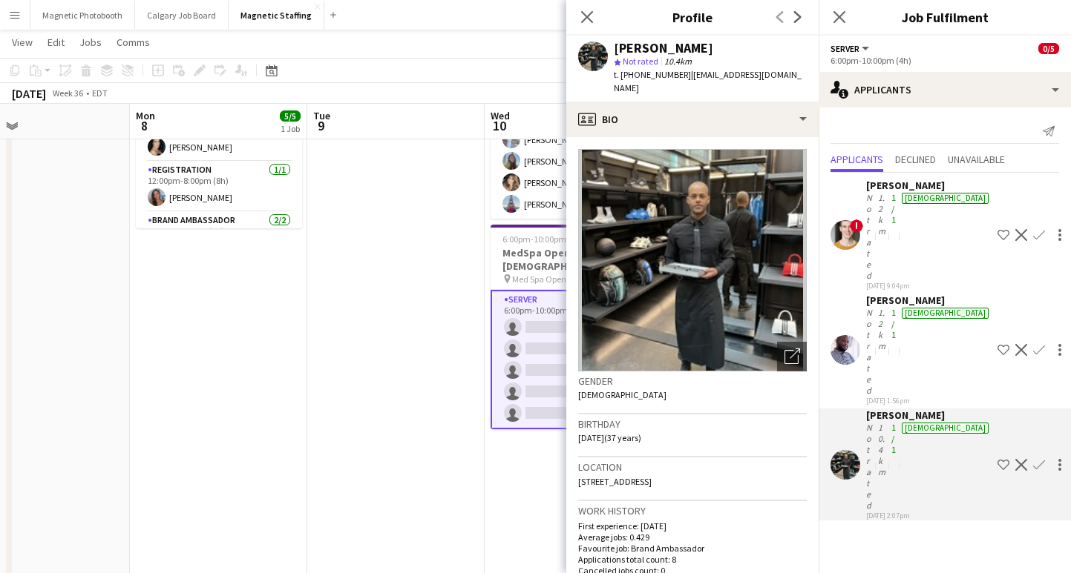
click at [1033, 459] on app-icon "Confirm" at bounding box center [1039, 465] width 12 height 12
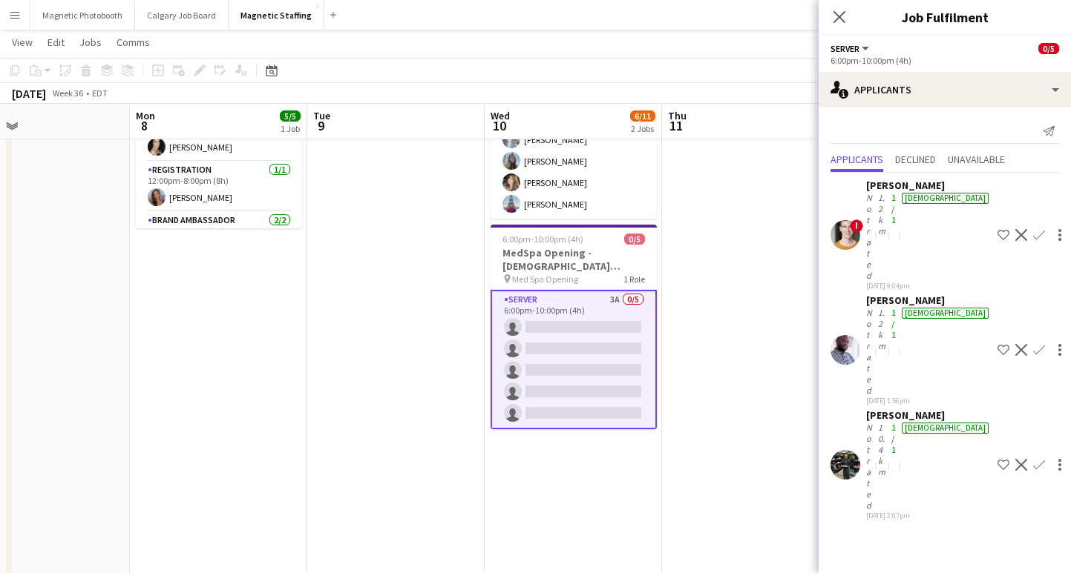
click at [1033, 459] on app-icon "Confirm" at bounding box center [1039, 465] width 12 height 12
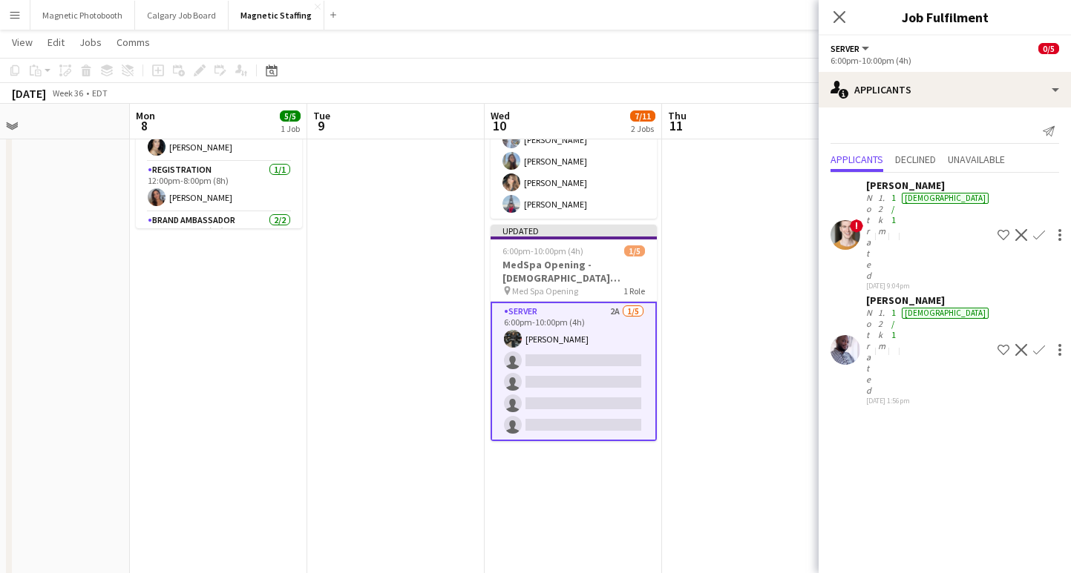
click at [1033, 344] on app-icon "Confirm" at bounding box center [1039, 350] width 12 height 12
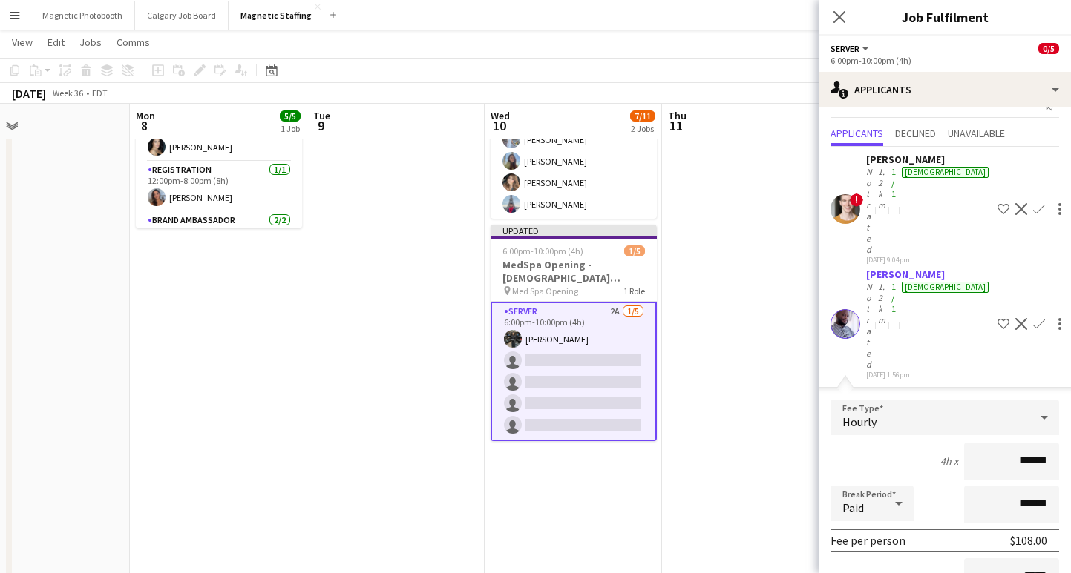
scroll to position [28, 0]
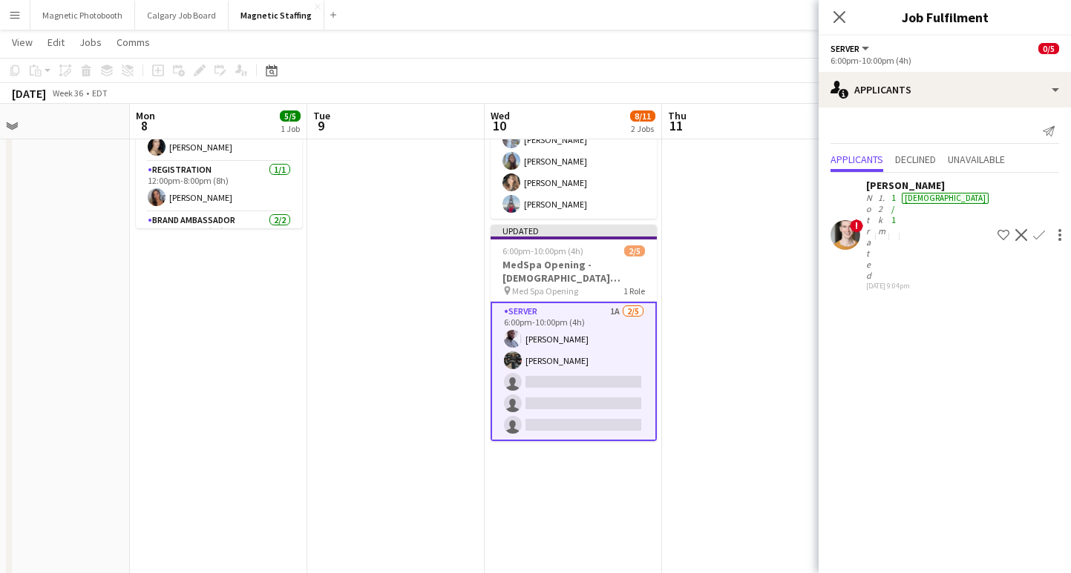
click at [838, 19] on icon "Close pop-in" at bounding box center [839, 17] width 12 height 12
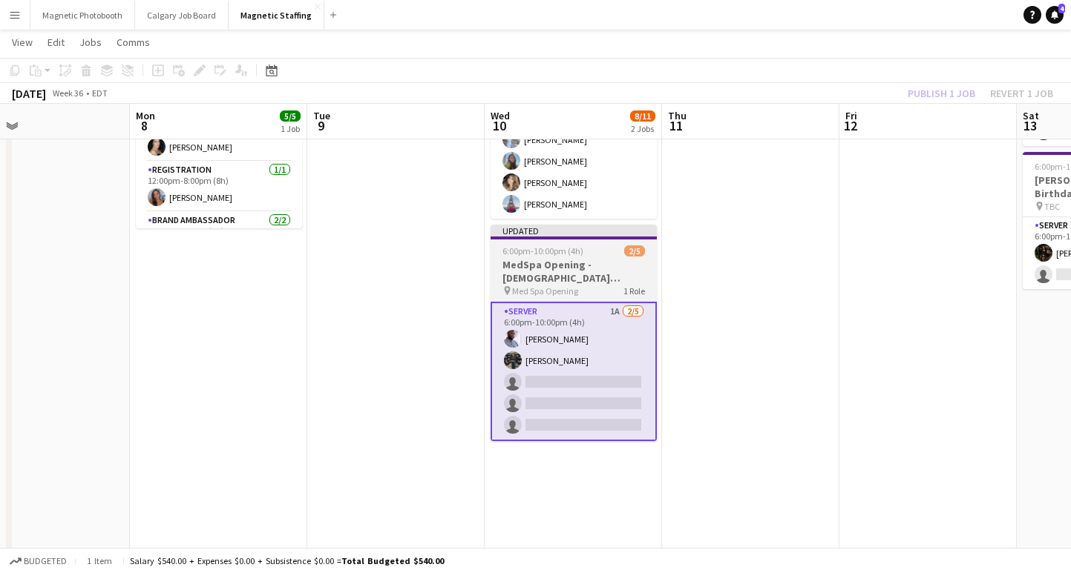
click at [567, 266] on h3 "MedSpa Opening - [DEMOGRAPHIC_DATA] Servers / Models" at bounding box center [573, 271] width 166 height 27
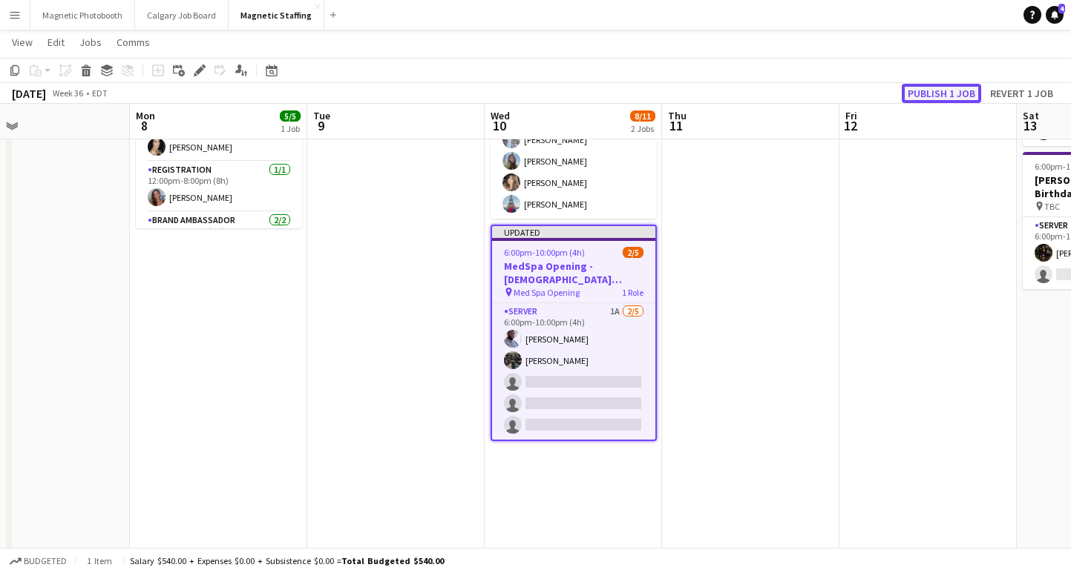
click at [950, 93] on button "Publish 1 job" at bounding box center [940, 93] width 79 height 19
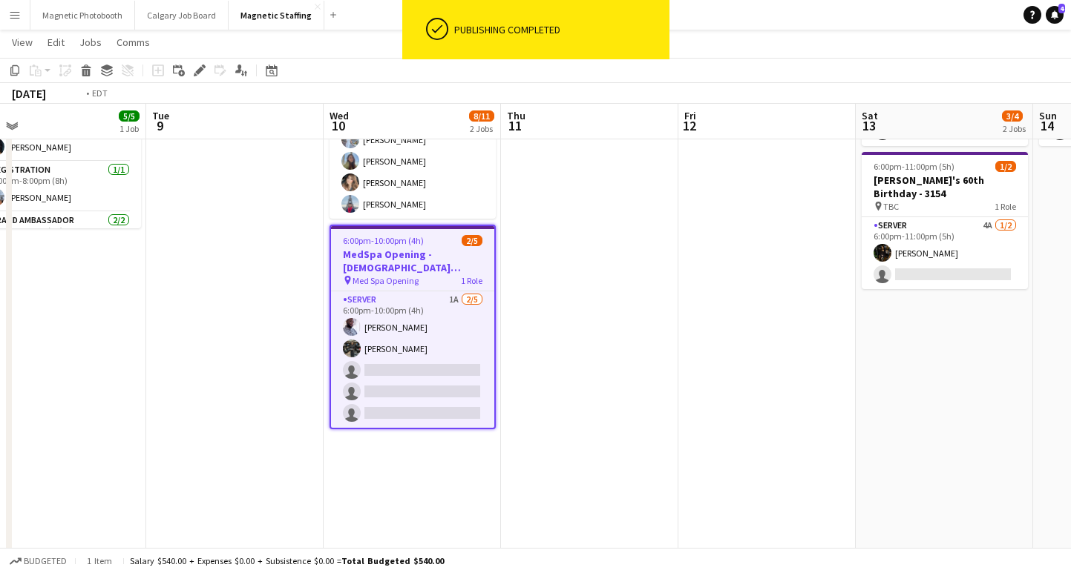
scroll to position [0, 569]
